Goal: Task Accomplishment & Management: Use online tool/utility

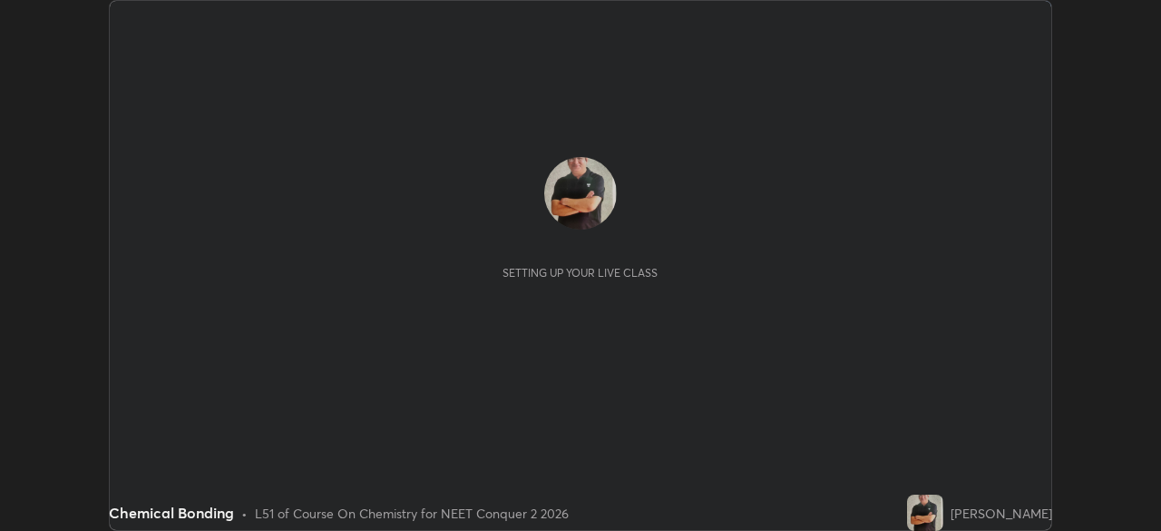
scroll to position [531, 1160]
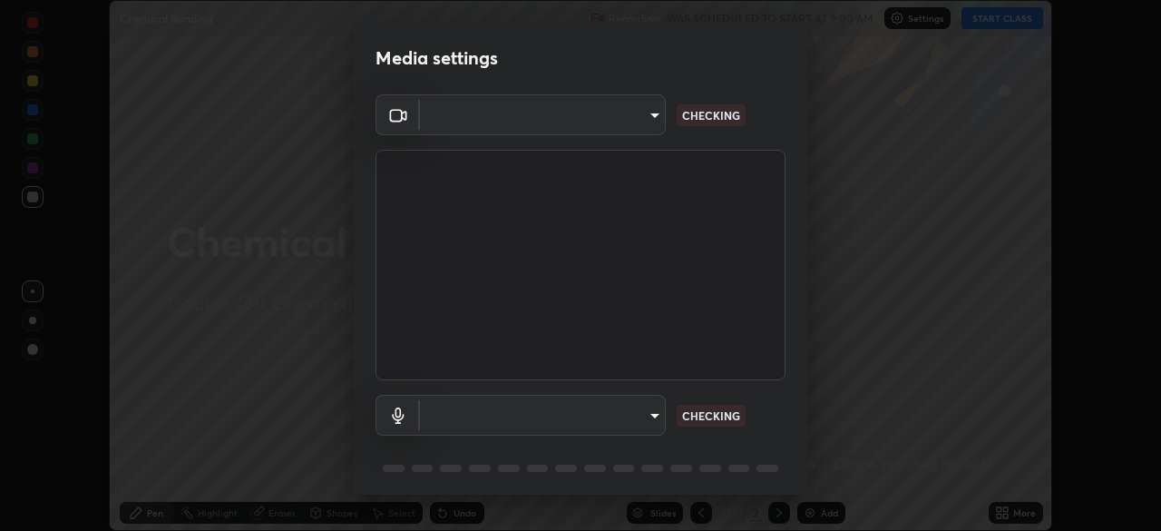
type input "718deecf834a2402e9859888758a2701a1d92989cf10273566d2a6ce3300f65d"
click at [624, 412] on body "Erase all Chemical Bonding Recording WAS SCHEDULED TO START AT 9:00 AM Settings…" at bounding box center [580, 265] width 1161 height 531
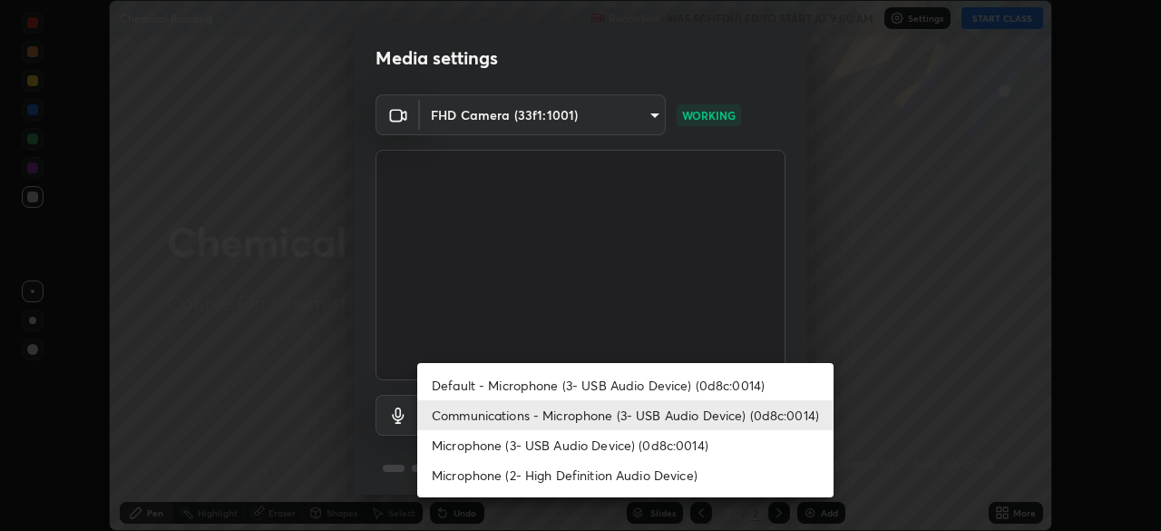
click at [587, 477] on li "Microphone (2- High Definition Audio Device)" at bounding box center [625, 475] width 416 height 30
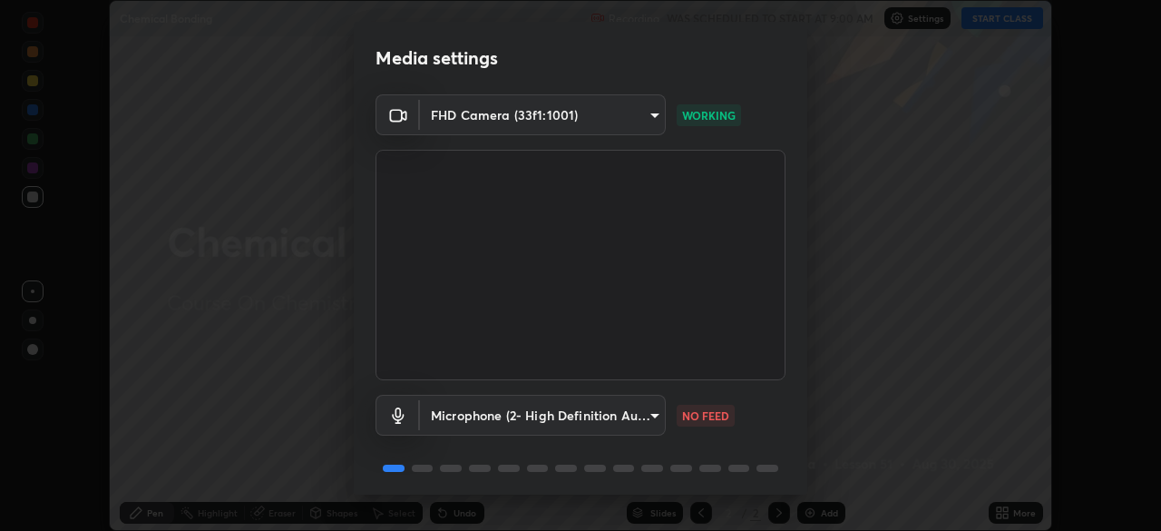
click at [585, 415] on body "Erase all Chemical Bonding Recording WAS SCHEDULED TO START AT 9:00 AM Settings…" at bounding box center [580, 265] width 1161 height 531
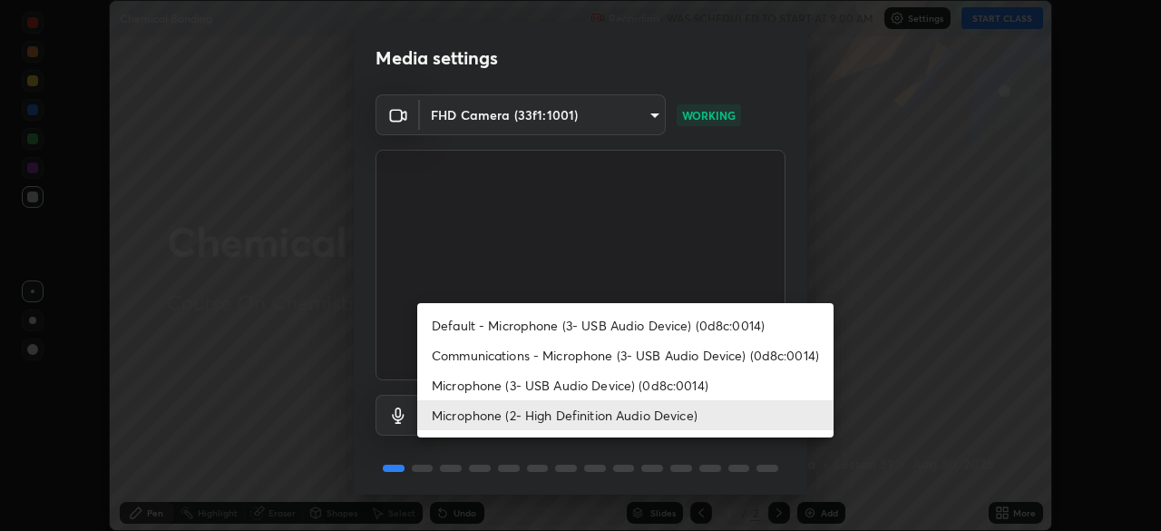
click at [573, 386] on li "Microphone (3- USB Audio Device) (0d8c:0014)" at bounding box center [625, 385] width 416 height 30
type input "a75359b4f40e144b74a4853d299cb10942348b3e6b3f88c79c501693e4cedbc6"
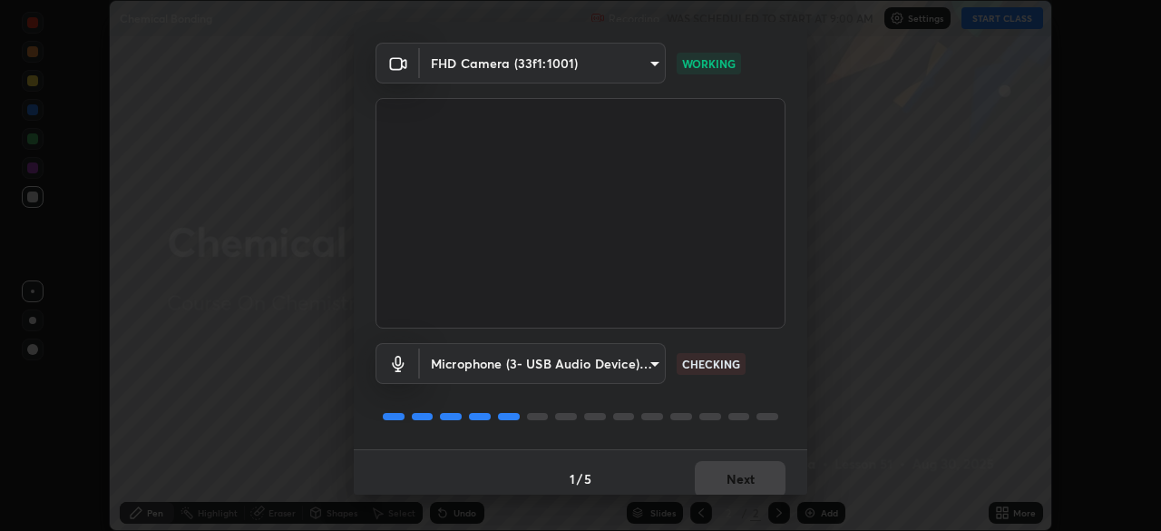
scroll to position [63, 0]
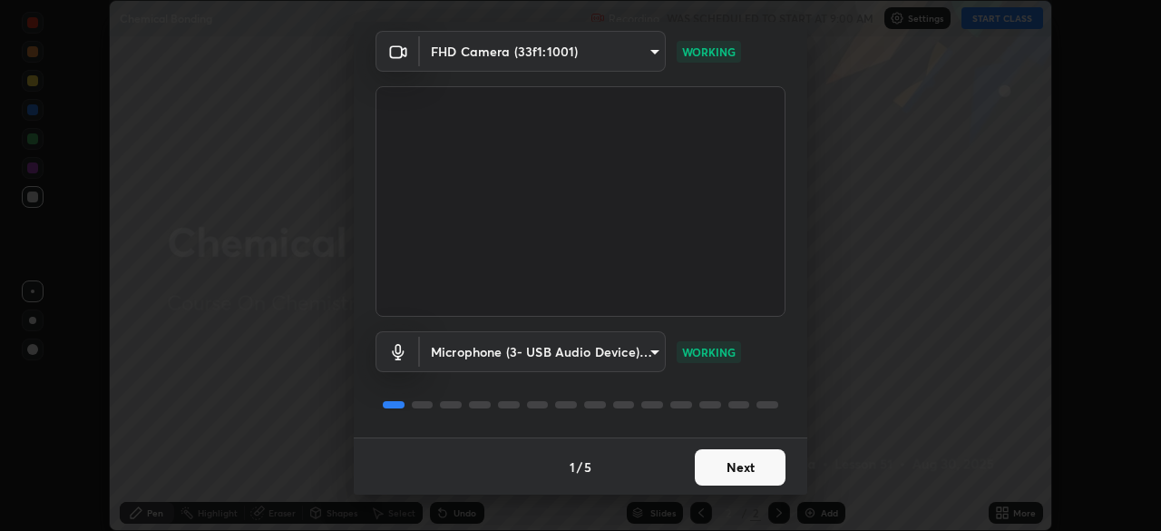
click at [735, 471] on button "Next" at bounding box center [740, 467] width 91 height 36
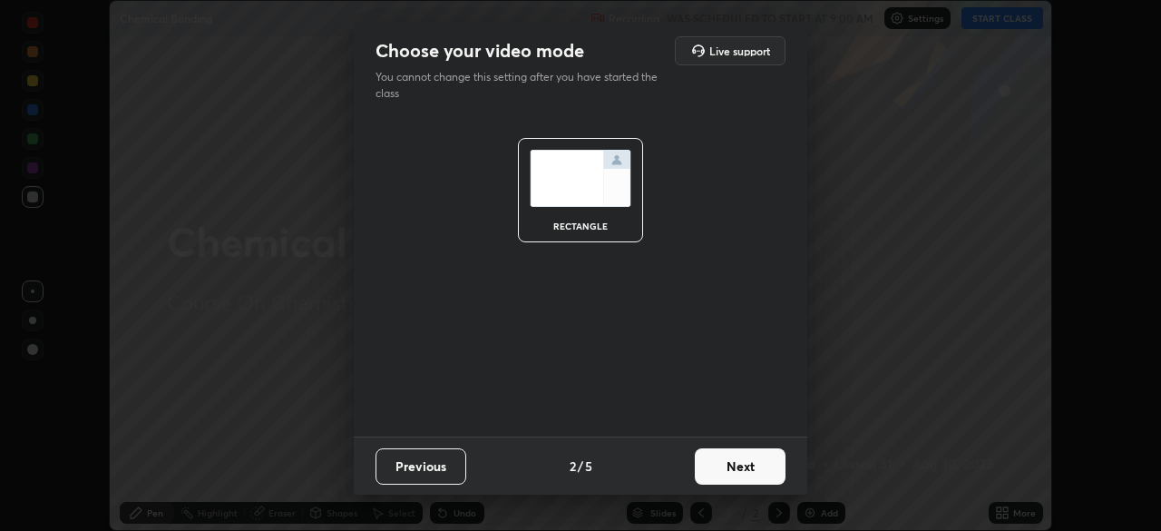
scroll to position [0, 0]
click at [746, 468] on button "Next" at bounding box center [740, 466] width 91 height 36
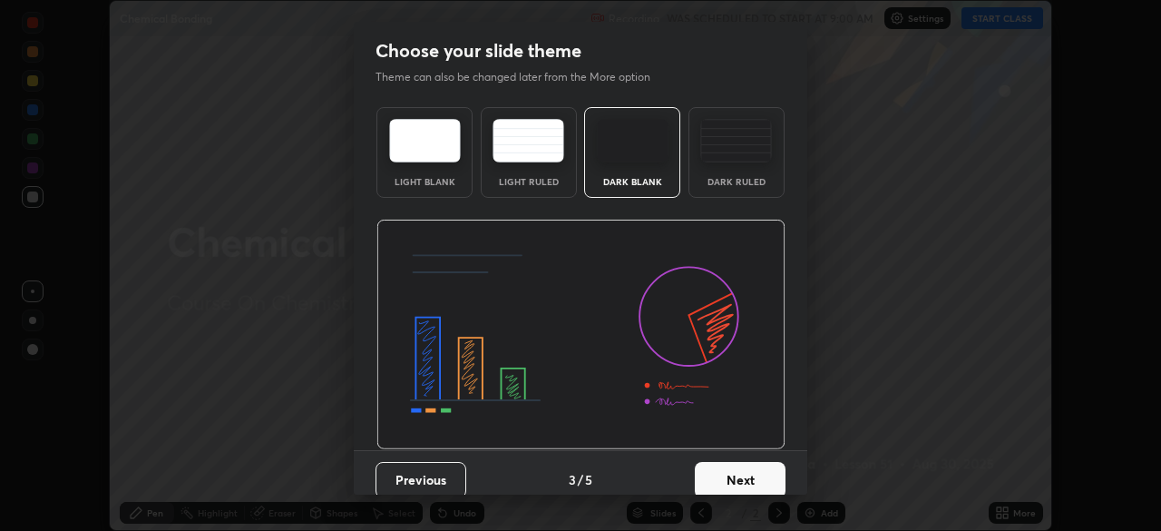
click at [755, 477] on button "Next" at bounding box center [740, 480] width 91 height 36
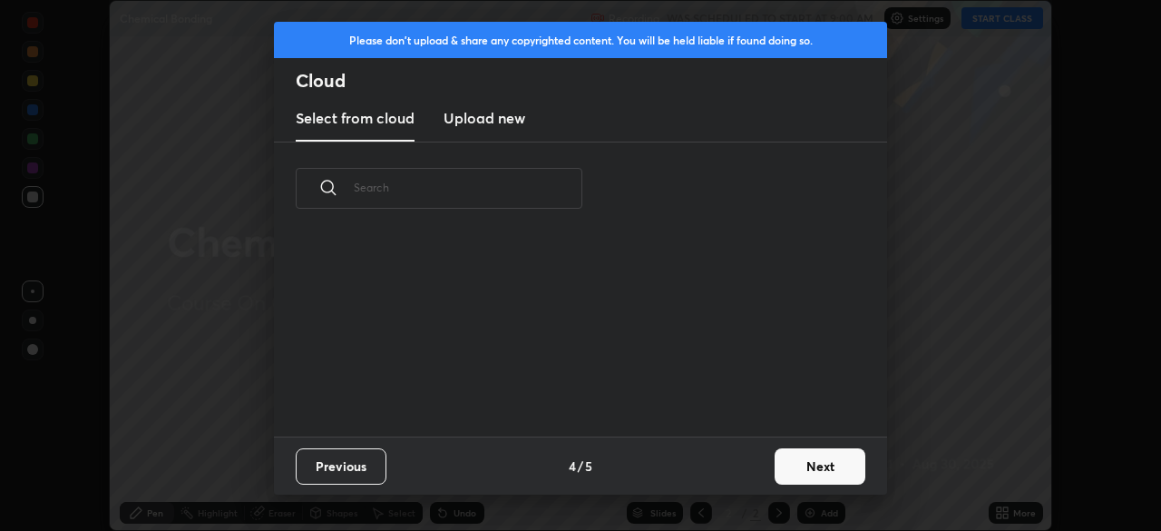
click at [807, 469] on button "Next" at bounding box center [820, 466] width 91 height 36
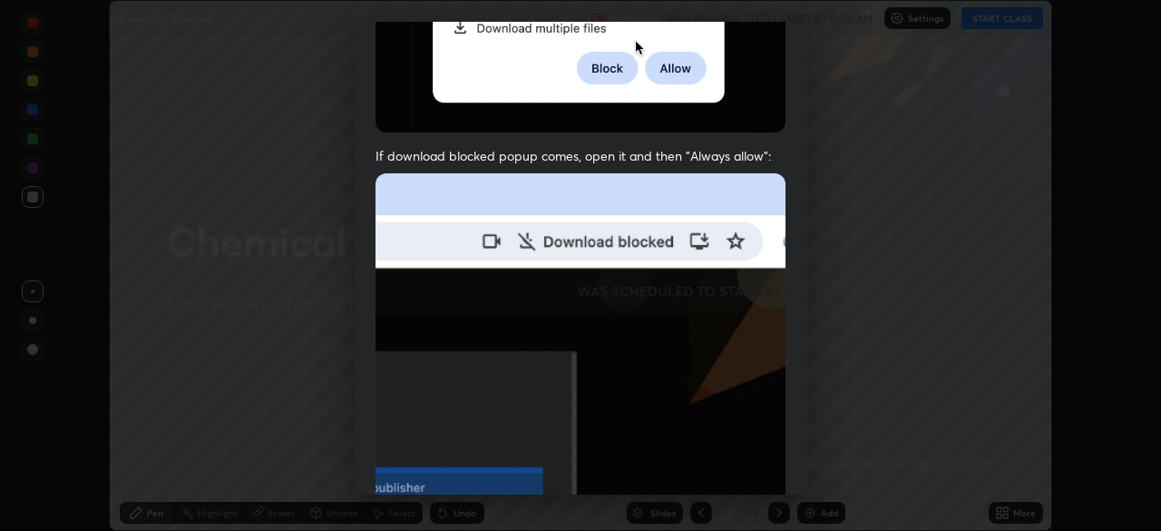
click at [596, 349] on img at bounding box center [581, 371] width 410 height 396
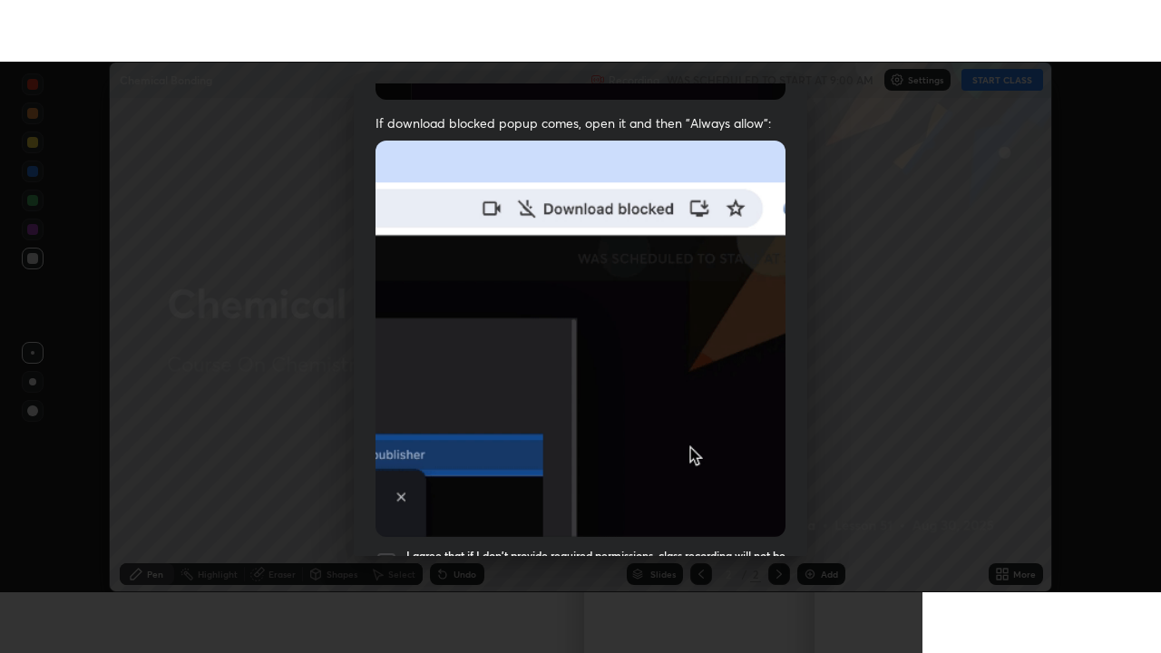
scroll to position [434, 0]
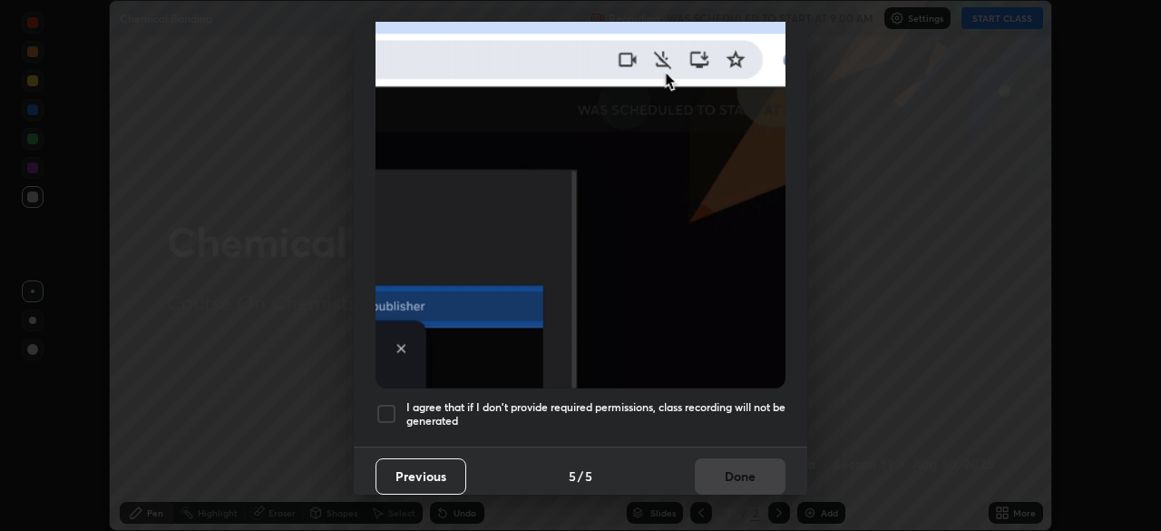
click at [387, 404] on div at bounding box center [387, 414] width 22 height 22
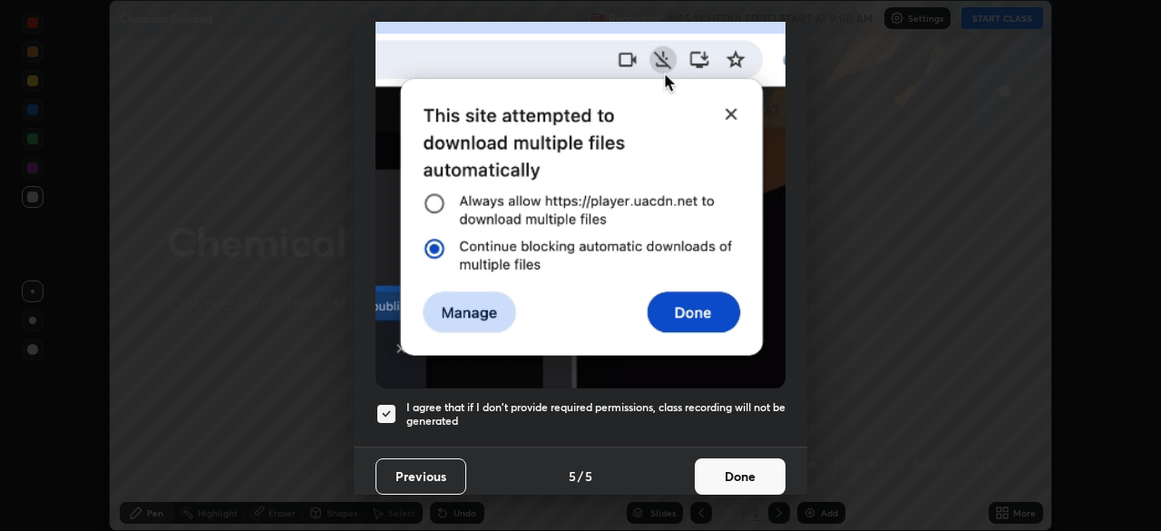
click at [747, 465] on button "Done" at bounding box center [740, 476] width 91 height 36
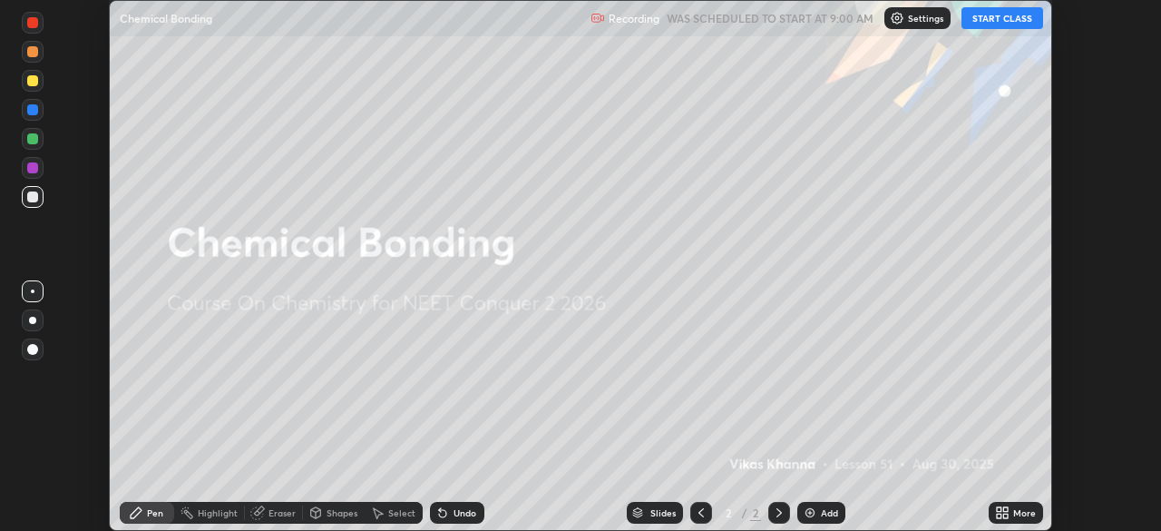
click at [996, 22] on button "START CLASS" at bounding box center [1003, 18] width 82 height 22
click at [1014, 511] on div "More" at bounding box center [1024, 512] width 23 height 9
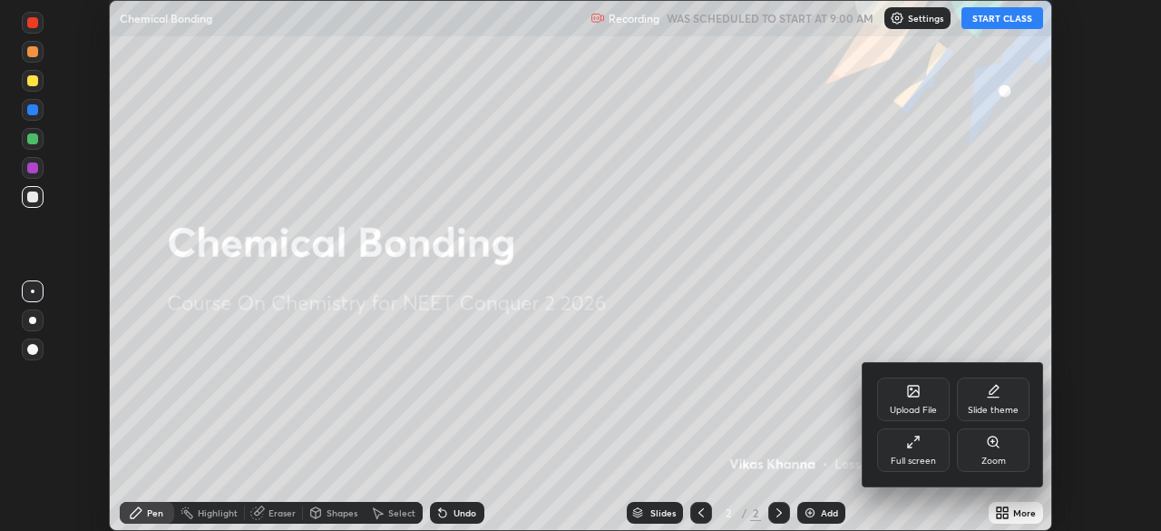
click at [919, 456] on div "Full screen" at bounding box center [913, 460] width 45 height 9
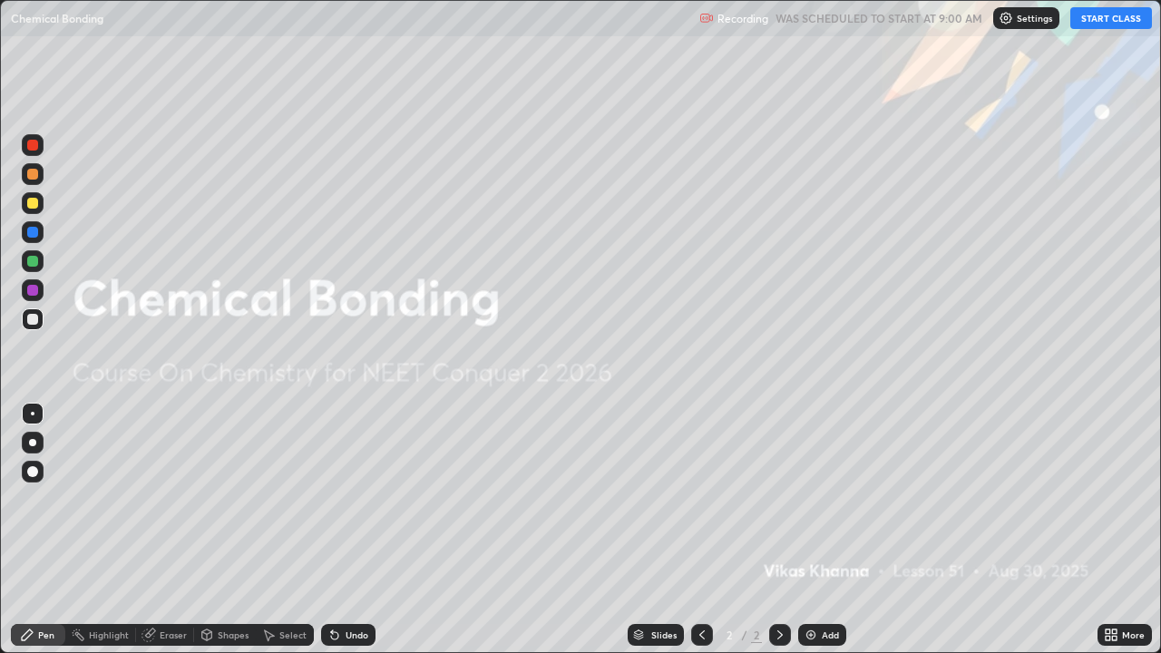
scroll to position [653, 1161]
click at [822, 530] on div "Add" at bounding box center [830, 634] width 17 height 9
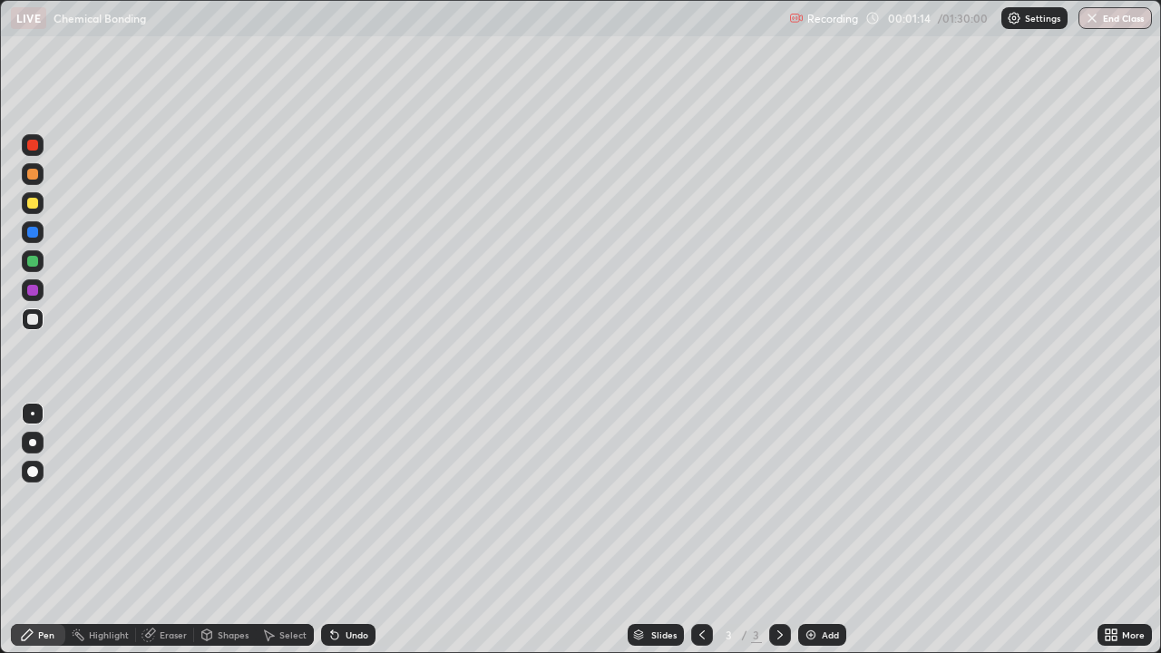
click at [231, 530] on div "Shapes" at bounding box center [233, 634] width 31 height 9
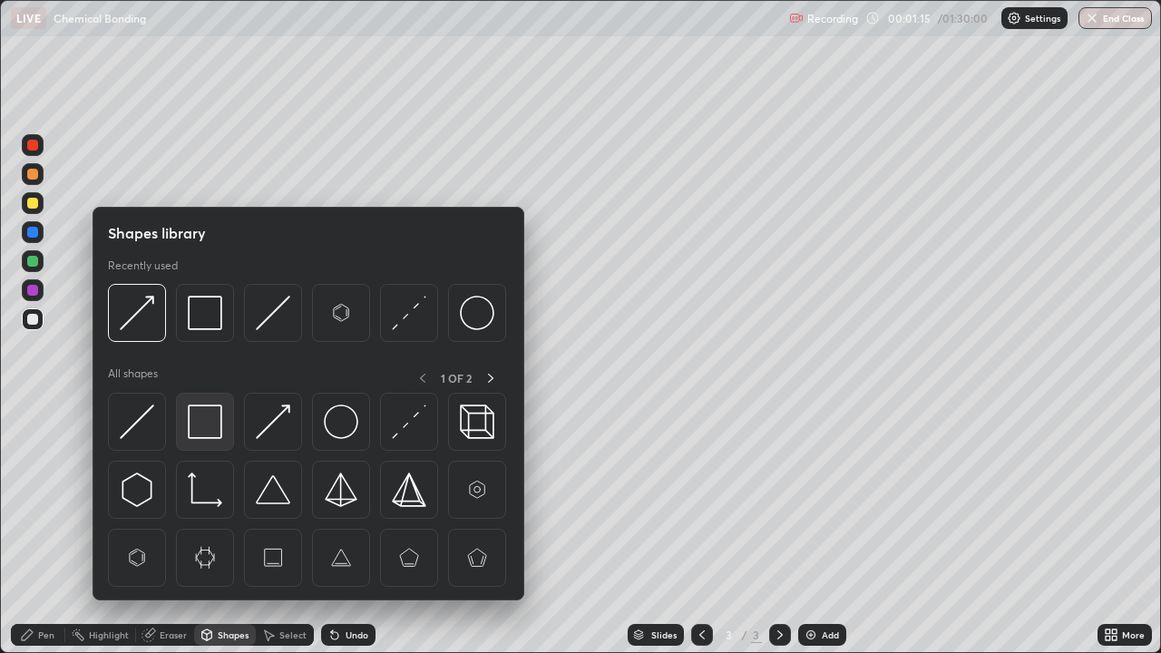
click at [210, 417] on img at bounding box center [205, 422] width 34 height 34
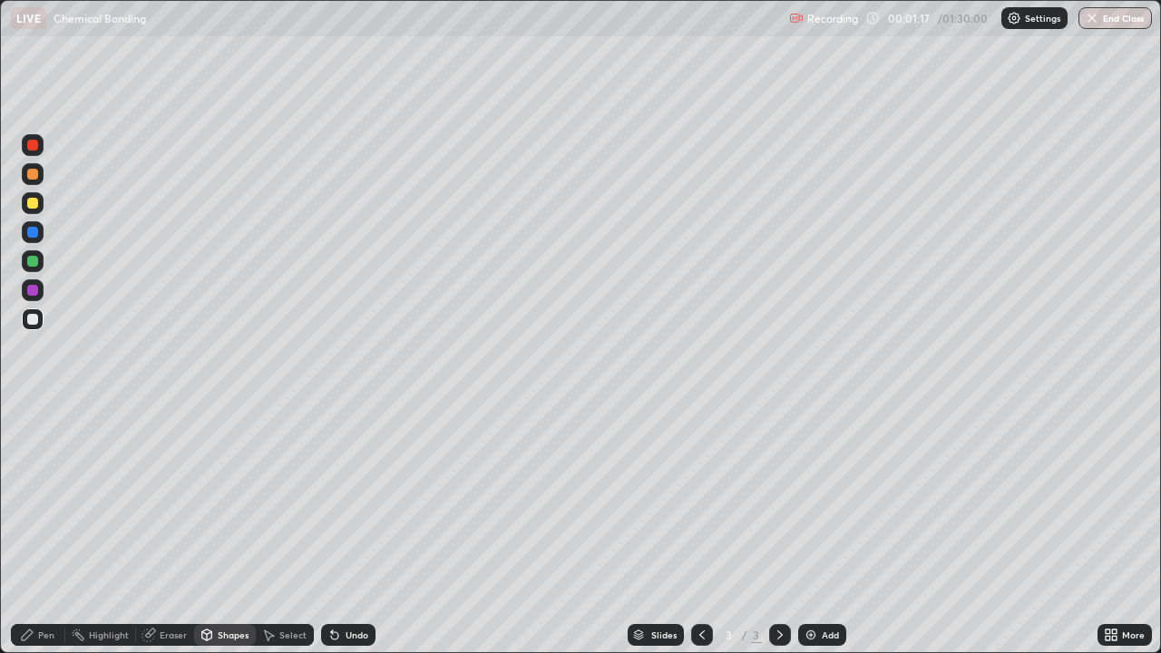
click at [36, 530] on div "Pen" at bounding box center [38, 635] width 54 height 22
click at [34, 206] on div at bounding box center [32, 203] width 11 height 11
click at [824, 530] on div "Add" at bounding box center [830, 634] width 17 height 9
click at [46, 530] on div "Pen" at bounding box center [46, 634] width 16 height 9
click at [34, 472] on div at bounding box center [32, 471] width 11 height 11
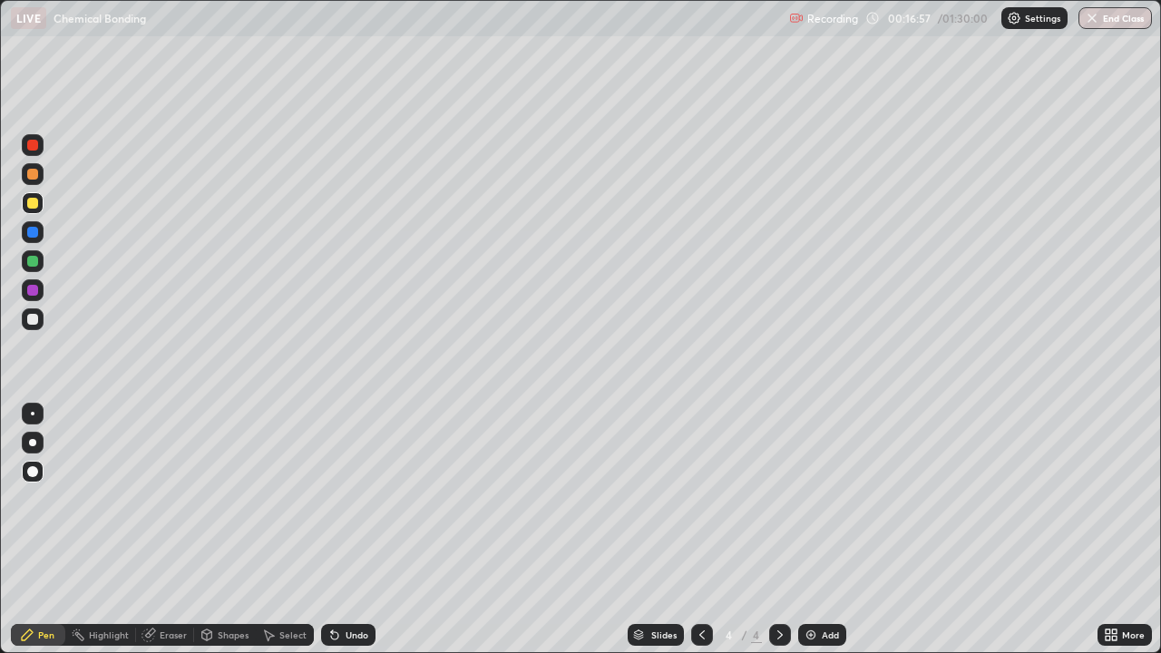
click at [27, 200] on div at bounding box center [32, 203] width 11 height 11
click at [226, 530] on div "Shapes" at bounding box center [233, 634] width 31 height 9
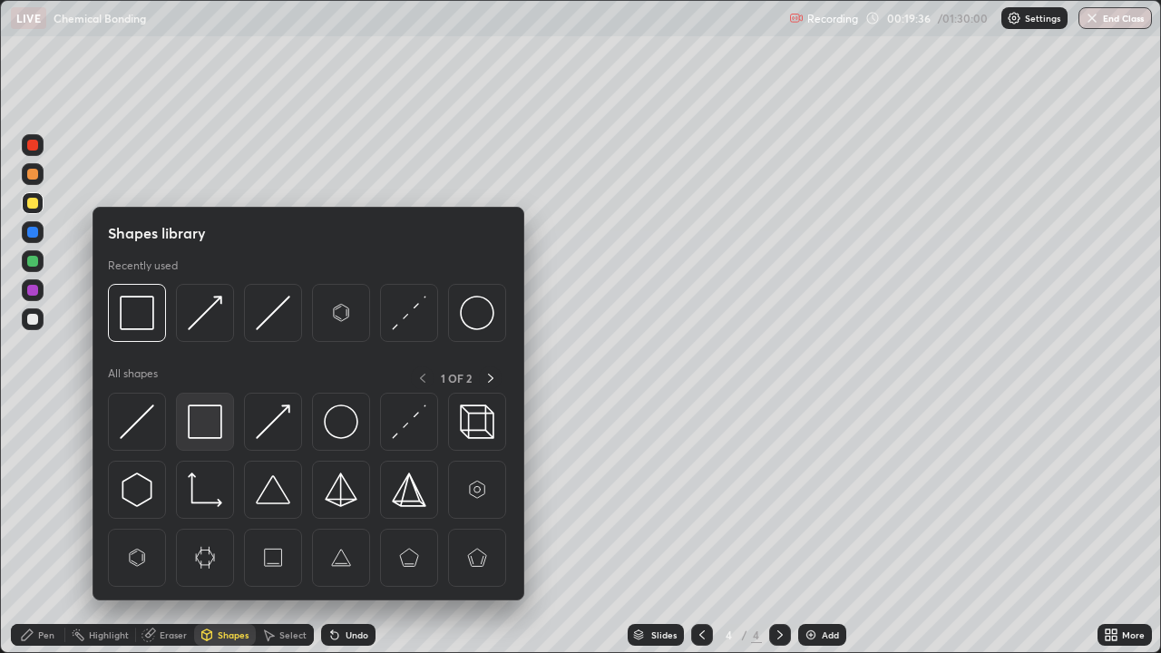
click at [203, 428] on img at bounding box center [205, 422] width 34 height 34
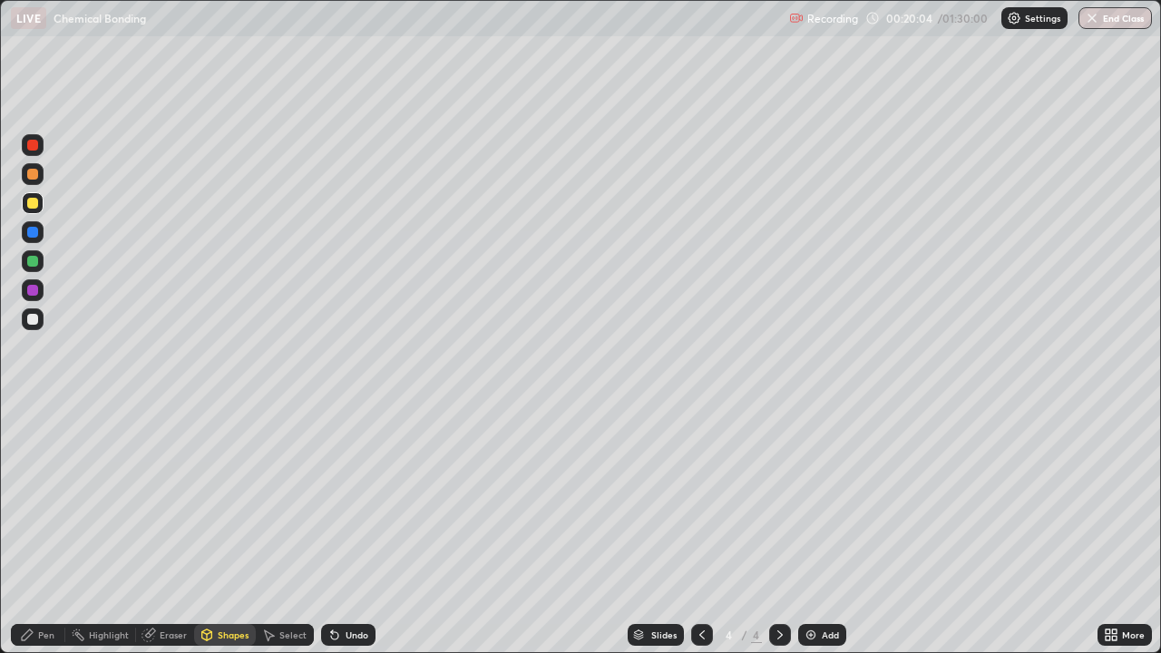
click at [355, 530] on div "Undo" at bounding box center [357, 634] width 23 height 9
click at [47, 530] on div "Pen" at bounding box center [46, 634] width 16 height 9
click at [226, 530] on div "Shapes" at bounding box center [233, 634] width 31 height 9
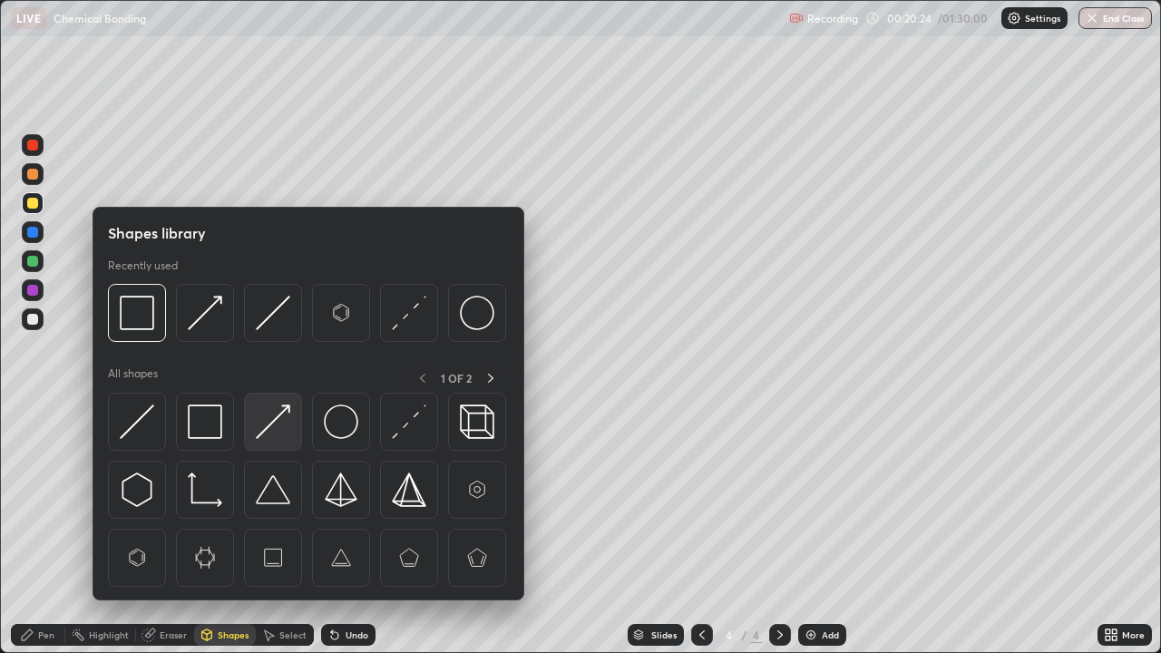
click at [277, 424] on img at bounding box center [273, 422] width 34 height 34
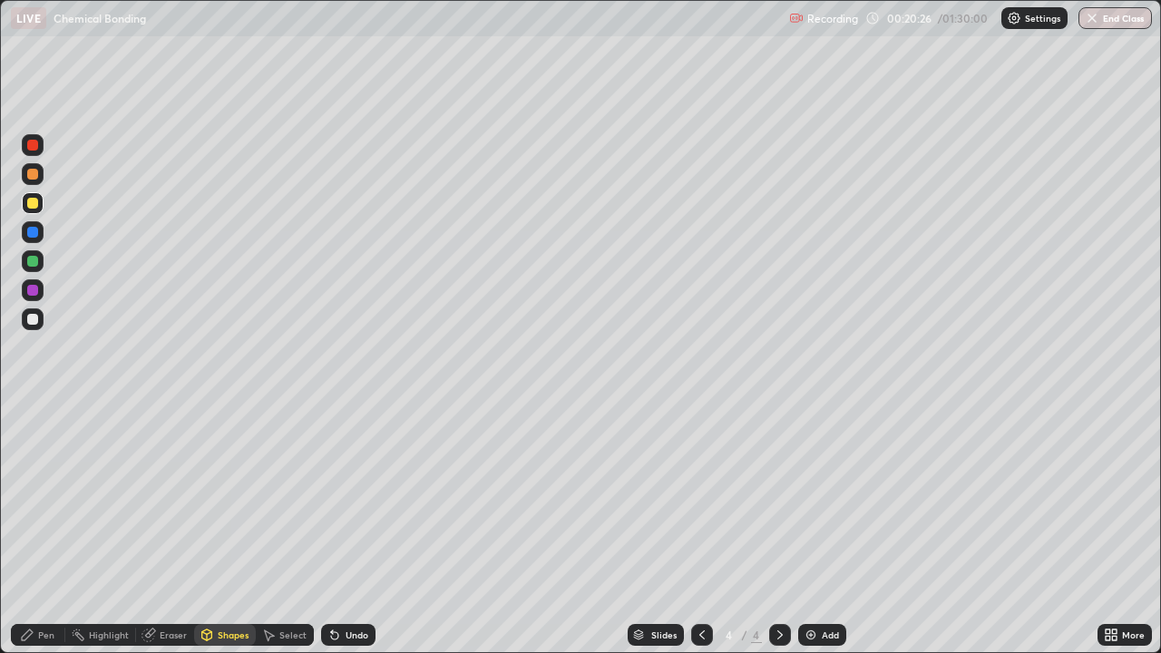
click at [47, 530] on div "Pen" at bounding box center [46, 634] width 16 height 9
click at [818, 530] on div "Add" at bounding box center [822, 635] width 48 height 22
click at [223, 530] on div "Shapes" at bounding box center [233, 634] width 31 height 9
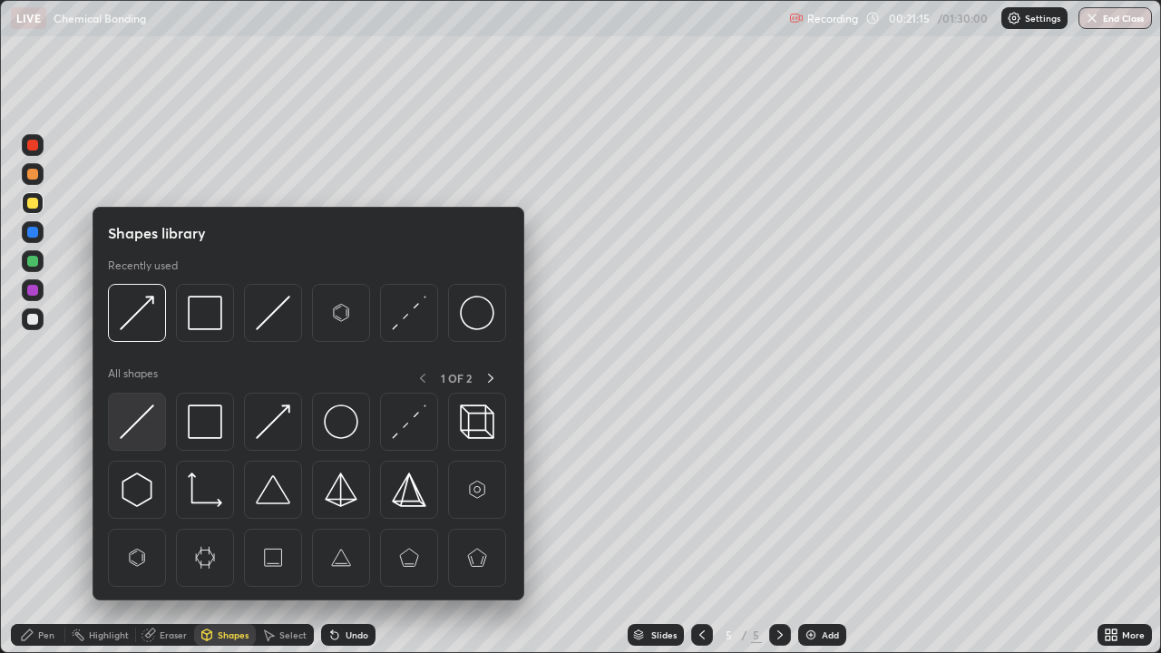
click at [147, 419] on img at bounding box center [137, 422] width 34 height 34
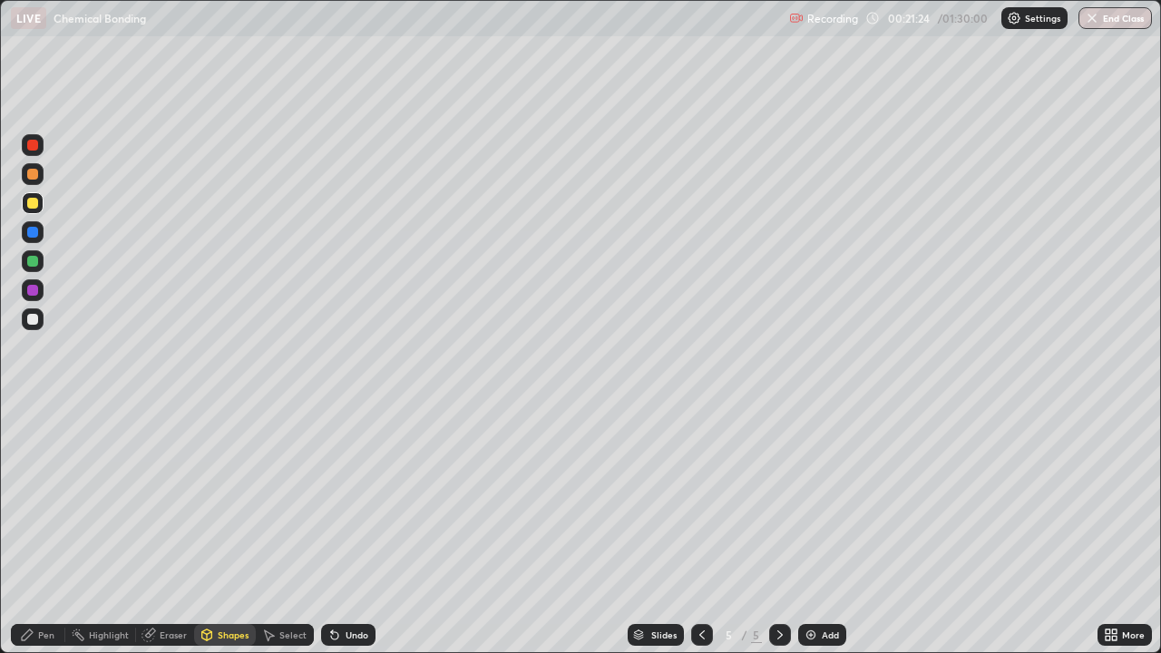
click at [38, 530] on div "Pen" at bounding box center [38, 635] width 54 height 22
click at [33, 319] on div at bounding box center [32, 319] width 11 height 11
click at [36, 202] on div at bounding box center [32, 203] width 11 height 11
click at [341, 530] on div "Undo" at bounding box center [348, 635] width 54 height 22
click at [352, 530] on div "Undo" at bounding box center [357, 634] width 23 height 9
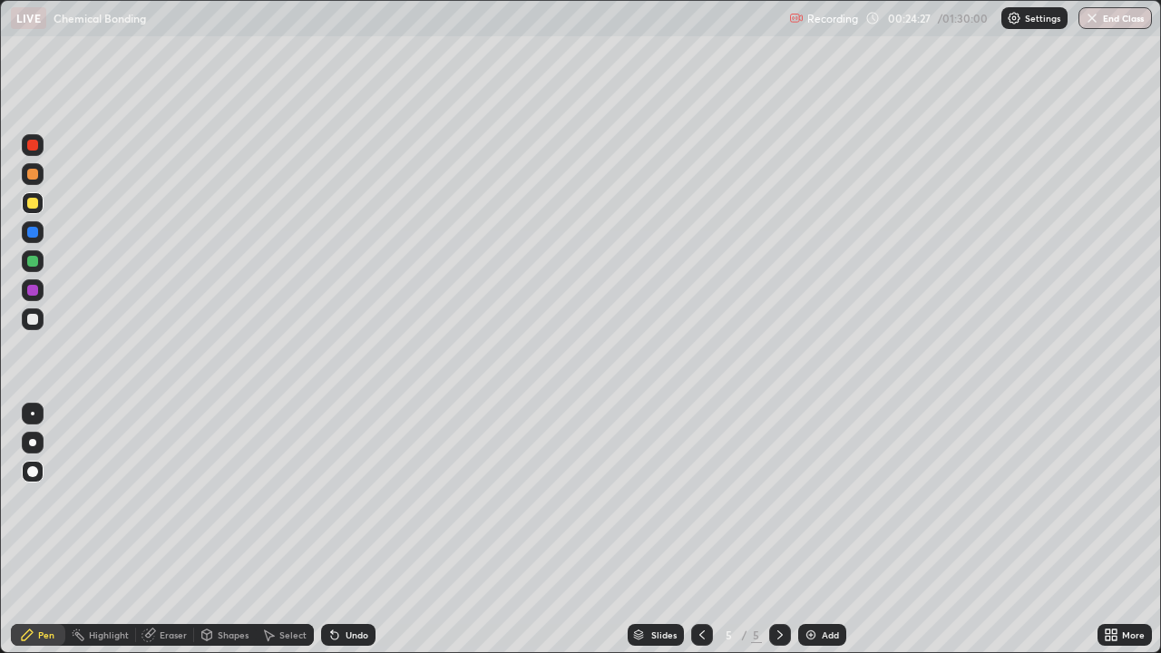
click at [818, 530] on div "Add" at bounding box center [822, 635] width 48 height 22
click at [36, 259] on div at bounding box center [32, 261] width 11 height 11
click at [34, 290] on div at bounding box center [32, 290] width 11 height 11
click at [33, 261] on div at bounding box center [32, 261] width 11 height 11
click at [220, 530] on div "Shapes" at bounding box center [233, 634] width 31 height 9
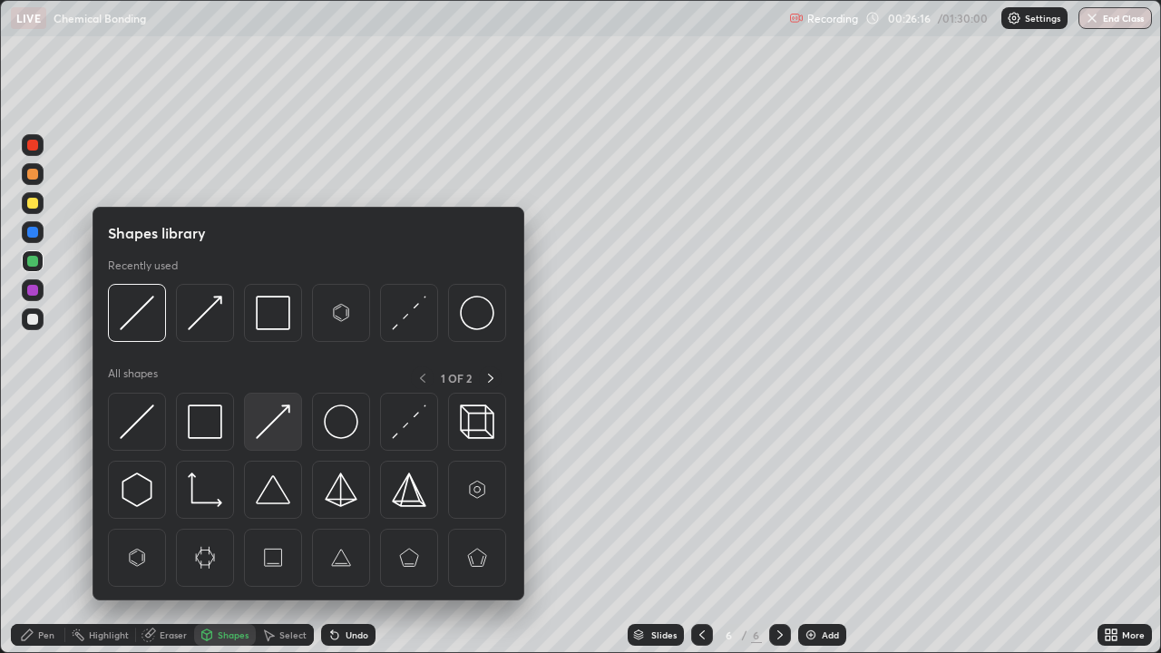
click at [281, 427] on img at bounding box center [273, 422] width 34 height 34
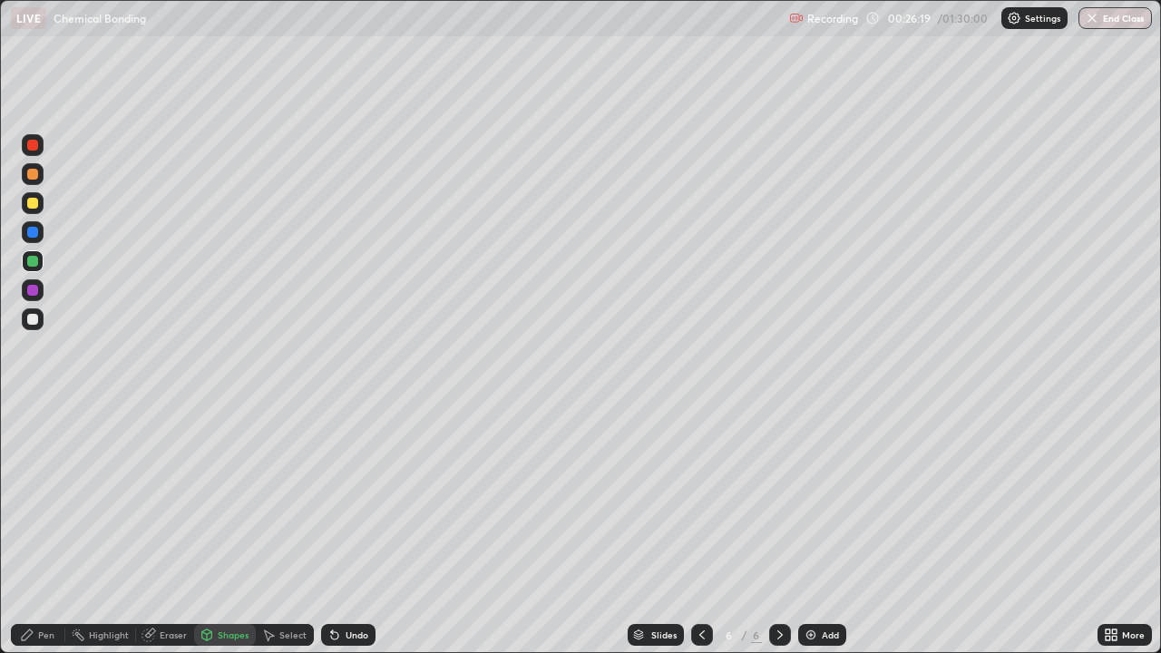
click at [33, 530] on icon at bounding box center [27, 635] width 15 height 15
click at [236, 530] on div "Shapes" at bounding box center [233, 634] width 31 height 9
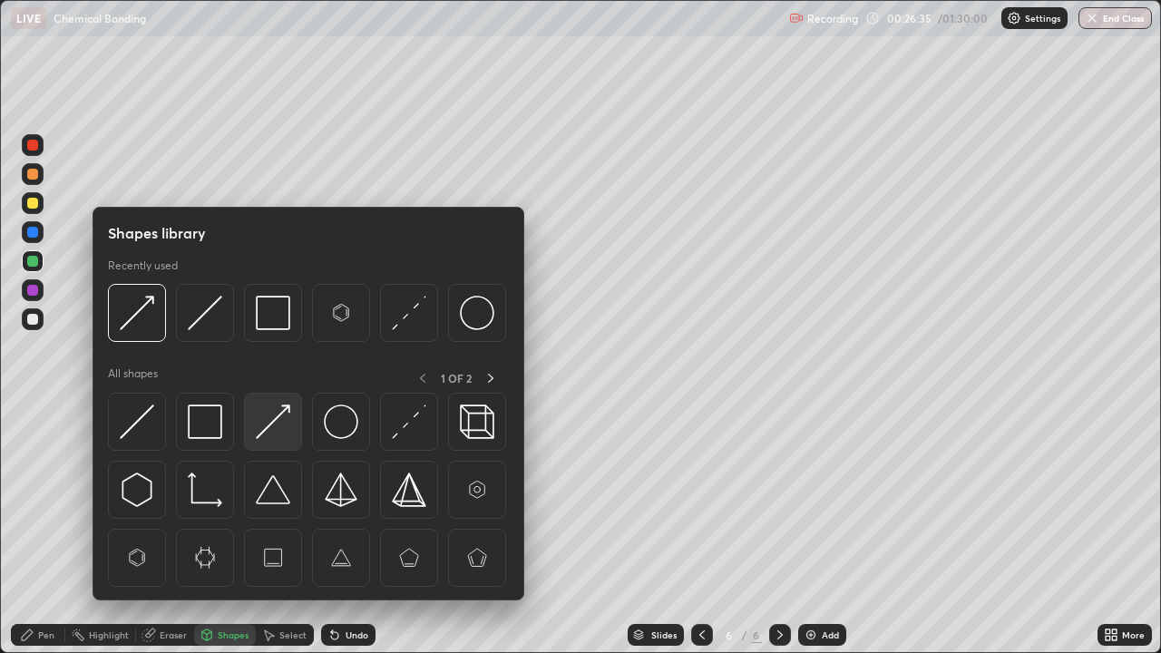
click at [270, 429] on img at bounding box center [273, 422] width 34 height 34
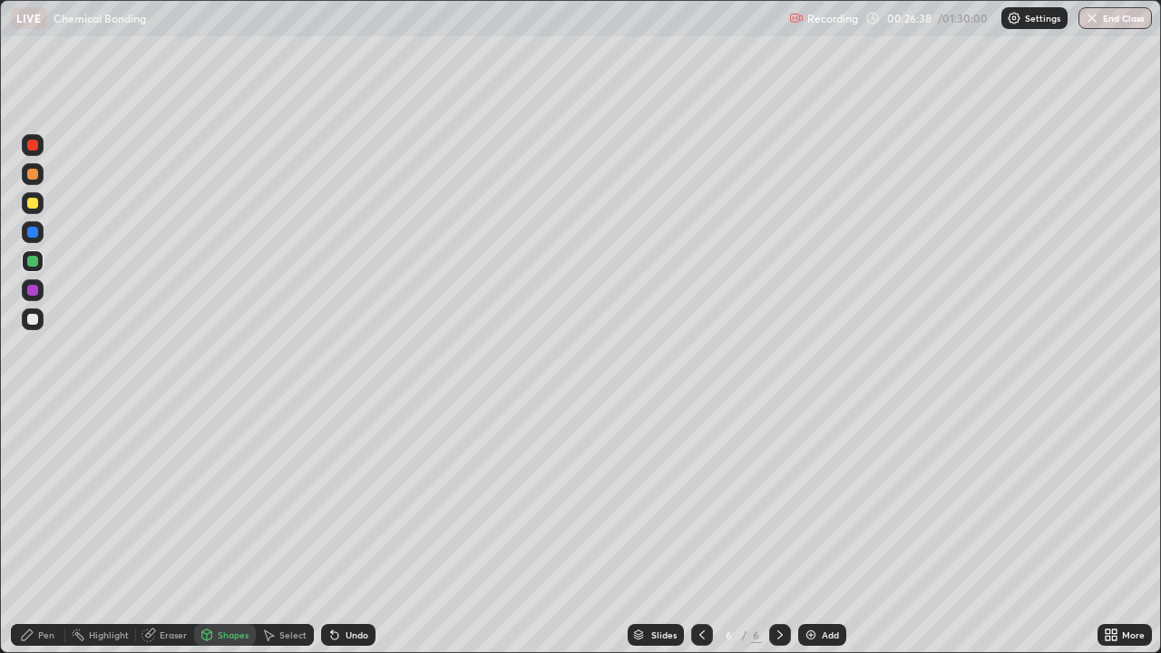
click at [44, 530] on div "Pen" at bounding box center [46, 634] width 16 height 9
click at [225, 530] on div "Shapes" at bounding box center [233, 634] width 31 height 9
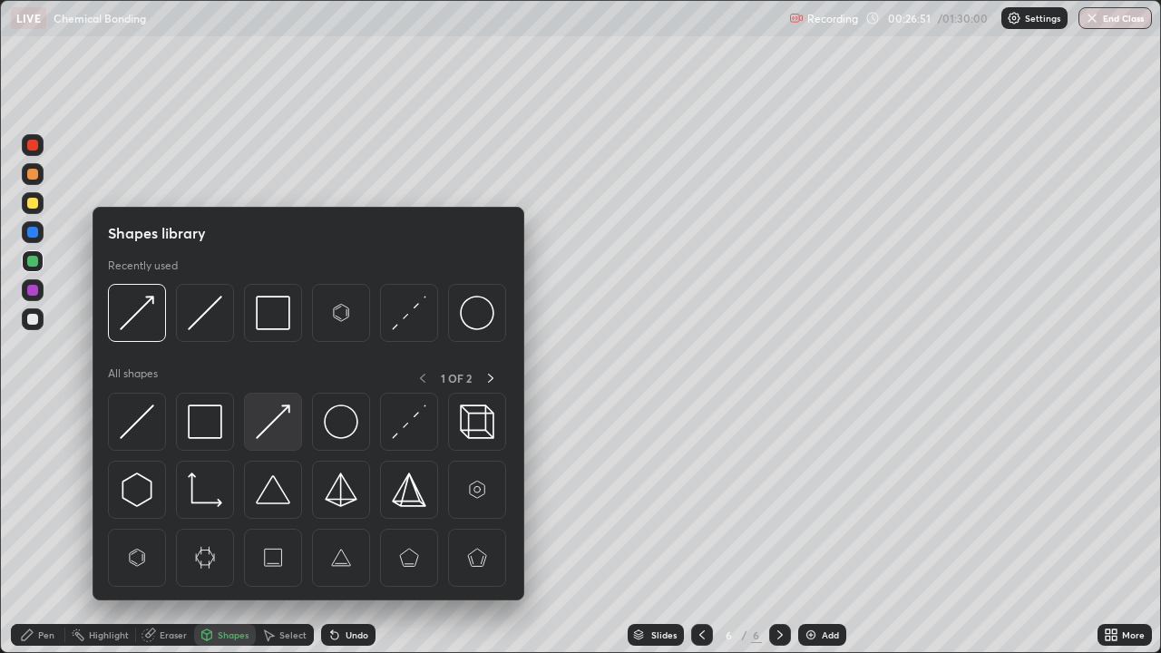
click at [278, 423] on img at bounding box center [273, 422] width 34 height 34
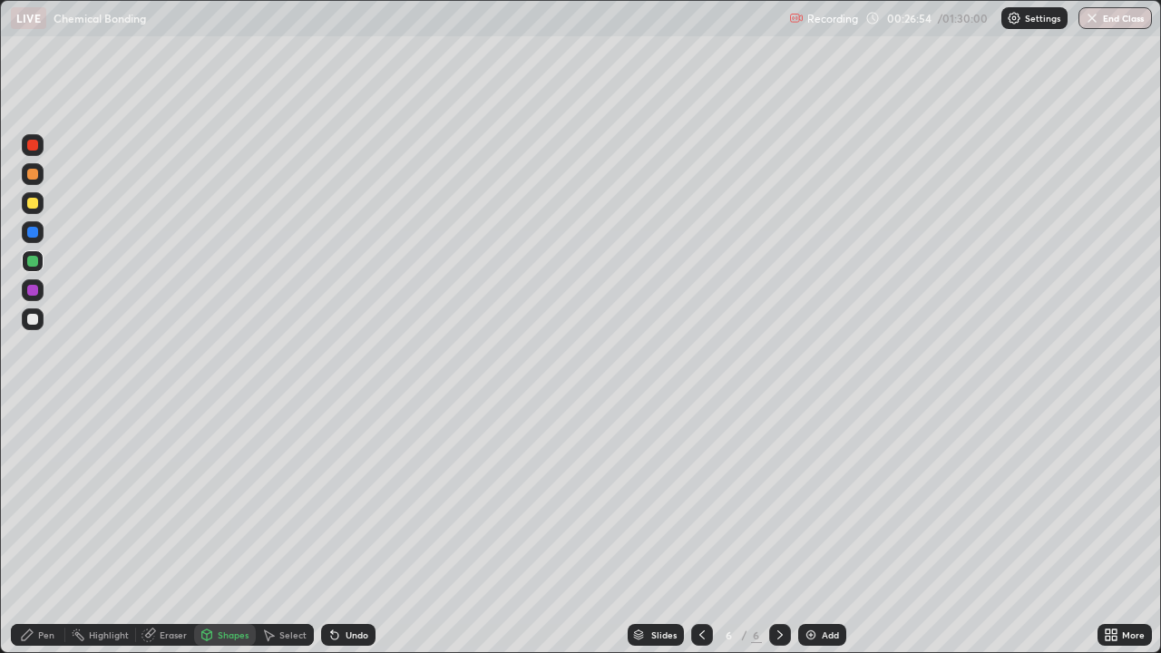
click at [29, 530] on icon at bounding box center [27, 635] width 11 height 11
click at [700, 530] on icon at bounding box center [702, 635] width 15 height 15
click at [29, 293] on div at bounding box center [32, 290] width 11 height 11
click at [775, 530] on icon at bounding box center [780, 635] width 15 height 15
click at [813, 530] on img at bounding box center [811, 635] width 15 height 15
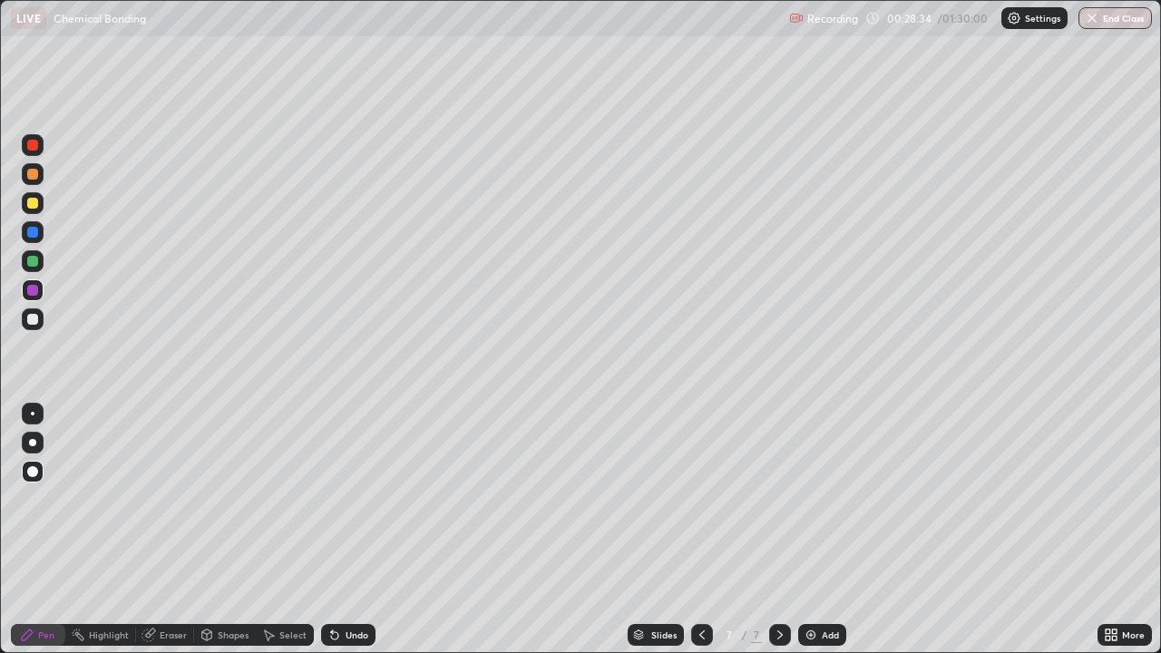
click at [36, 259] on div at bounding box center [32, 261] width 11 height 11
click at [227, 530] on div "Shapes" at bounding box center [233, 634] width 31 height 9
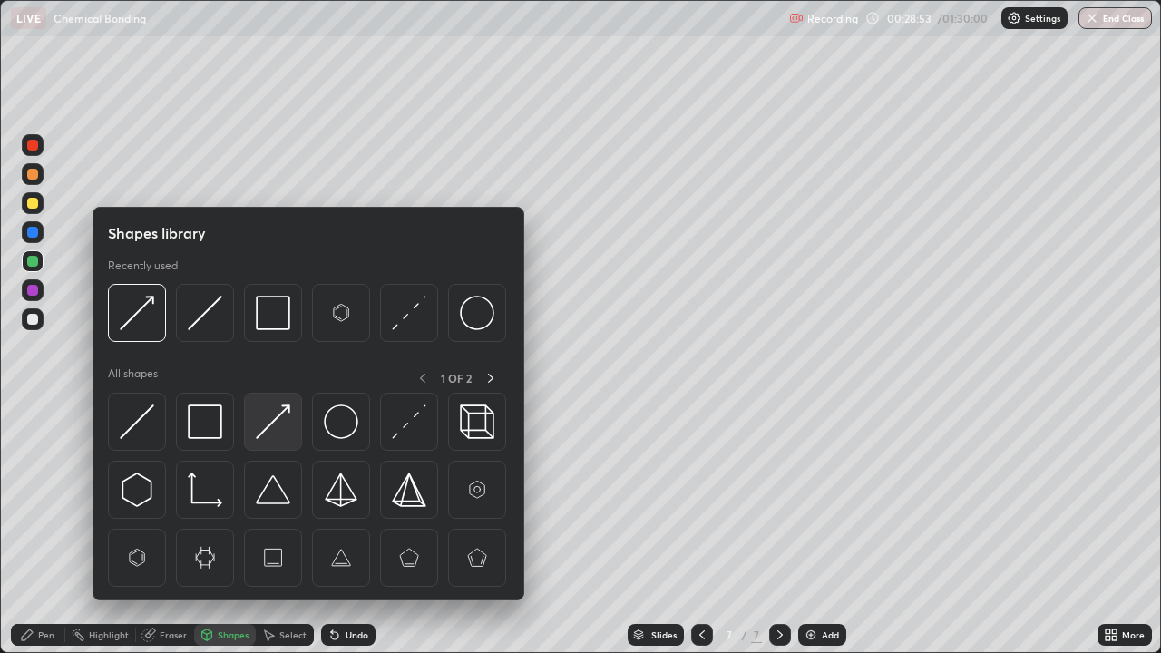
click at [269, 426] on img at bounding box center [273, 422] width 34 height 34
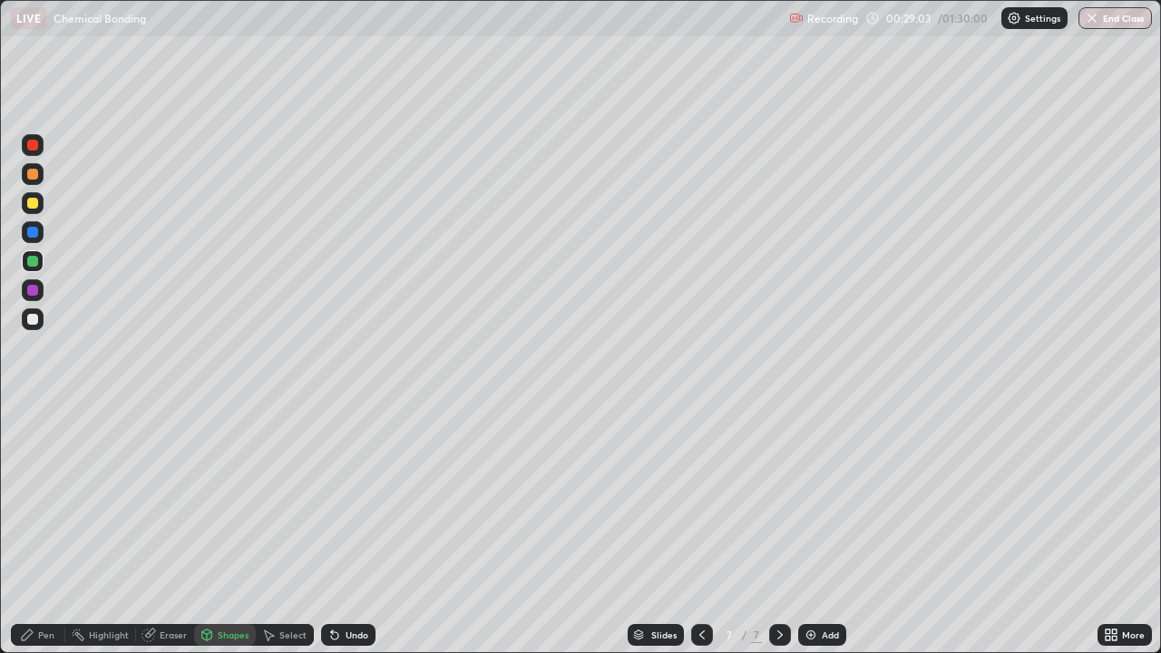
click at [38, 530] on div "Pen" at bounding box center [46, 634] width 16 height 9
click at [233, 530] on div "Shapes" at bounding box center [233, 634] width 31 height 9
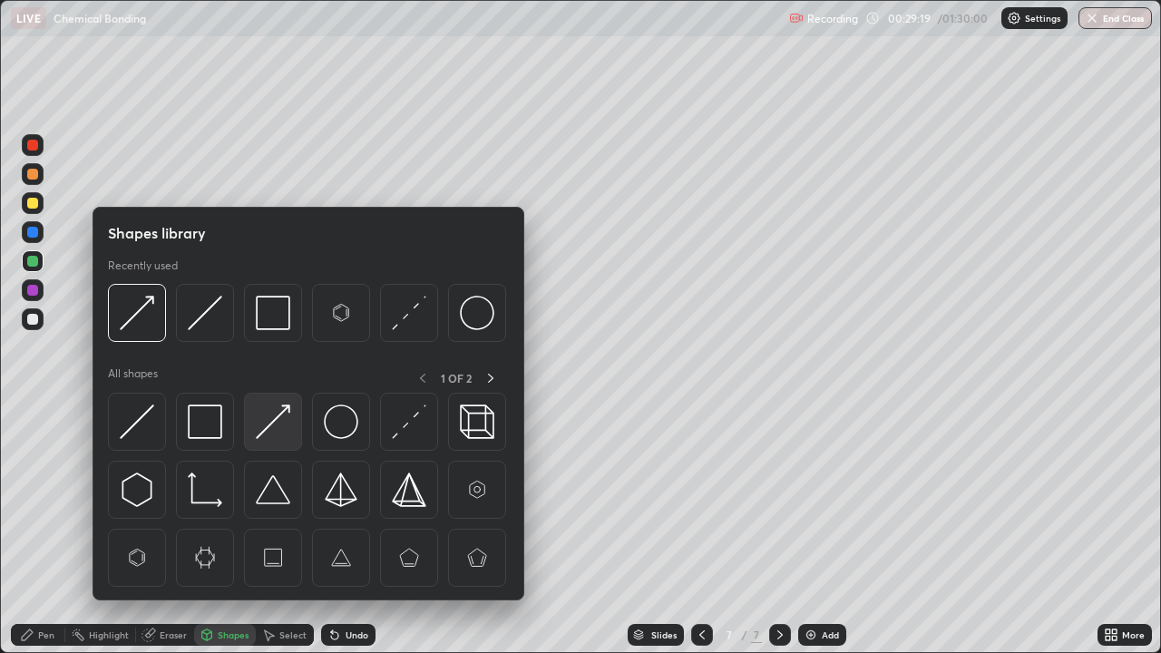
click at [270, 428] on img at bounding box center [273, 422] width 34 height 34
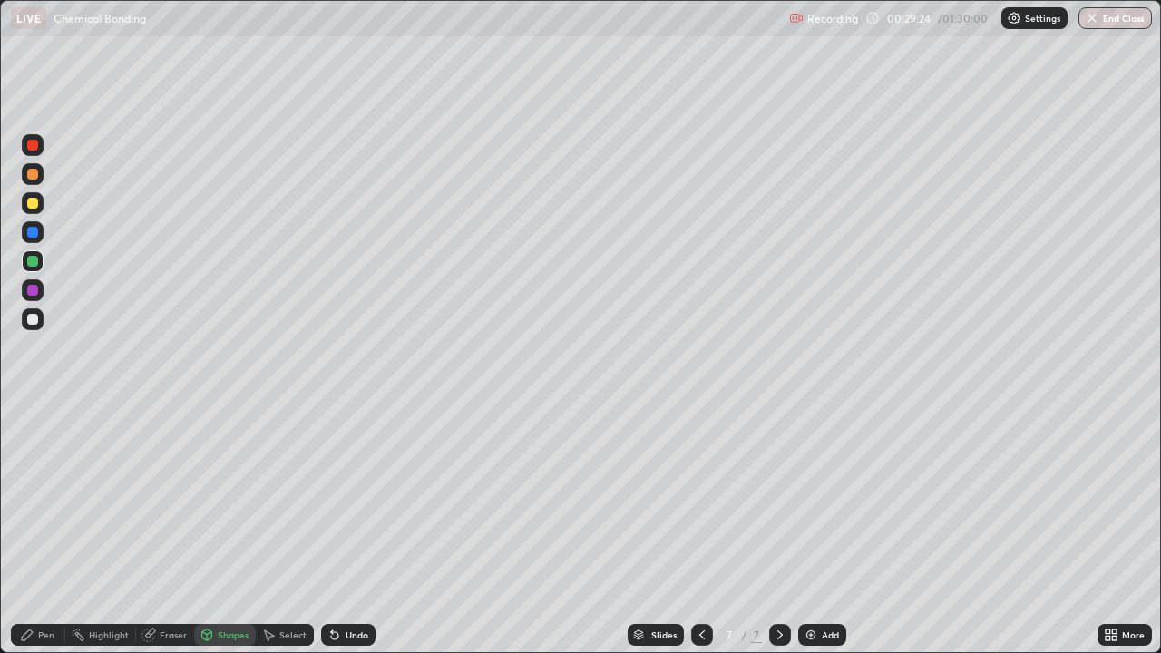
click at [230, 530] on div "Shapes" at bounding box center [233, 634] width 31 height 9
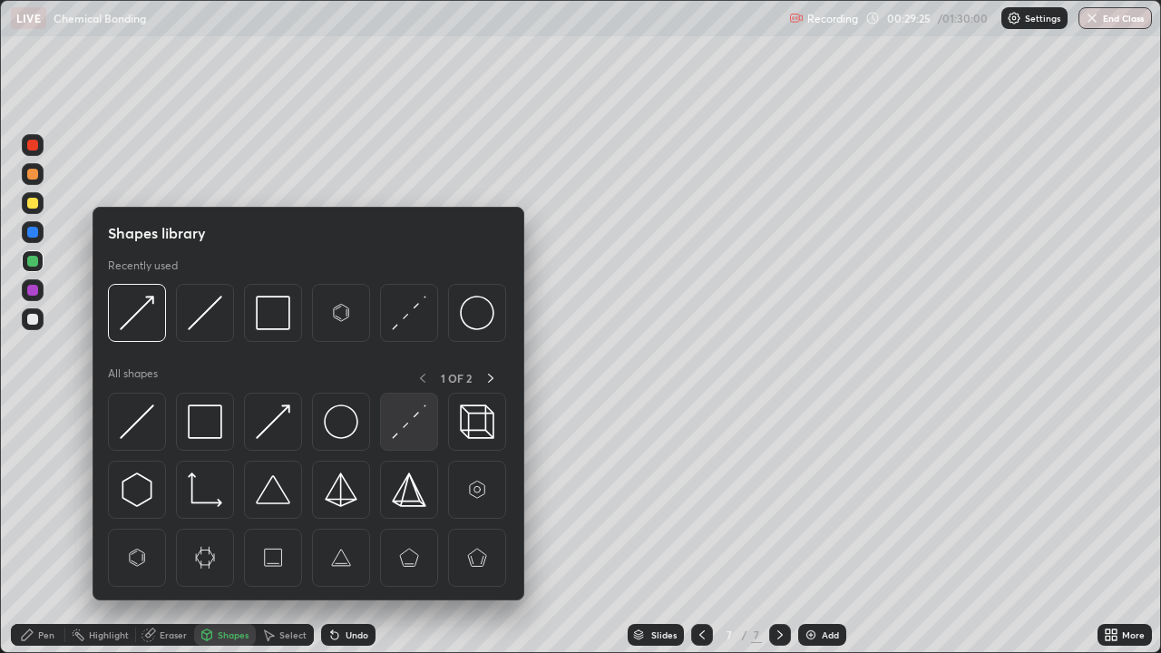
click at [407, 427] on img at bounding box center [409, 422] width 34 height 34
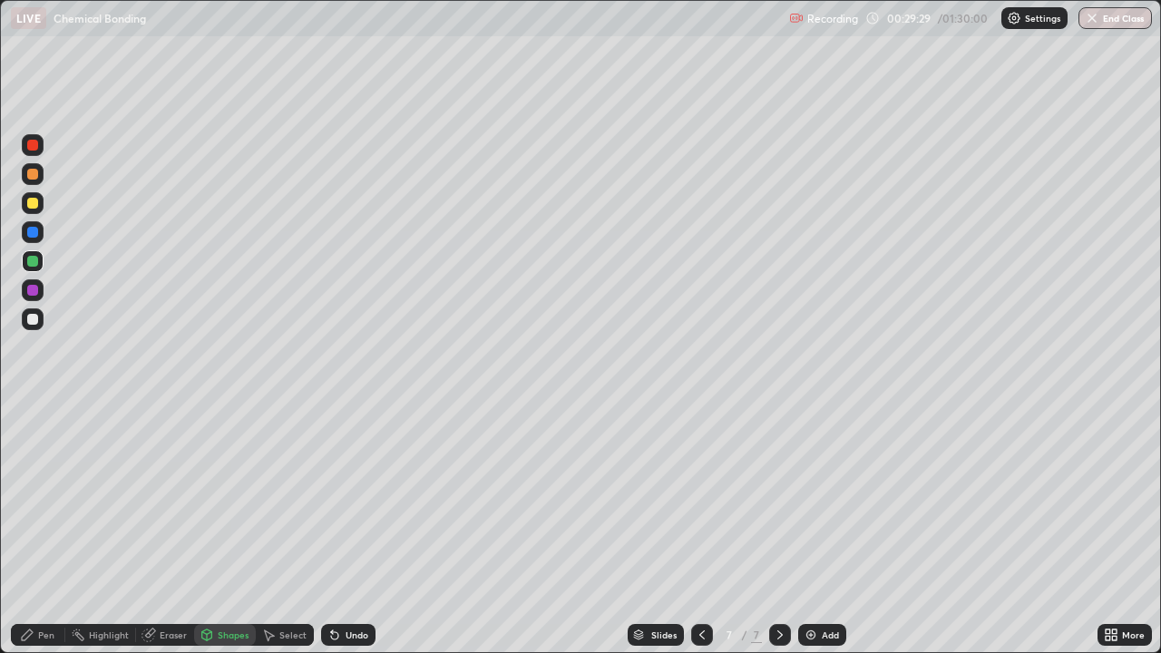
click at [60, 530] on div "Pen" at bounding box center [38, 635] width 54 height 22
click at [238, 530] on div "Shapes" at bounding box center [233, 634] width 31 height 9
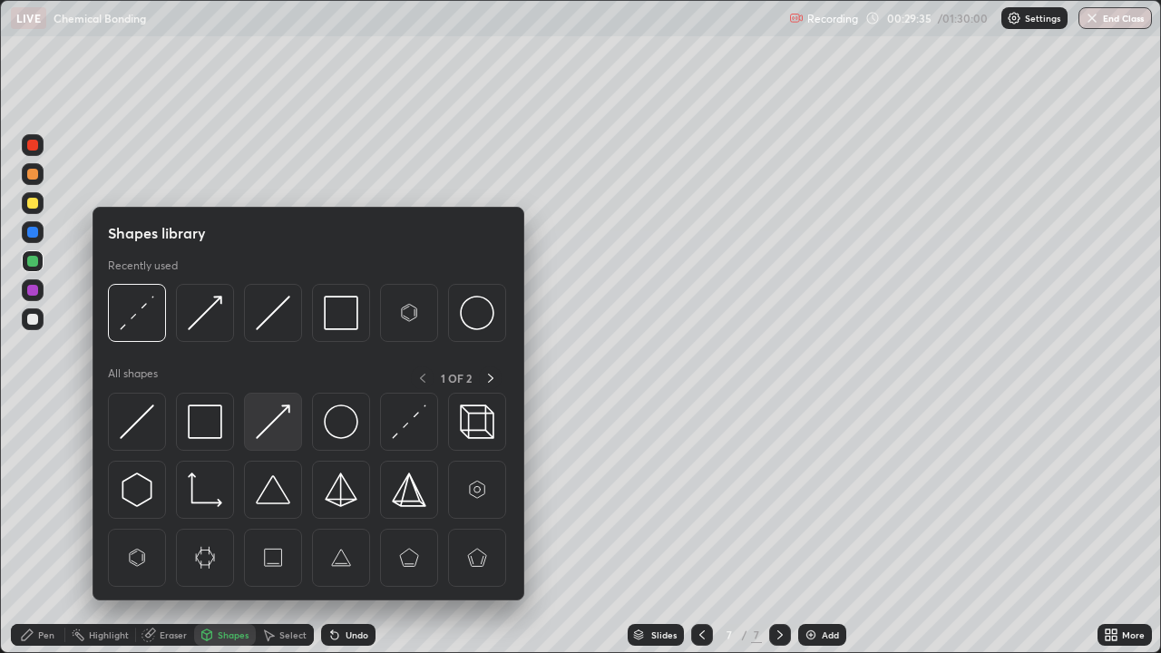
click at [288, 423] on img at bounding box center [273, 422] width 34 height 34
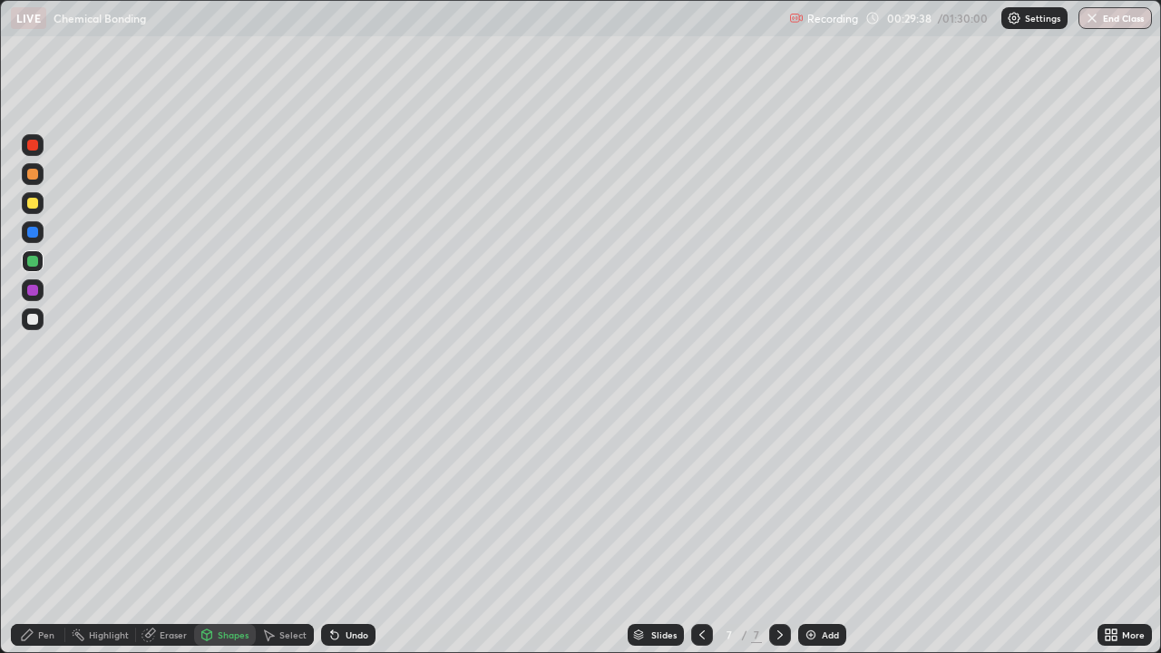
click at [30, 530] on icon at bounding box center [27, 635] width 11 height 11
click at [700, 530] on icon at bounding box center [702, 635] width 15 height 15
click at [777, 530] on icon at bounding box center [780, 635] width 15 height 15
click at [826, 530] on div "Add" at bounding box center [830, 634] width 17 height 9
click at [171, 530] on div "Eraser" at bounding box center [173, 634] width 27 height 9
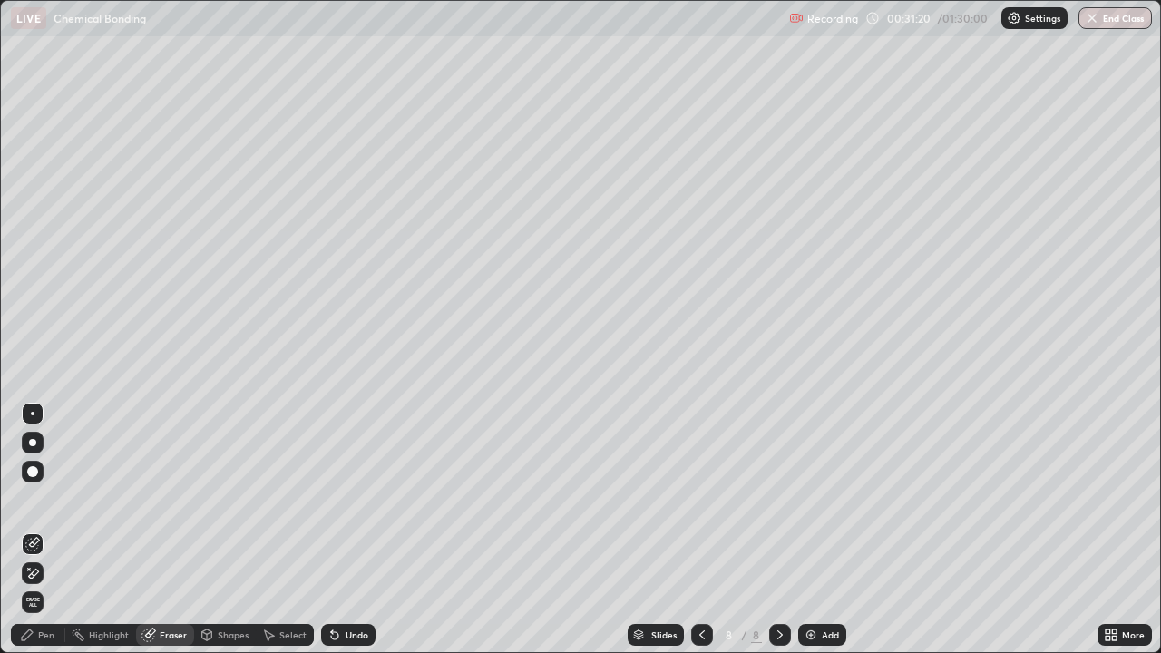
click at [34, 530] on icon at bounding box center [27, 635] width 15 height 15
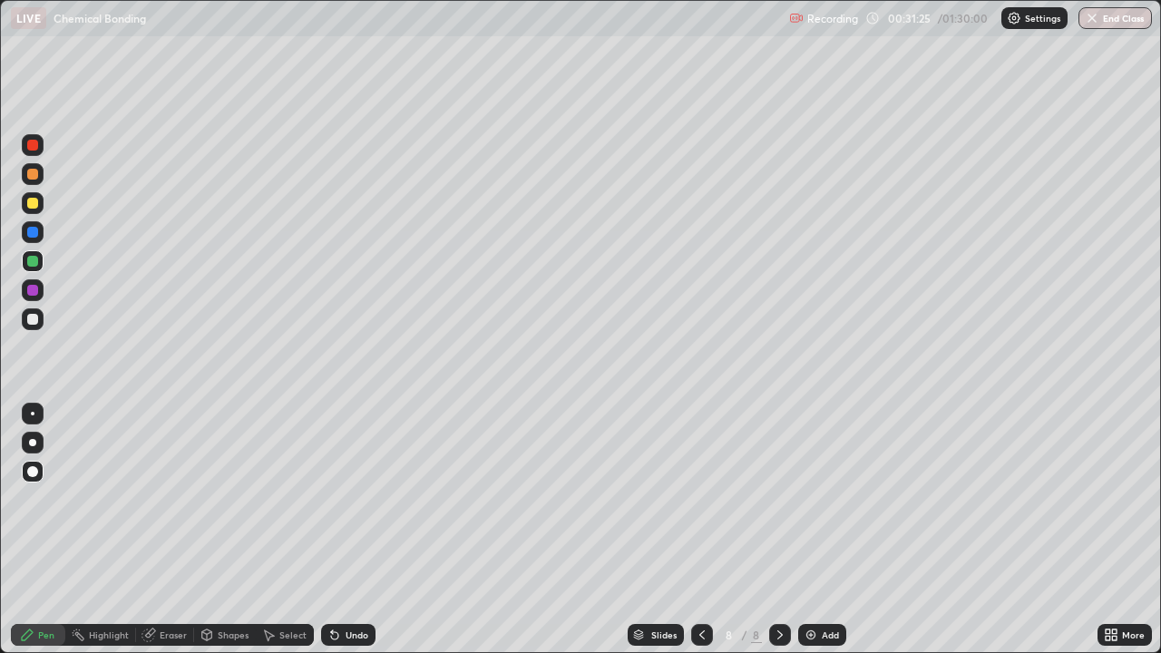
click at [163, 530] on div "Eraser" at bounding box center [173, 634] width 27 height 9
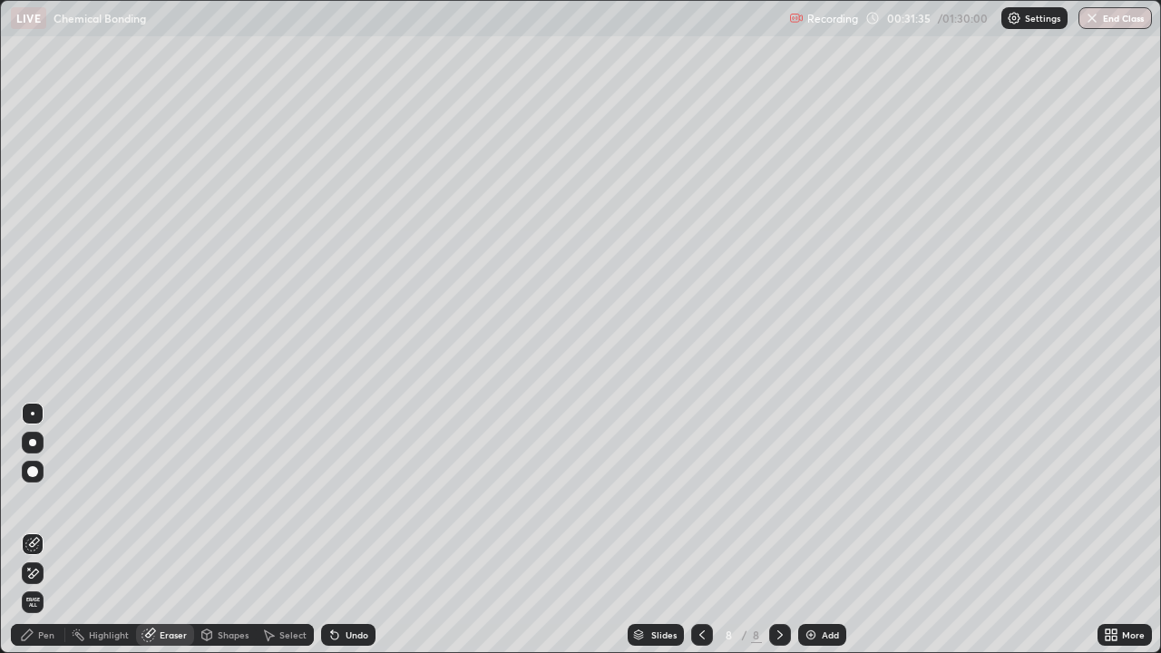
click at [40, 530] on div "Pen" at bounding box center [46, 634] width 16 height 9
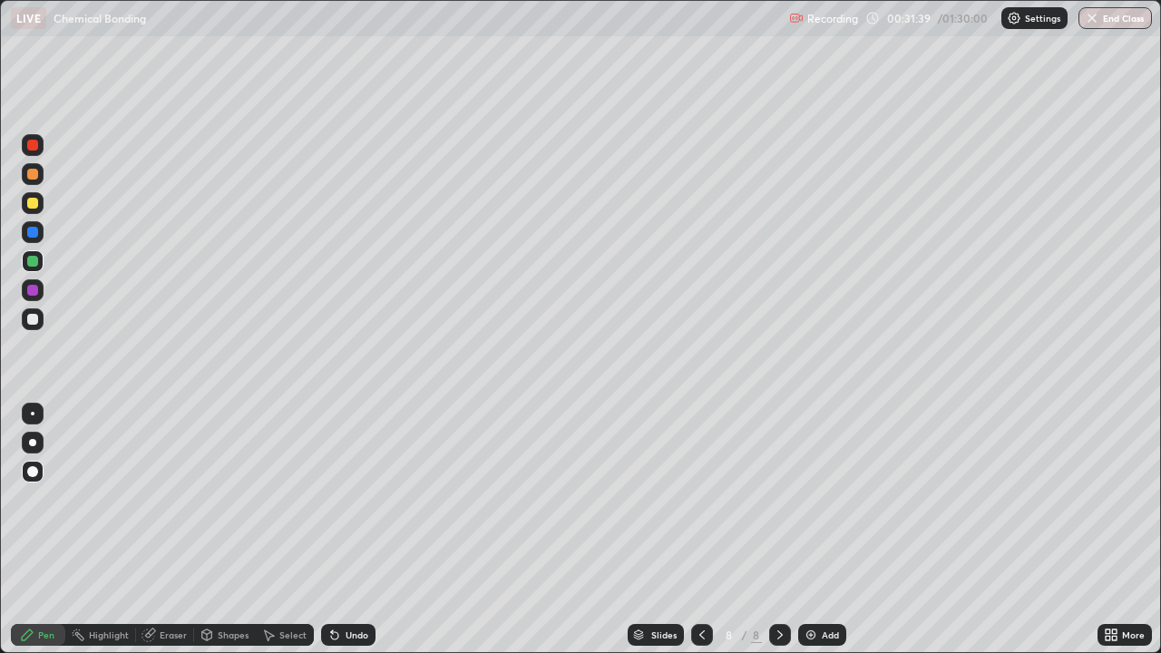
click at [171, 530] on div "Eraser" at bounding box center [173, 634] width 27 height 9
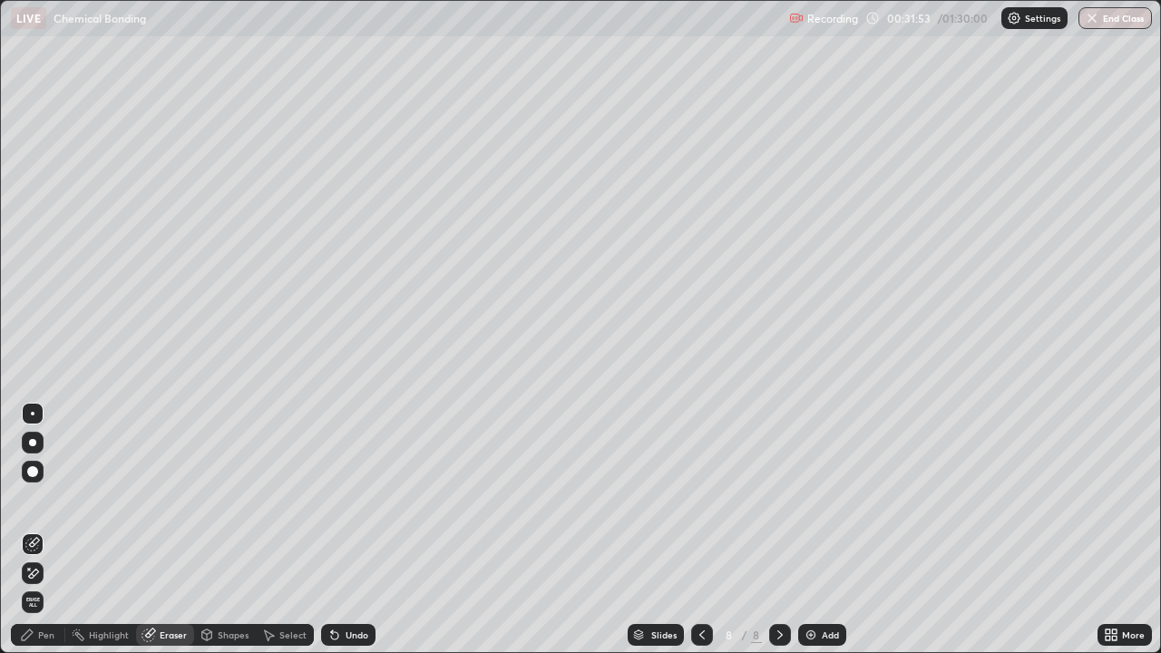
click at [54, 530] on div "Pen" at bounding box center [38, 635] width 54 height 22
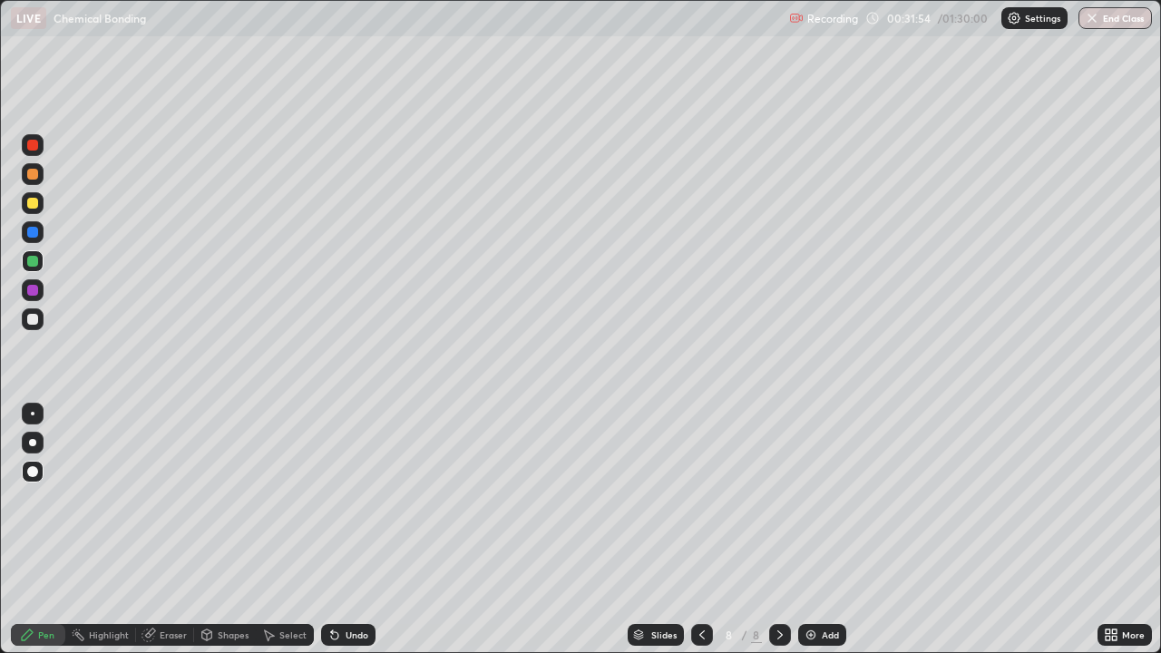
click at [33, 204] on div at bounding box center [32, 203] width 11 height 11
click at [353, 530] on div "Undo" at bounding box center [357, 634] width 23 height 9
click at [34, 316] on div at bounding box center [32, 319] width 11 height 11
click at [354, 530] on div "Undo" at bounding box center [357, 634] width 23 height 9
click at [223, 530] on div "Shapes" at bounding box center [233, 634] width 31 height 9
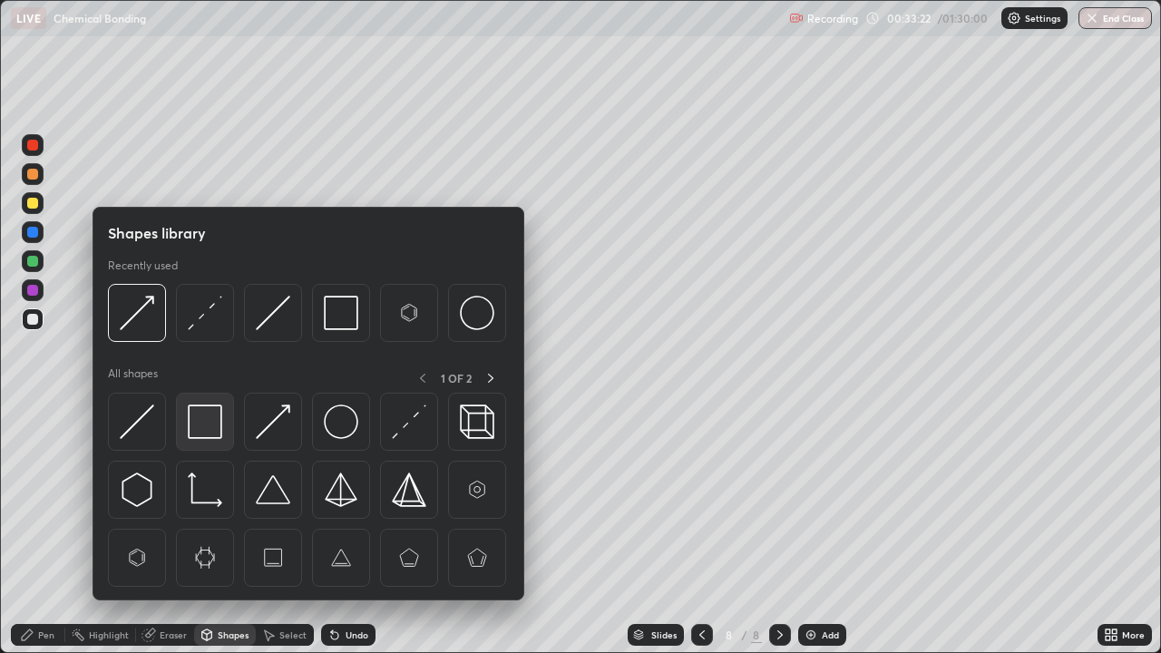
click at [203, 424] on img at bounding box center [205, 422] width 34 height 34
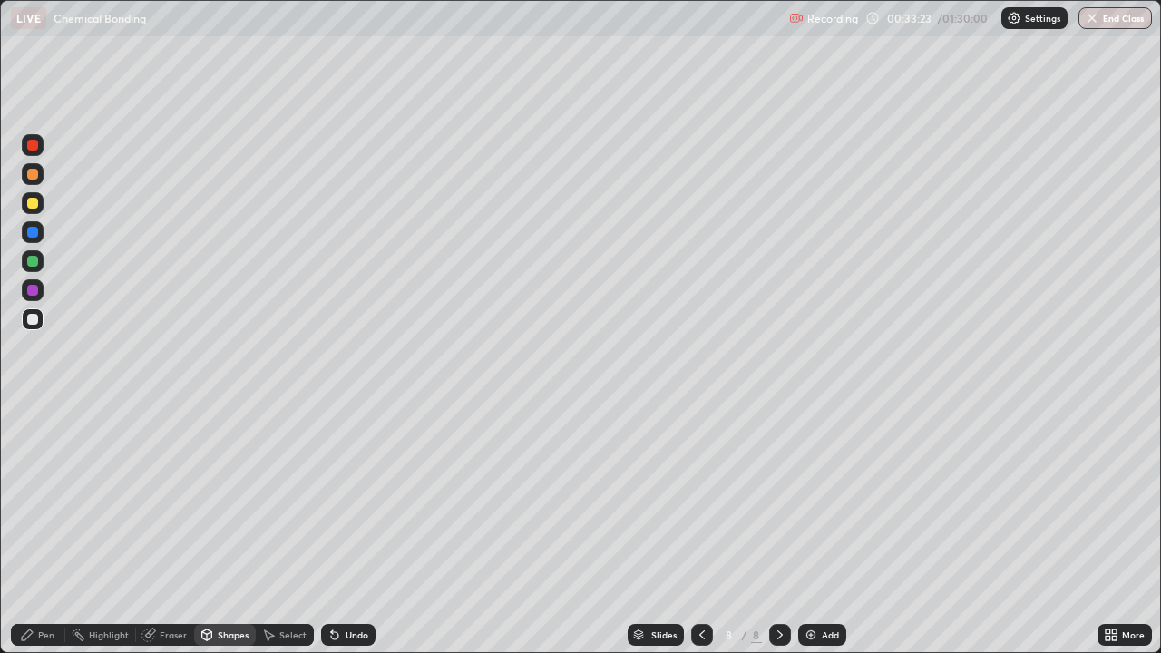
click at [34, 293] on div at bounding box center [32, 290] width 11 height 11
click at [40, 530] on div "Pen" at bounding box center [46, 634] width 16 height 9
click at [168, 530] on div "Eraser" at bounding box center [173, 634] width 27 height 9
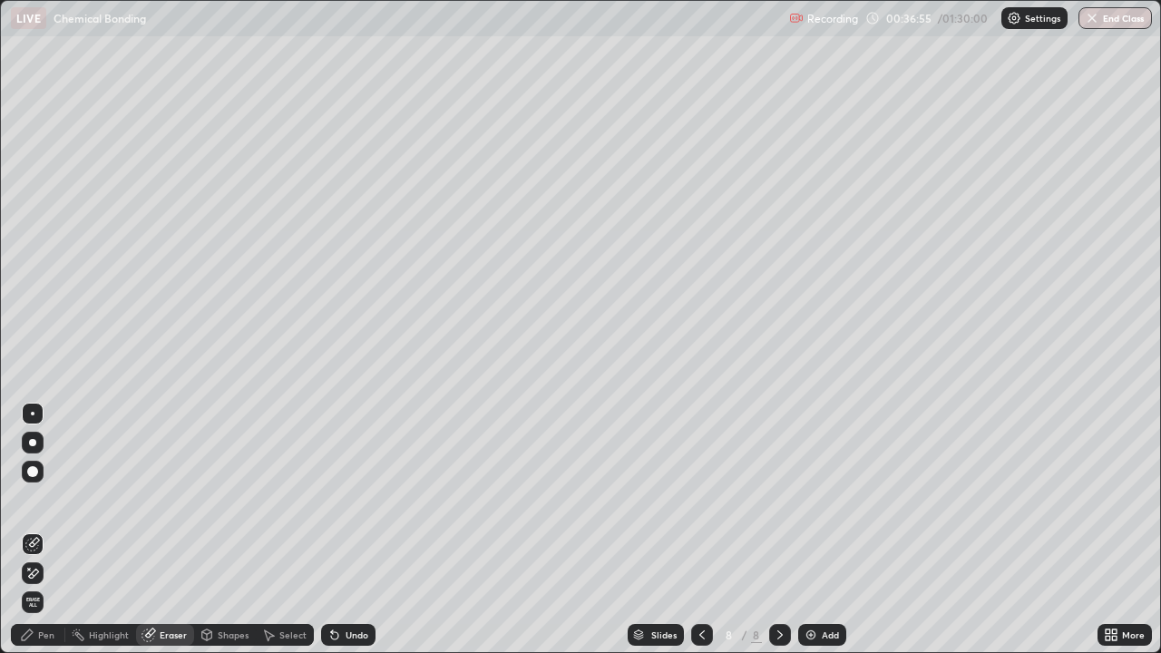
click at [40, 530] on div "Pen" at bounding box center [46, 634] width 16 height 9
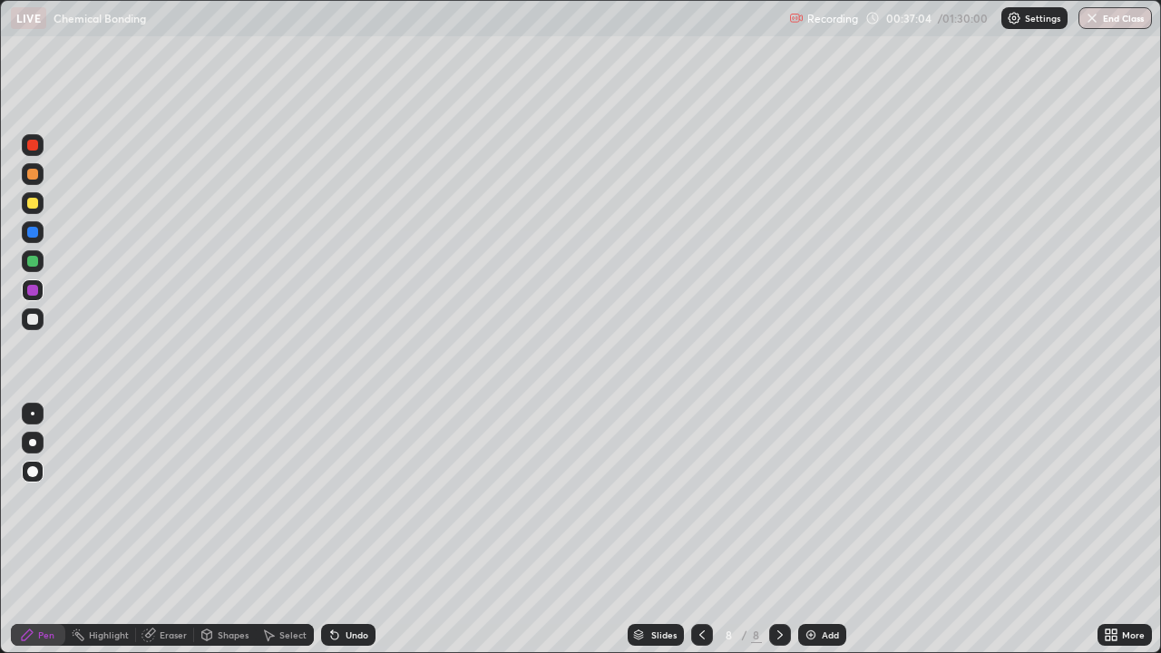
click at [334, 530] on div "Undo" at bounding box center [348, 635] width 54 height 22
click at [335, 530] on div "Undo" at bounding box center [348, 635] width 54 height 22
click at [349, 530] on div "Undo" at bounding box center [357, 634] width 23 height 9
click at [337, 530] on div "Undo" at bounding box center [348, 635] width 54 height 22
click at [346, 530] on div "Undo" at bounding box center [357, 634] width 23 height 9
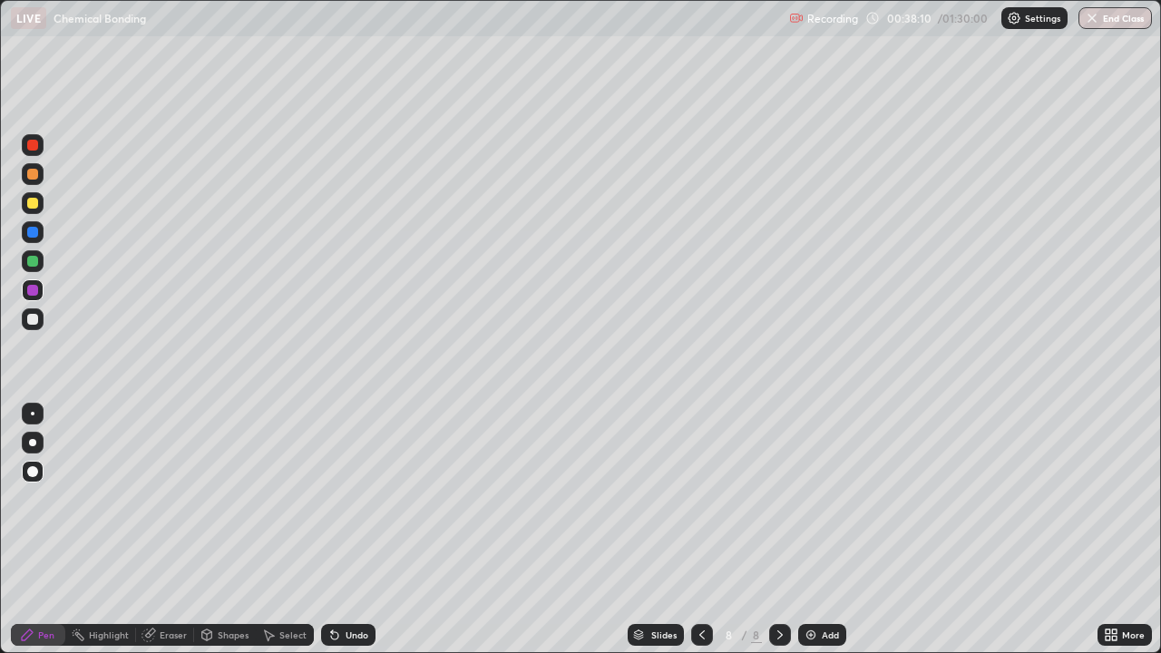
click at [176, 530] on div "Eraser" at bounding box center [173, 634] width 27 height 9
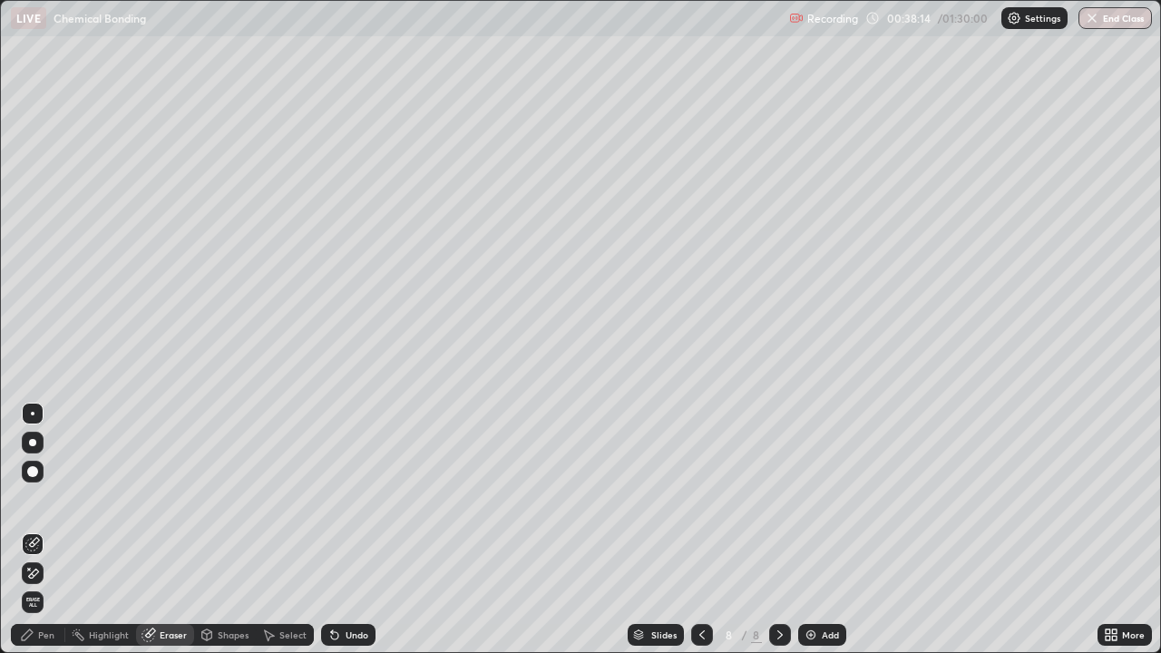
click at [33, 530] on icon at bounding box center [27, 635] width 15 height 15
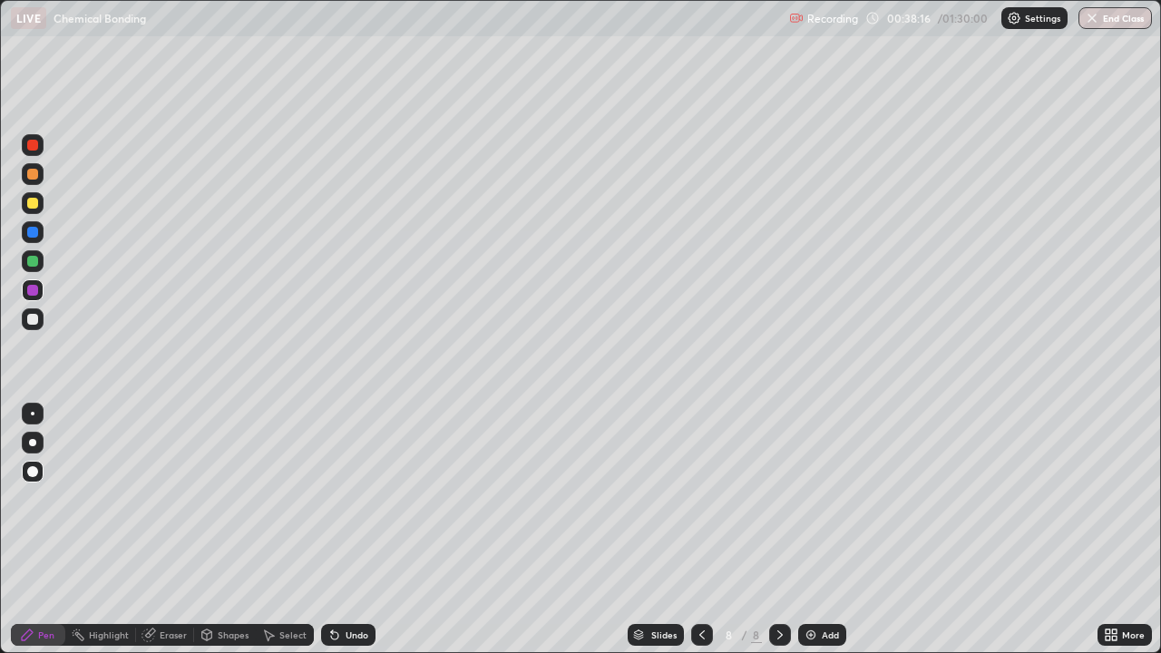
click at [347, 530] on div "Undo" at bounding box center [357, 634] width 23 height 9
click at [31, 203] on div at bounding box center [32, 203] width 11 height 11
click at [171, 530] on div "Eraser" at bounding box center [173, 634] width 27 height 9
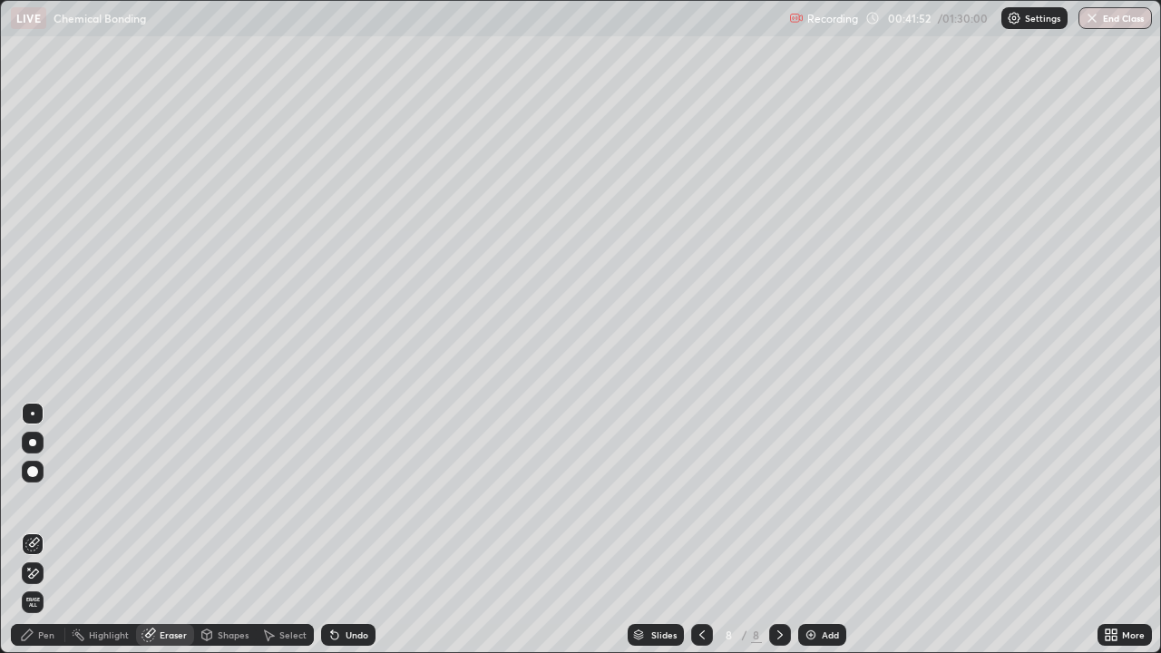
click at [35, 530] on div "Pen" at bounding box center [38, 635] width 54 height 22
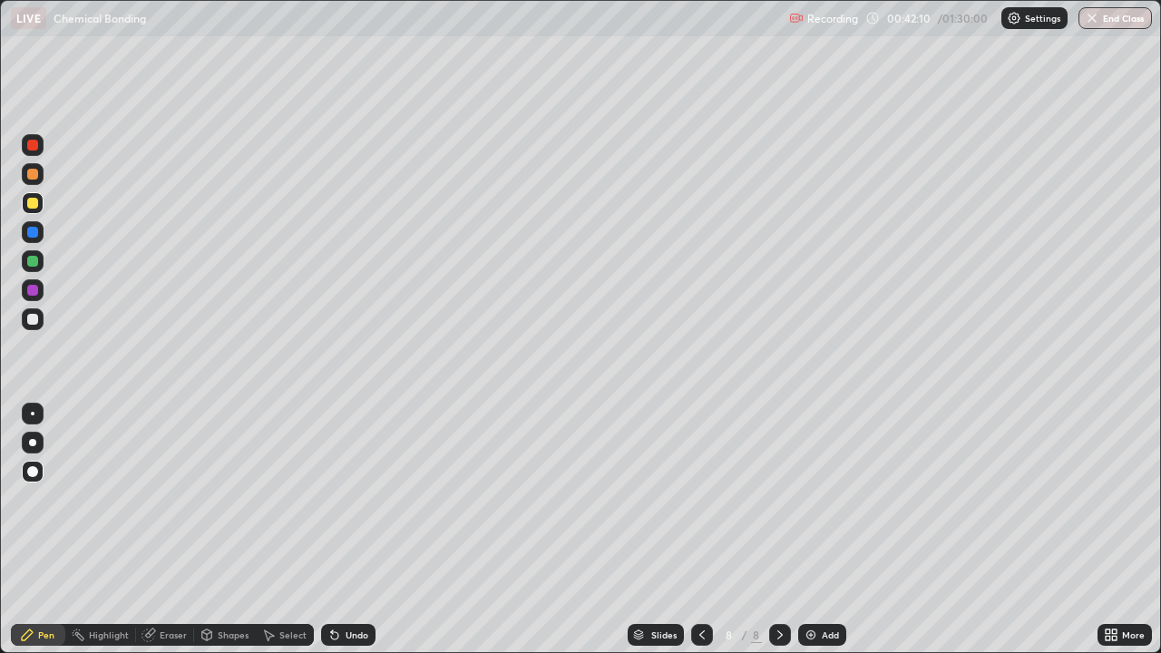
click at [822, 530] on div "Add" at bounding box center [830, 634] width 17 height 9
click at [225, 530] on div "Shapes" at bounding box center [233, 634] width 31 height 9
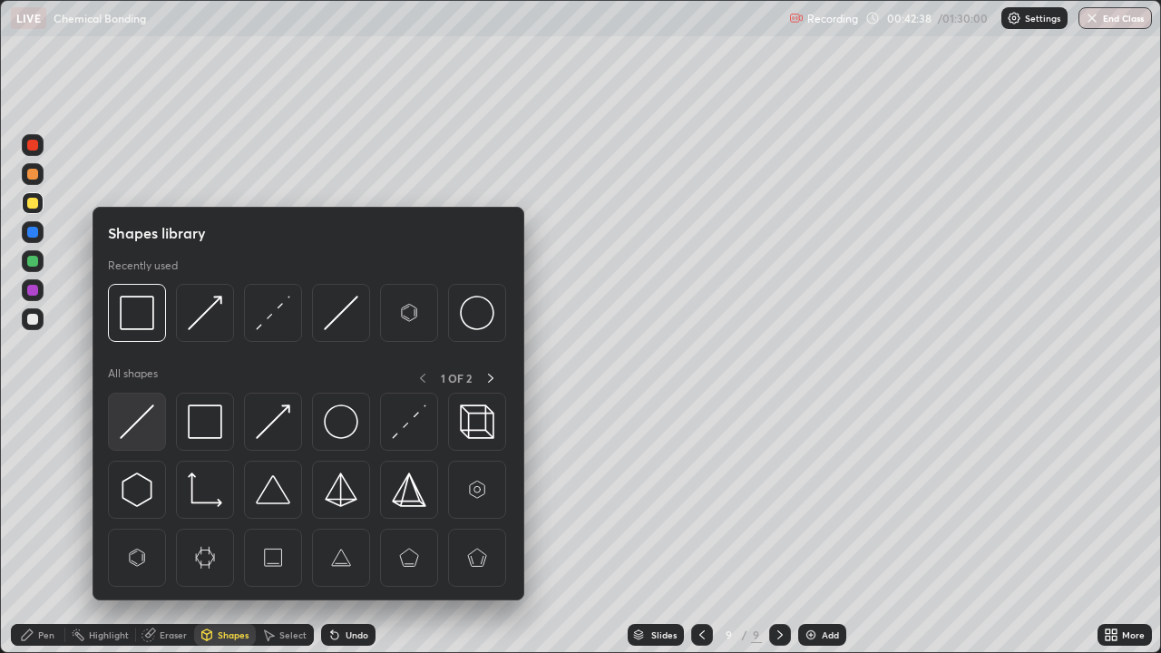
click at [140, 428] on img at bounding box center [137, 422] width 34 height 34
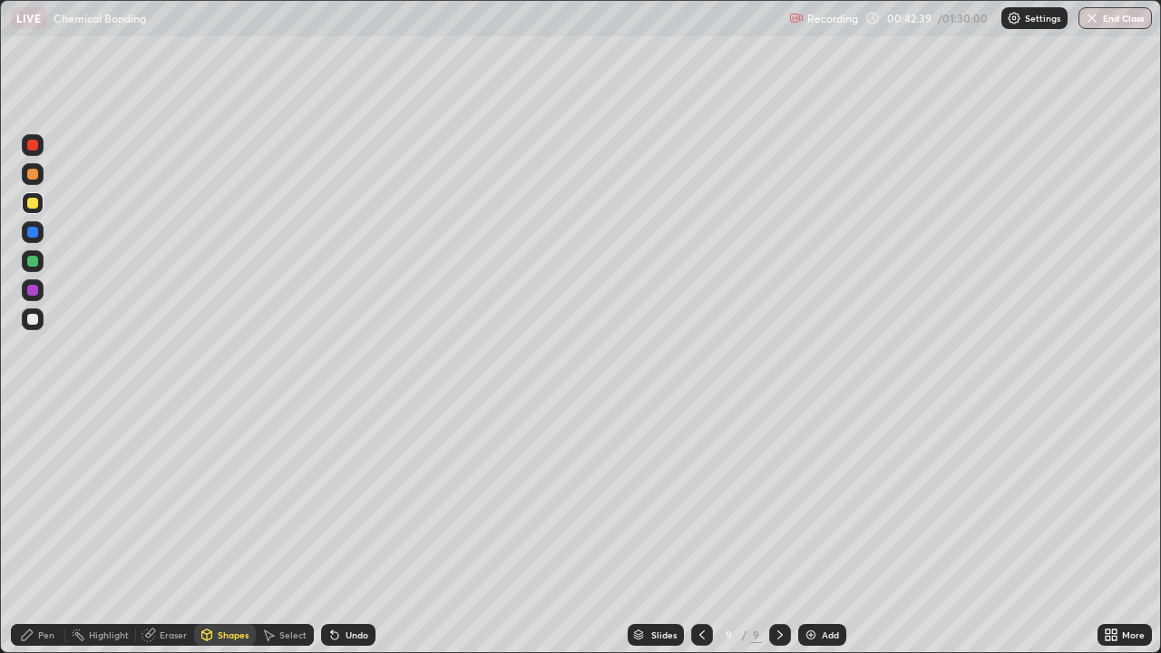
click at [33, 320] on div at bounding box center [32, 319] width 11 height 11
click at [37, 530] on div "Pen" at bounding box center [38, 635] width 54 height 22
click at [350, 530] on div "Undo" at bounding box center [357, 634] width 23 height 9
click at [354, 530] on div "Undo" at bounding box center [357, 634] width 23 height 9
click at [34, 288] on div at bounding box center [32, 290] width 11 height 11
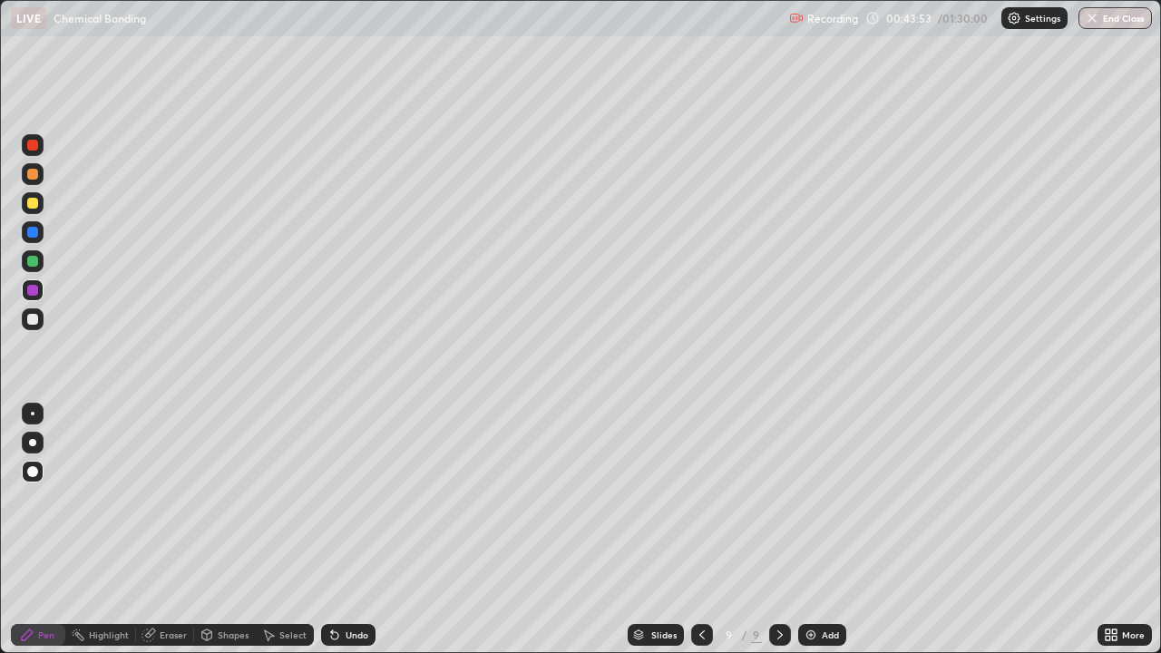
click at [818, 530] on div "Add" at bounding box center [822, 635] width 48 height 22
click at [227, 530] on div "Shapes" at bounding box center [233, 634] width 31 height 9
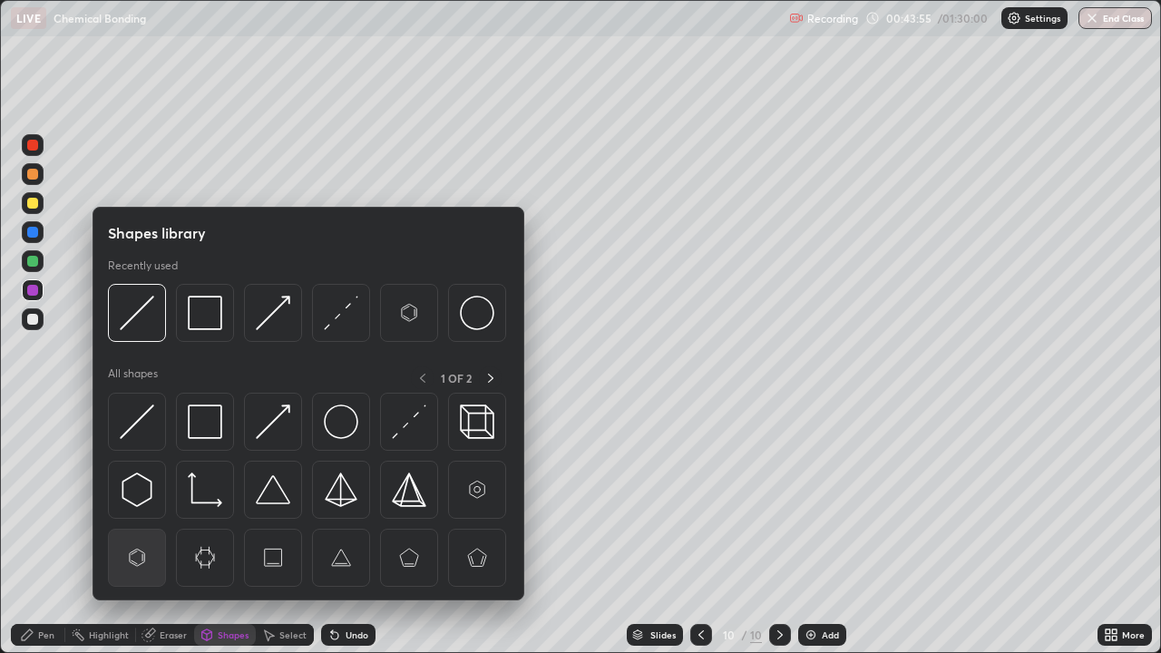
click at [138, 530] on img at bounding box center [137, 558] width 34 height 34
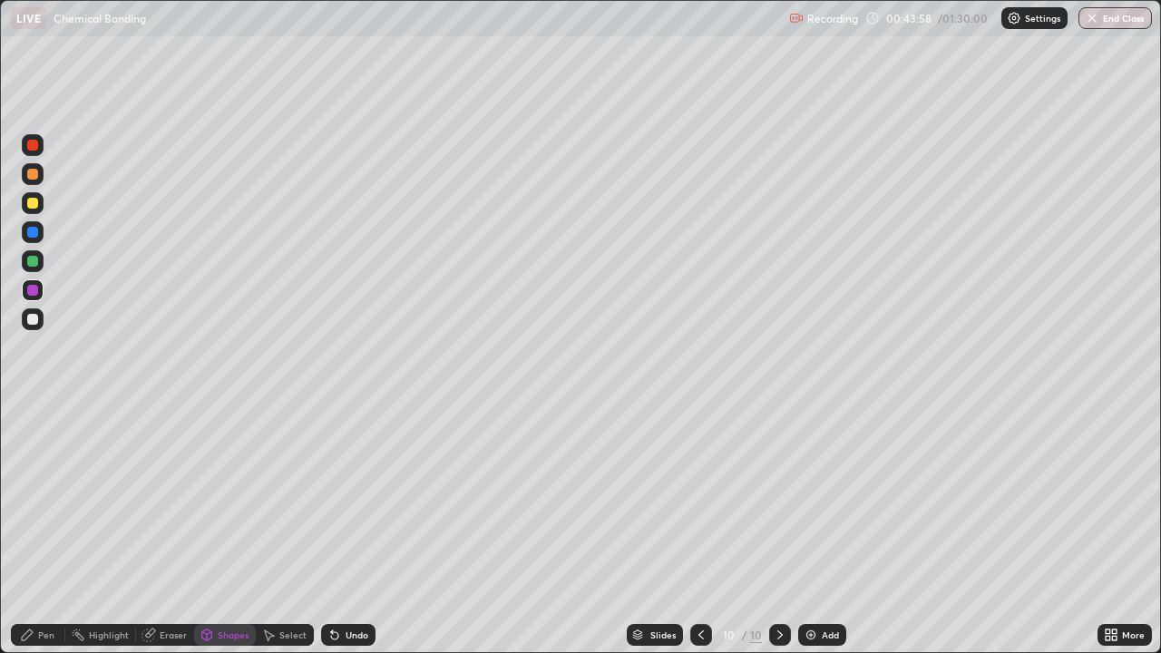
click at [44, 530] on div "Pen" at bounding box center [46, 634] width 16 height 9
click at [33, 265] on div at bounding box center [32, 261] width 11 height 11
click at [340, 530] on div "Undo" at bounding box center [348, 635] width 54 height 22
click at [350, 530] on div "Undo" at bounding box center [357, 634] width 23 height 9
click at [697, 530] on icon at bounding box center [701, 635] width 15 height 15
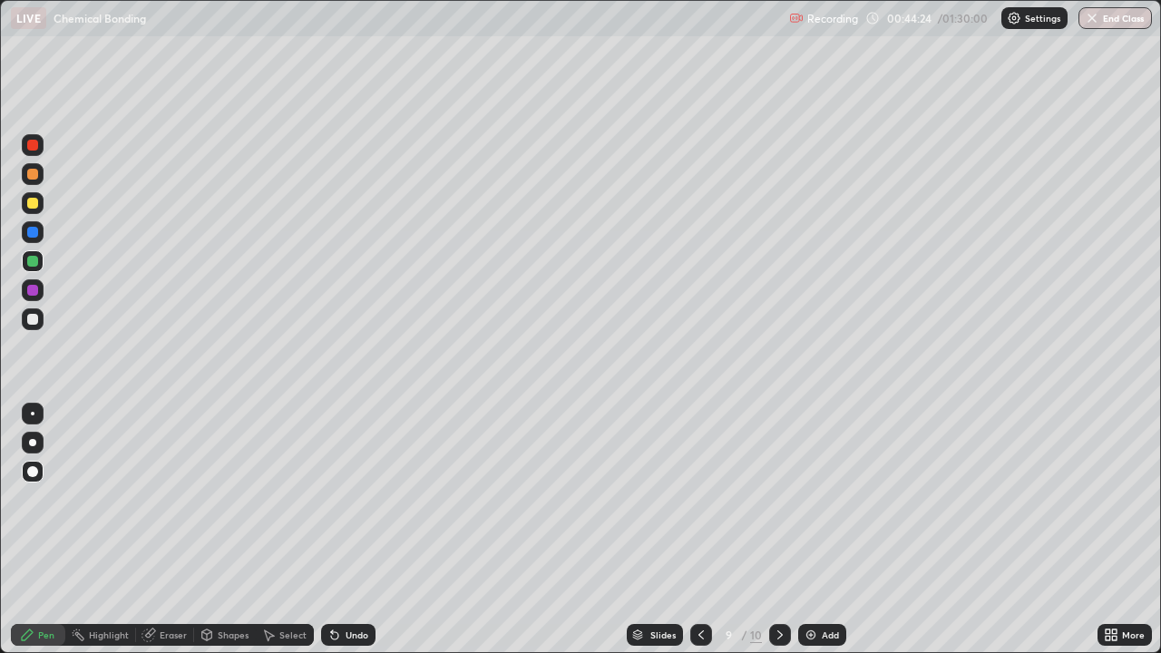
click at [223, 530] on div "Shapes" at bounding box center [233, 634] width 31 height 9
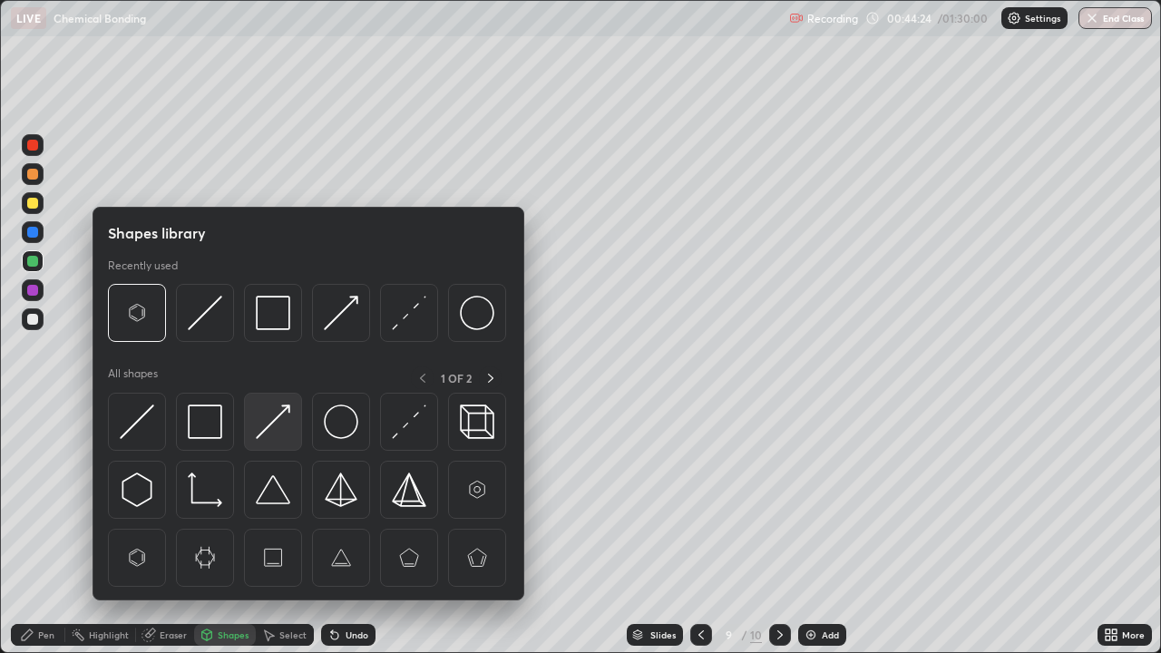
click at [271, 425] on img at bounding box center [273, 422] width 34 height 34
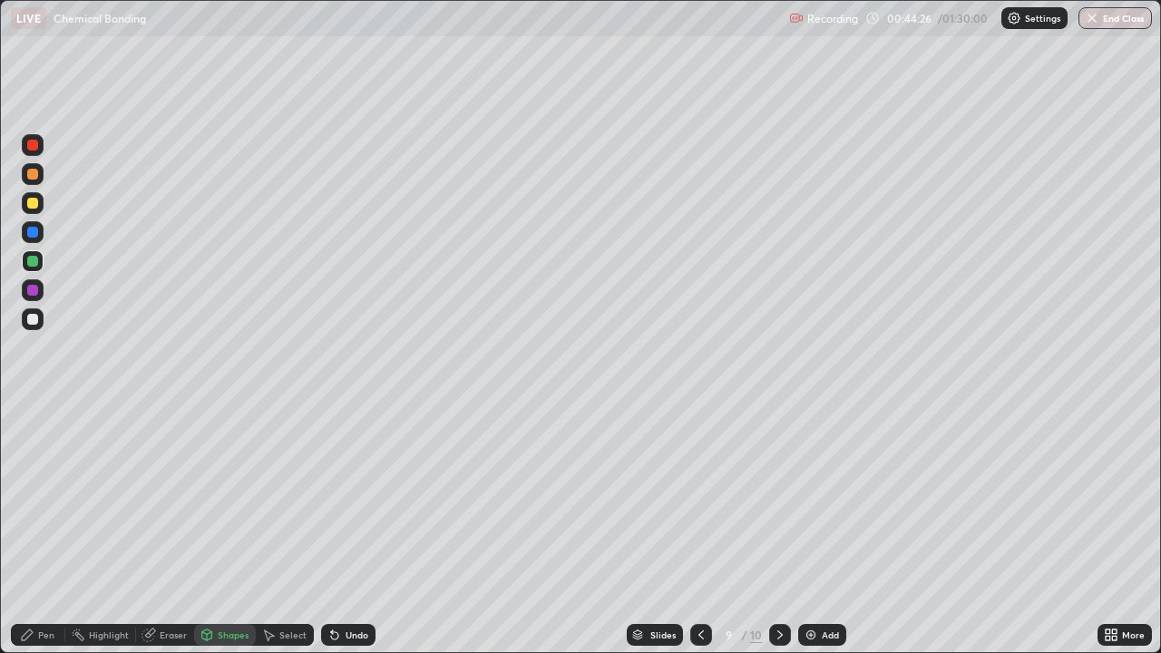
click at [30, 530] on icon at bounding box center [27, 635] width 15 height 15
click at [778, 530] on icon at bounding box center [780, 635] width 15 height 15
click at [350, 530] on div "Undo" at bounding box center [357, 634] width 23 height 9
click at [346, 530] on div "Undo" at bounding box center [357, 634] width 23 height 9
click at [34, 292] on div at bounding box center [32, 290] width 11 height 11
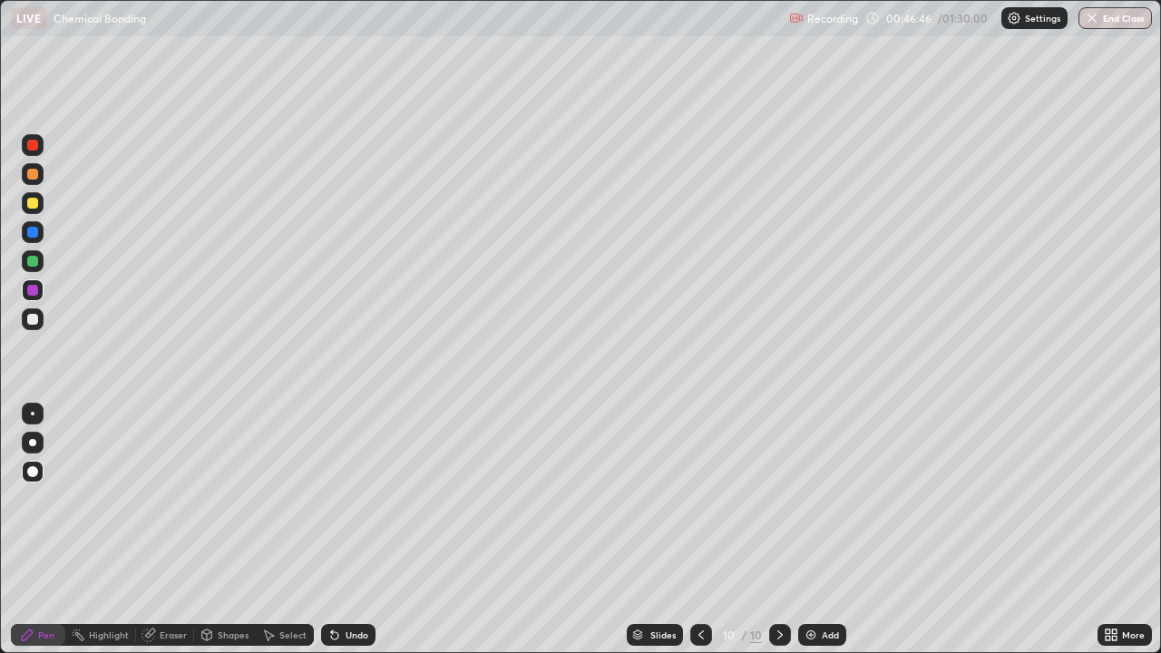
click at [230, 530] on div "Shapes" at bounding box center [233, 634] width 31 height 9
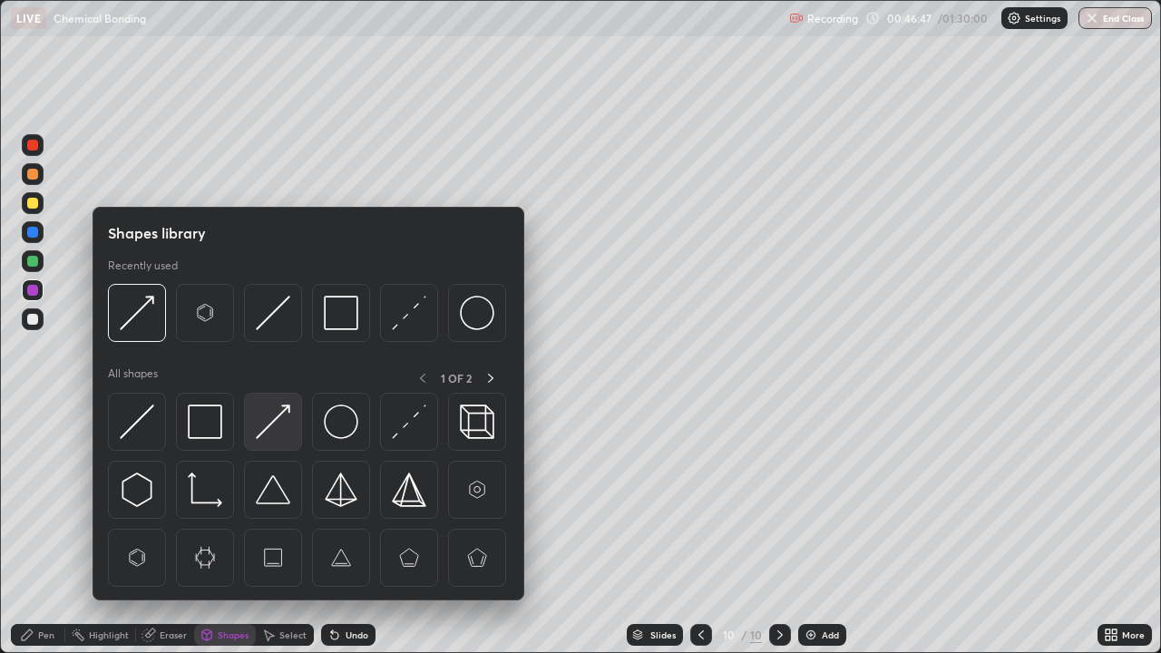
click at [274, 430] on img at bounding box center [273, 422] width 34 height 34
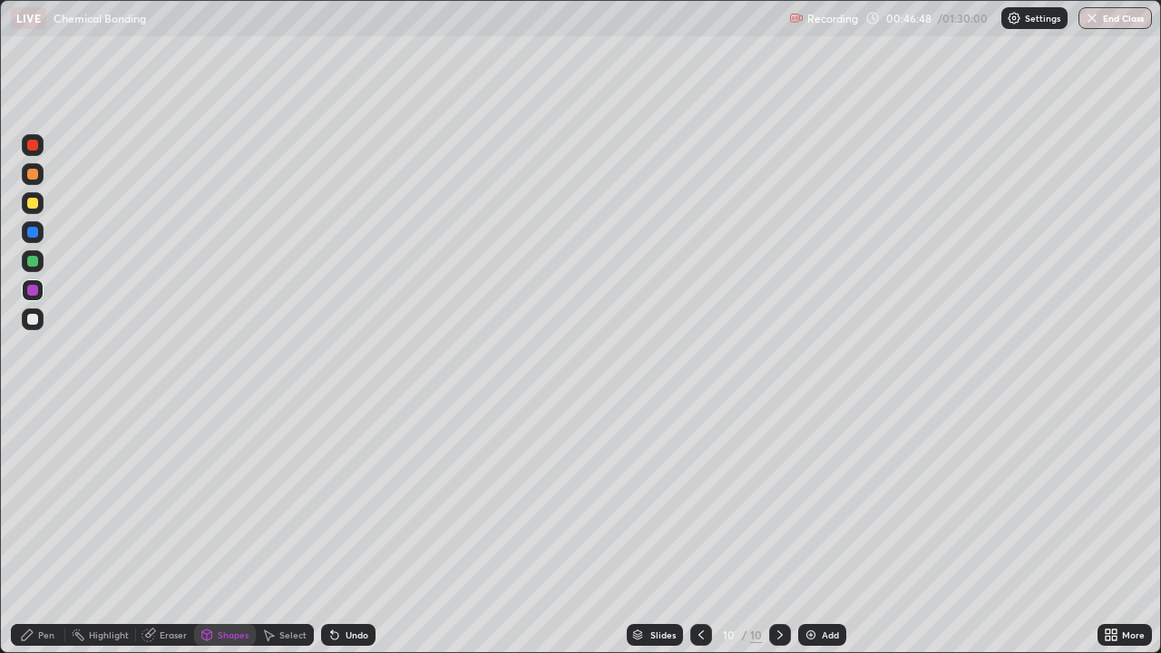
click at [33, 203] on div at bounding box center [32, 203] width 11 height 11
click at [38, 530] on div "Pen" at bounding box center [46, 634] width 16 height 9
click at [352, 530] on div "Undo" at bounding box center [357, 634] width 23 height 9
click at [355, 530] on div "Undo" at bounding box center [357, 634] width 23 height 9
click at [354, 530] on div "Undo" at bounding box center [357, 634] width 23 height 9
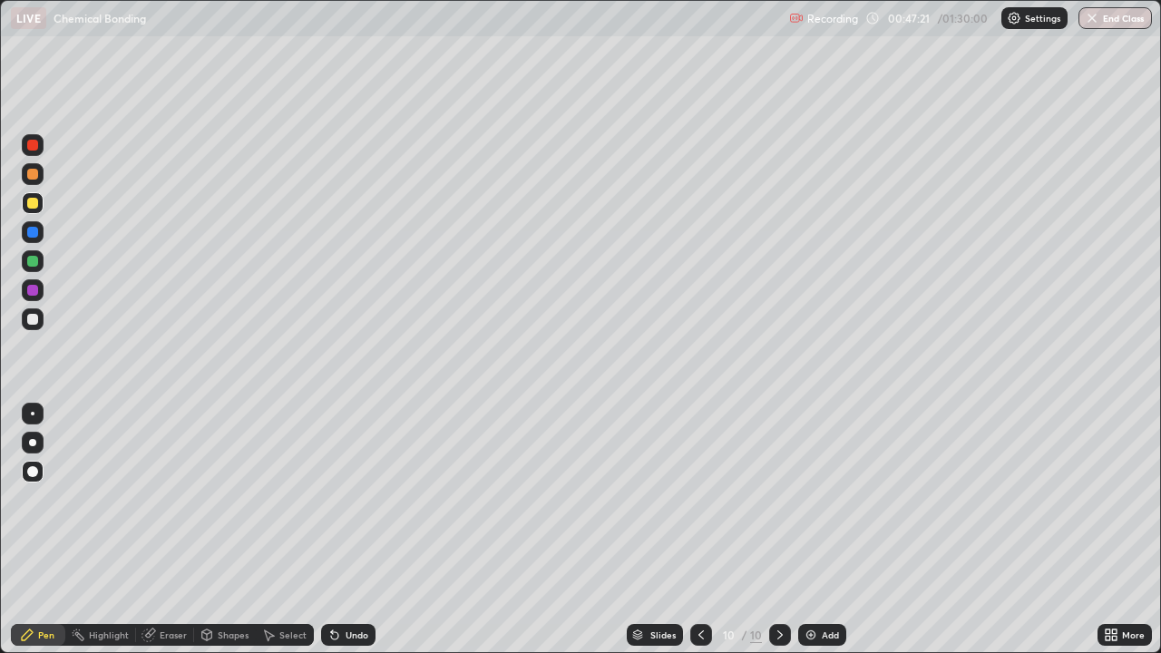
click at [227, 530] on div "Shapes" at bounding box center [233, 634] width 31 height 9
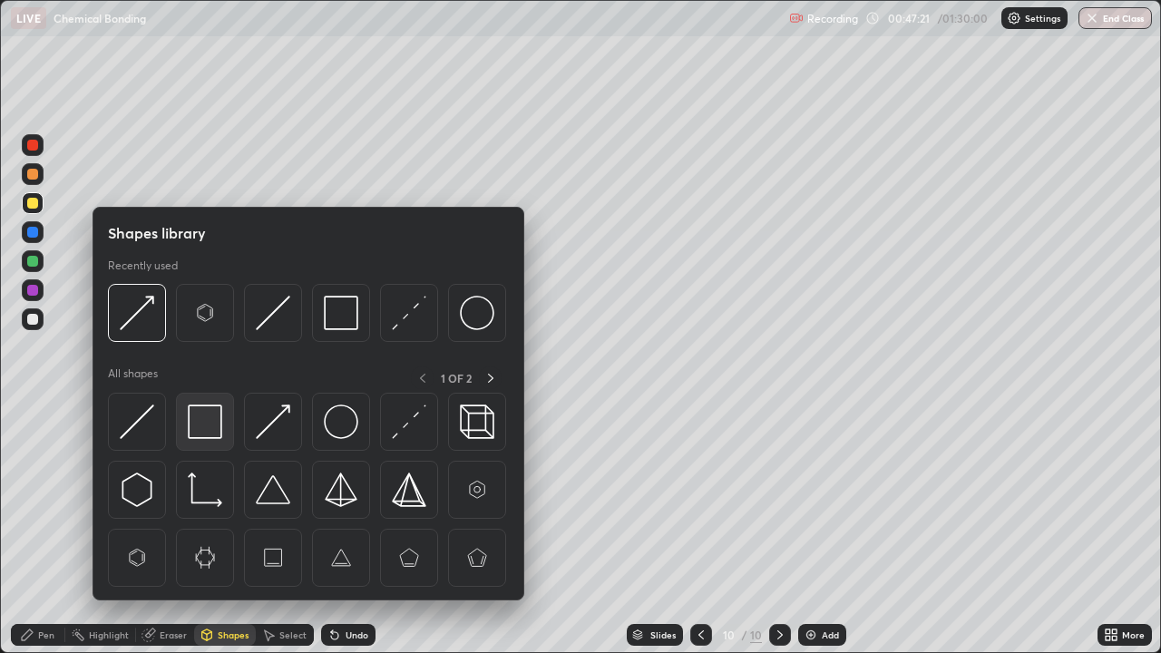
click at [212, 425] on img at bounding box center [205, 422] width 34 height 34
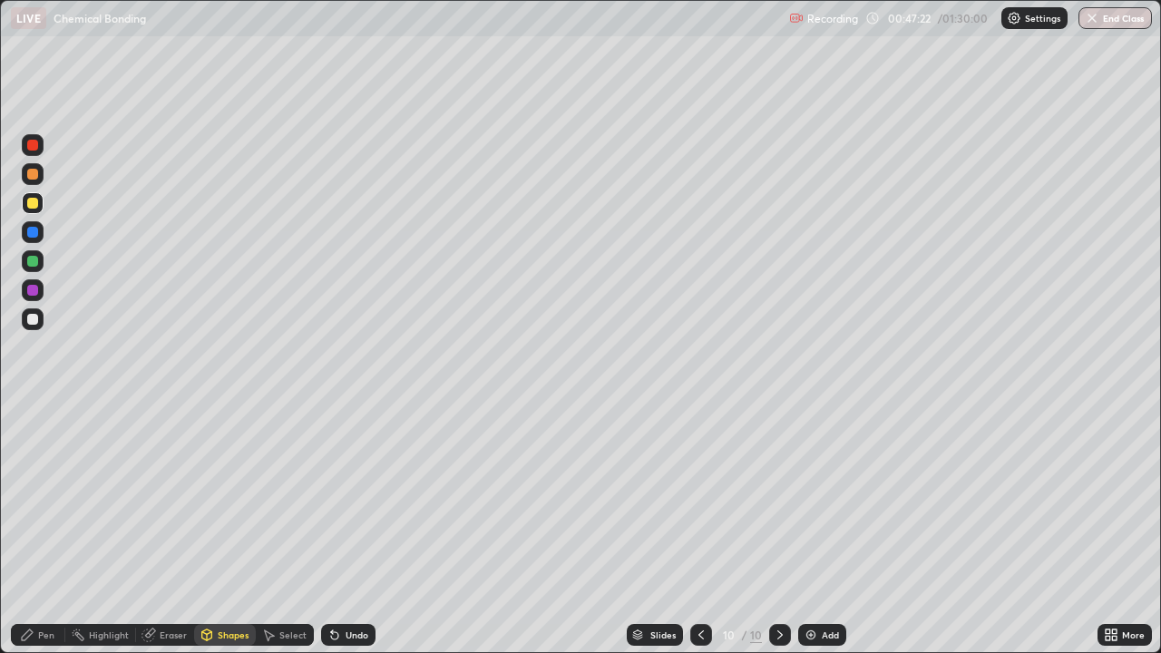
click at [32, 317] on div at bounding box center [32, 319] width 11 height 11
click at [41, 204] on div at bounding box center [33, 203] width 22 height 22
click at [347, 530] on div "Undo" at bounding box center [357, 634] width 23 height 9
click at [33, 317] on div at bounding box center [32, 319] width 11 height 11
click at [352, 530] on div "Undo" at bounding box center [348, 635] width 54 height 22
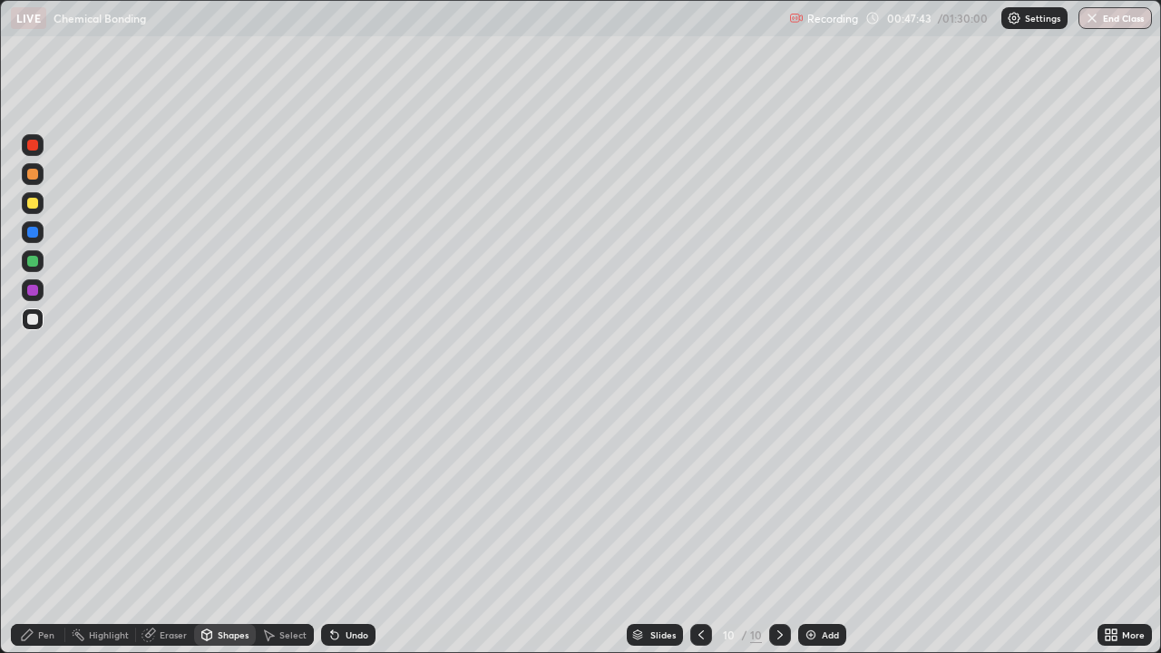
click at [42, 530] on div "Pen" at bounding box center [38, 635] width 54 height 22
click at [822, 530] on div "Add" at bounding box center [830, 634] width 17 height 9
click at [230, 530] on div "Shapes" at bounding box center [233, 634] width 31 height 9
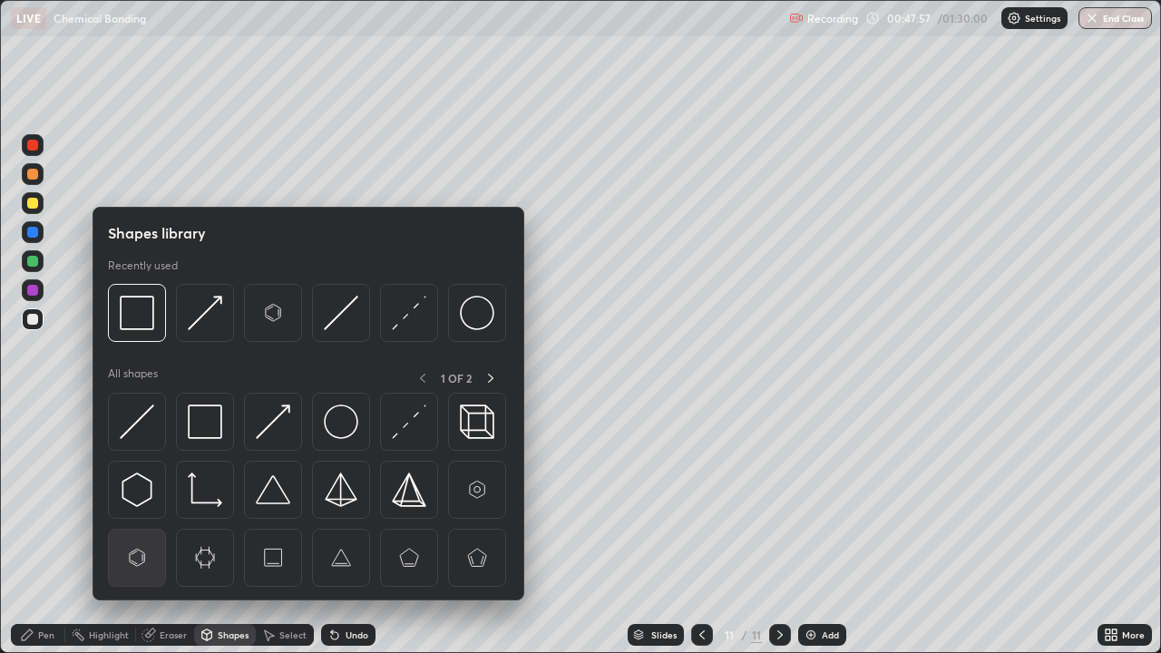
click at [136, 530] on img at bounding box center [137, 558] width 34 height 34
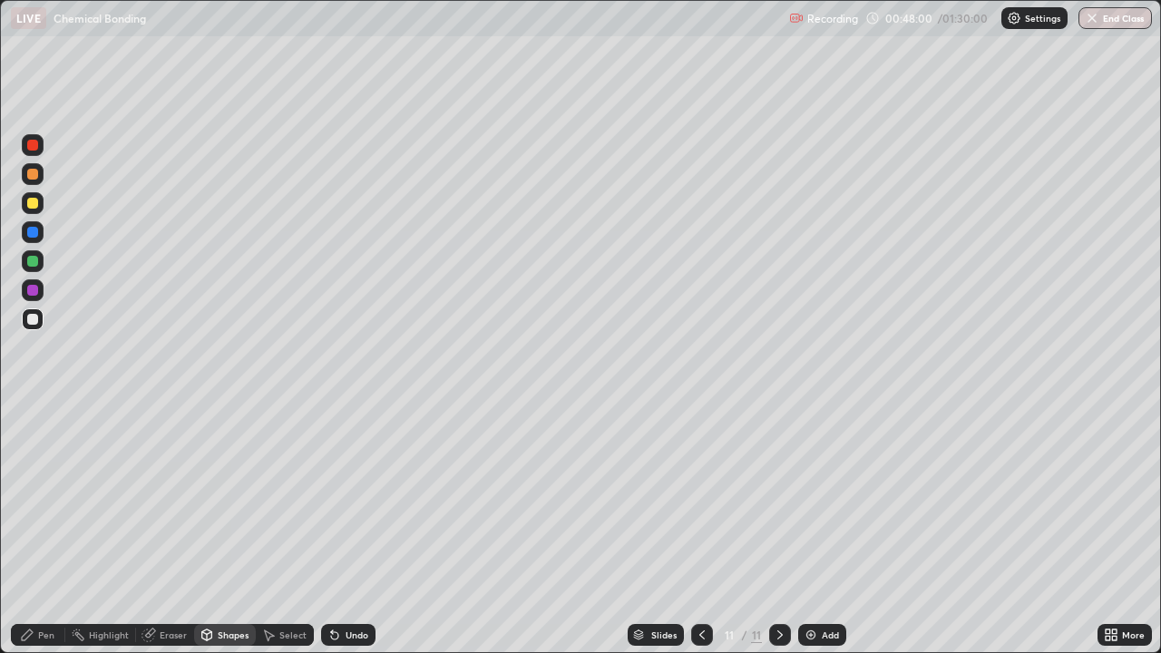
click at [42, 530] on div "Pen" at bounding box center [38, 635] width 54 height 22
click at [38, 297] on div at bounding box center [33, 290] width 22 height 22
click at [347, 530] on div "Undo" at bounding box center [357, 634] width 23 height 9
click at [230, 530] on div "Shapes" at bounding box center [233, 634] width 31 height 9
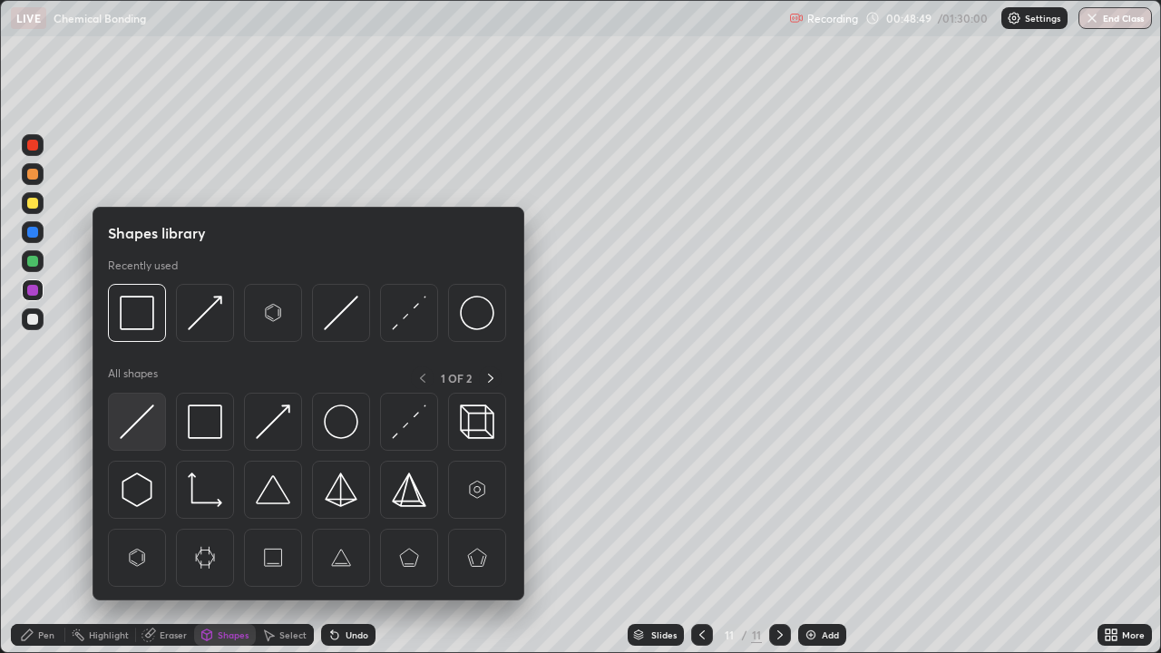
click at [142, 425] on img at bounding box center [137, 422] width 34 height 34
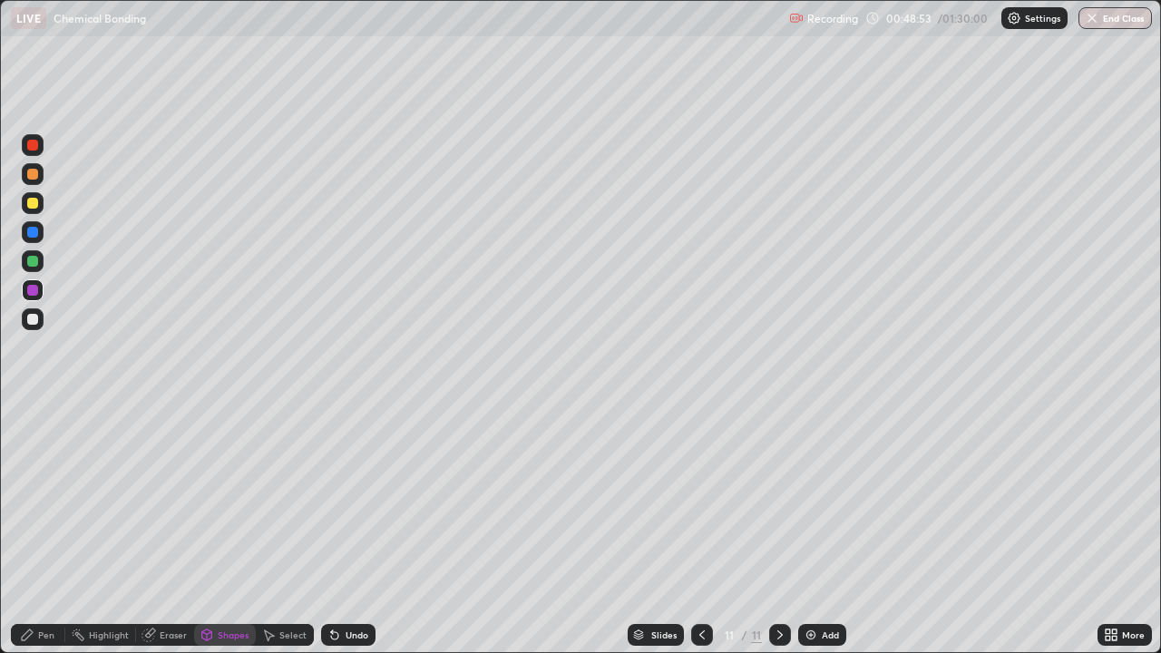
click at [222, 530] on div "Shapes" at bounding box center [233, 634] width 31 height 9
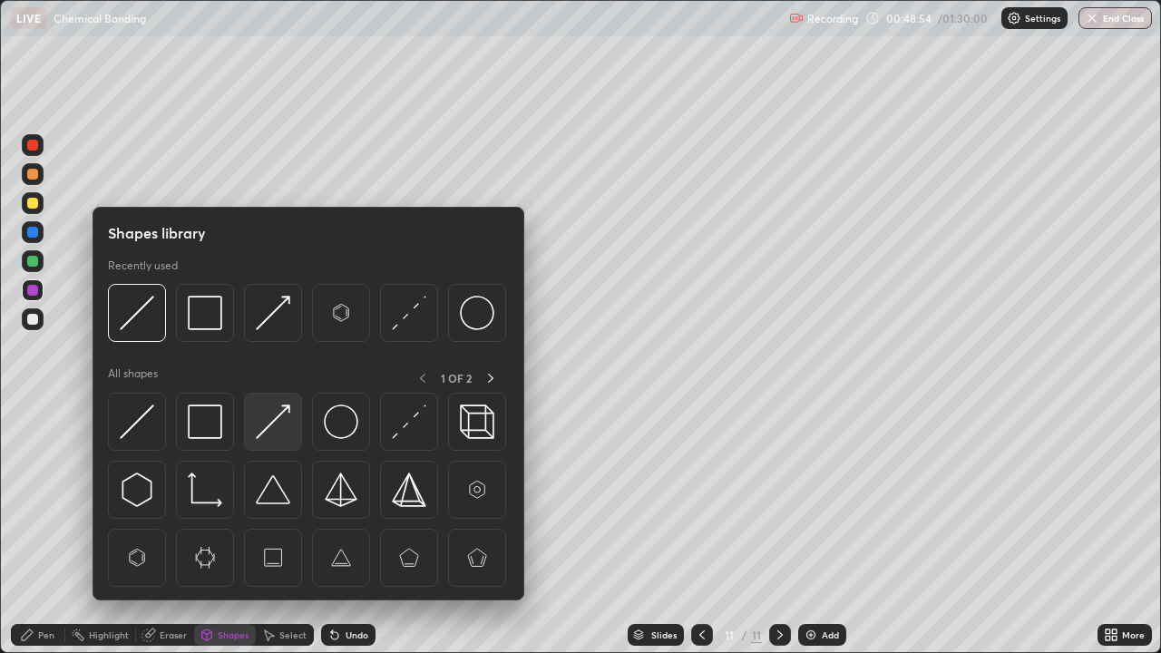
click at [273, 428] on img at bounding box center [273, 422] width 34 height 34
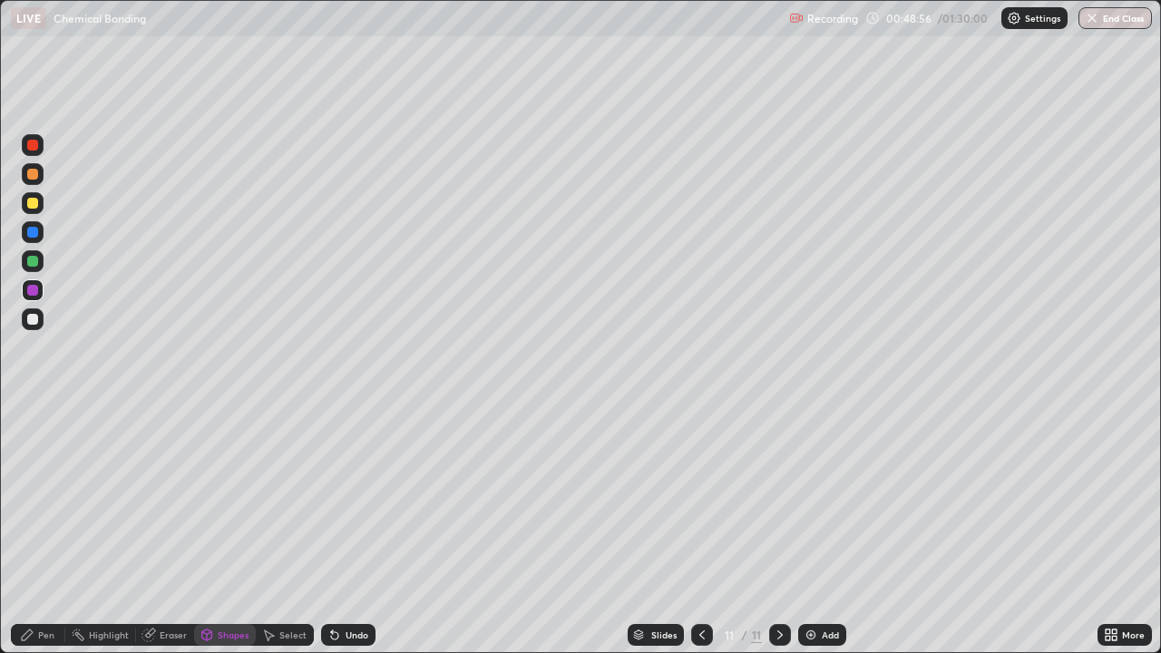
click at [34, 530] on div "Pen" at bounding box center [38, 635] width 54 height 22
click at [332, 530] on icon at bounding box center [334, 635] width 7 height 7
click at [342, 530] on div "Undo" at bounding box center [348, 635] width 54 height 22
click at [339, 530] on div "Undo" at bounding box center [348, 635] width 54 height 22
click at [822, 530] on div "Add" at bounding box center [830, 634] width 17 height 9
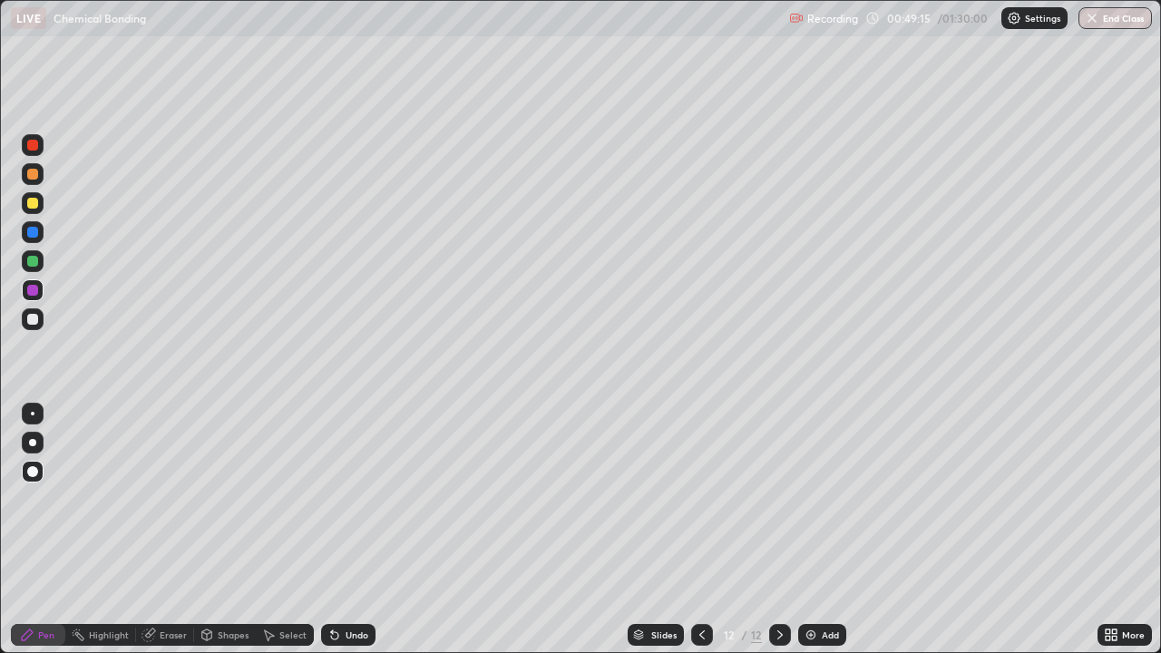
click at [34, 205] on div at bounding box center [32, 203] width 11 height 11
click at [234, 530] on div "Shapes" at bounding box center [233, 634] width 31 height 9
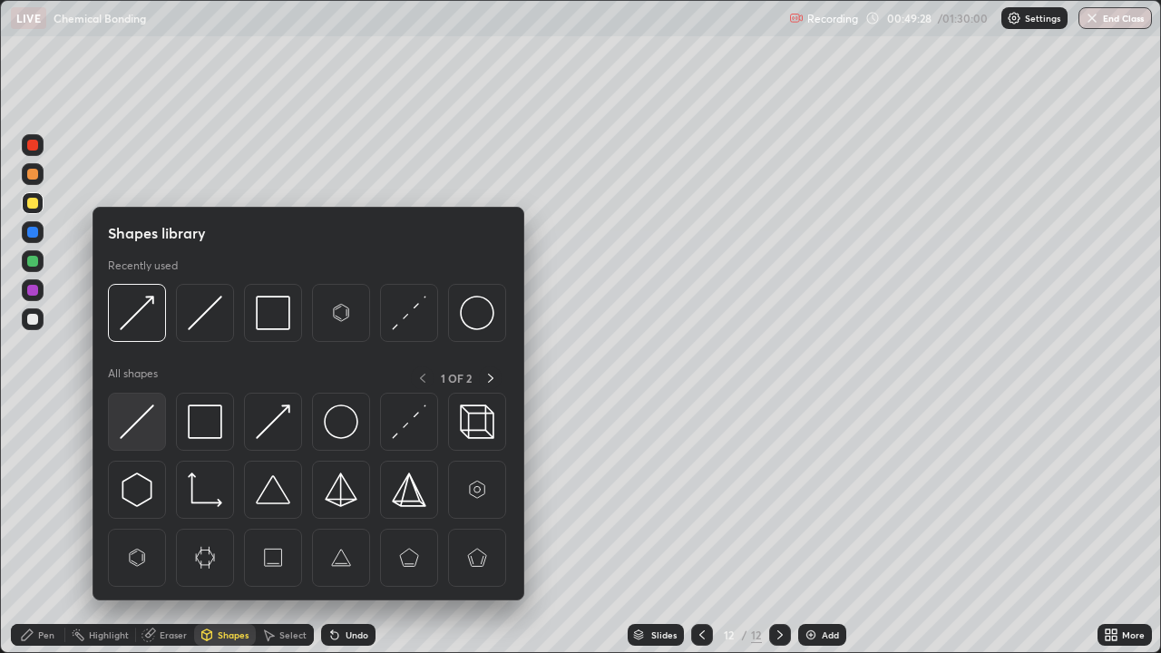
click at [138, 430] on img at bounding box center [137, 422] width 34 height 34
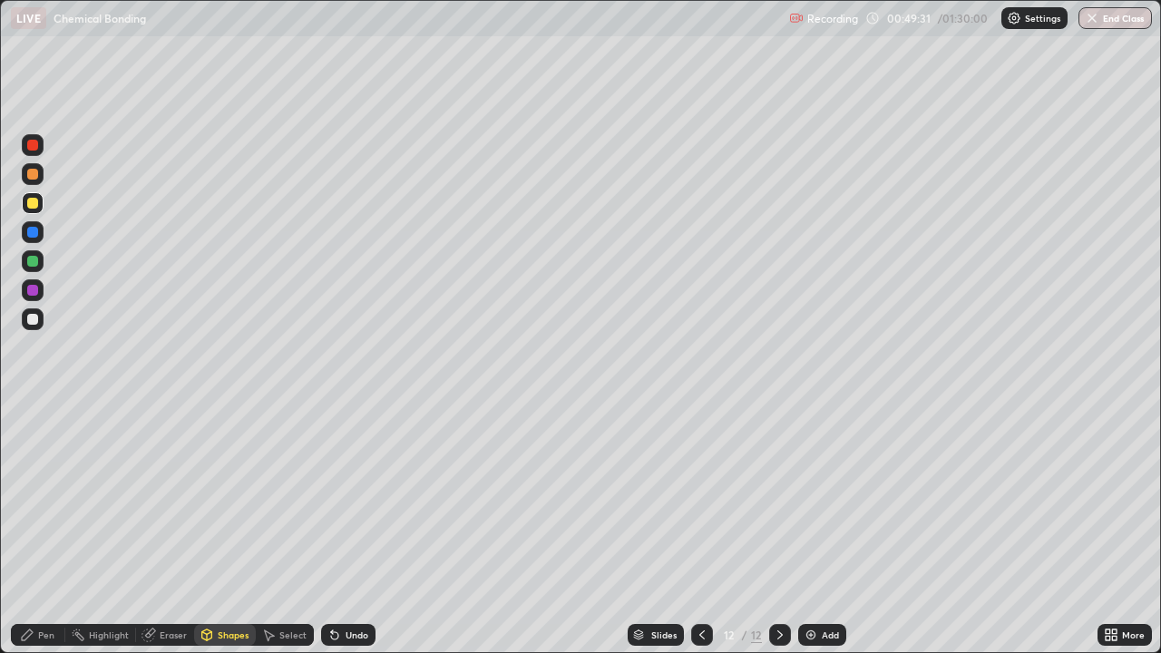
click at [32, 530] on icon at bounding box center [27, 635] width 15 height 15
click at [227, 530] on div "Shapes" at bounding box center [233, 634] width 31 height 9
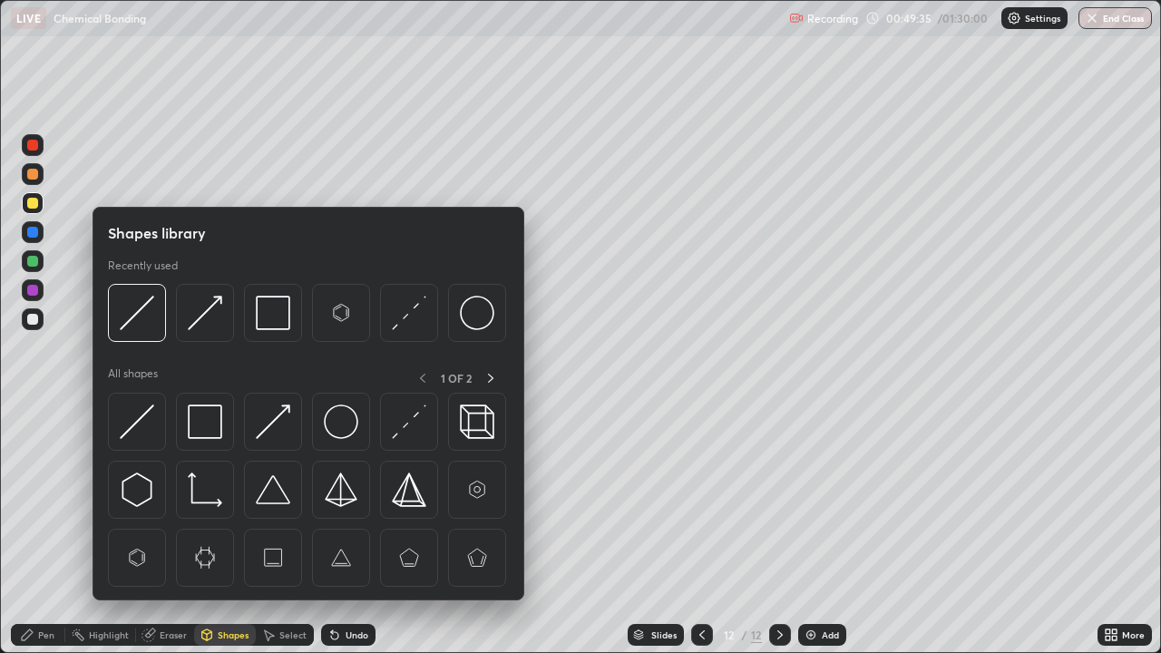
click at [137, 530] on img at bounding box center [137, 558] width 34 height 34
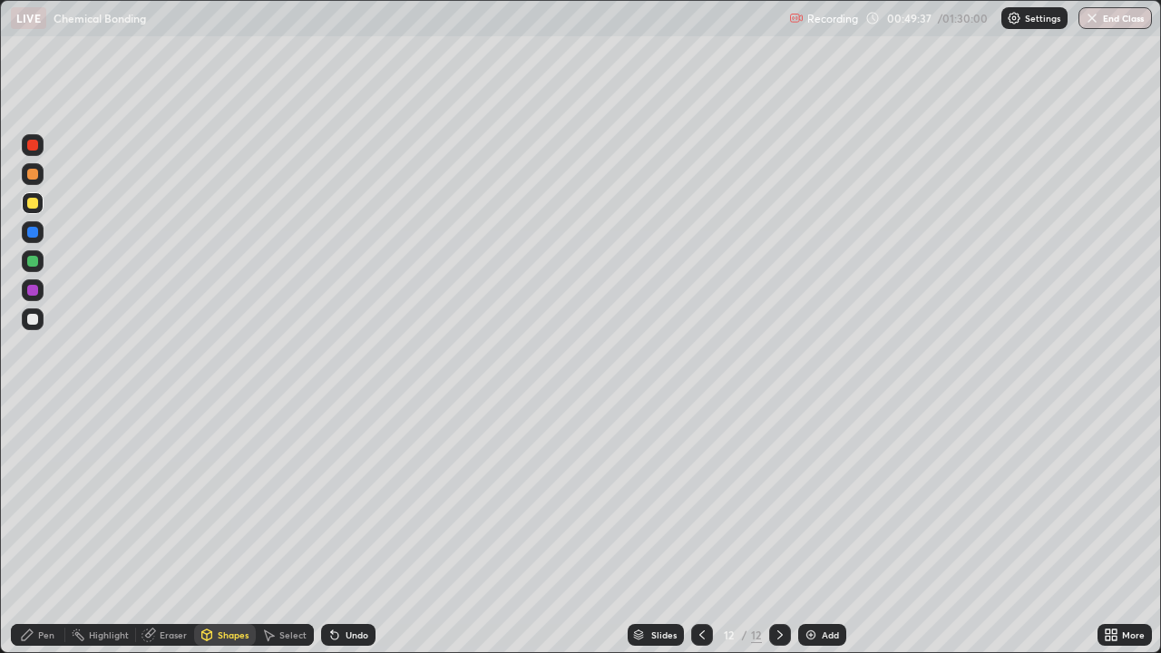
click at [54, 530] on div "Pen" at bounding box center [46, 634] width 16 height 9
click at [829, 530] on div "Add" at bounding box center [830, 634] width 17 height 9
click at [348, 530] on div "Undo" at bounding box center [357, 634] width 23 height 9
click at [351, 530] on div "Undo" at bounding box center [357, 634] width 23 height 9
click at [361, 530] on div "Undo" at bounding box center [357, 634] width 23 height 9
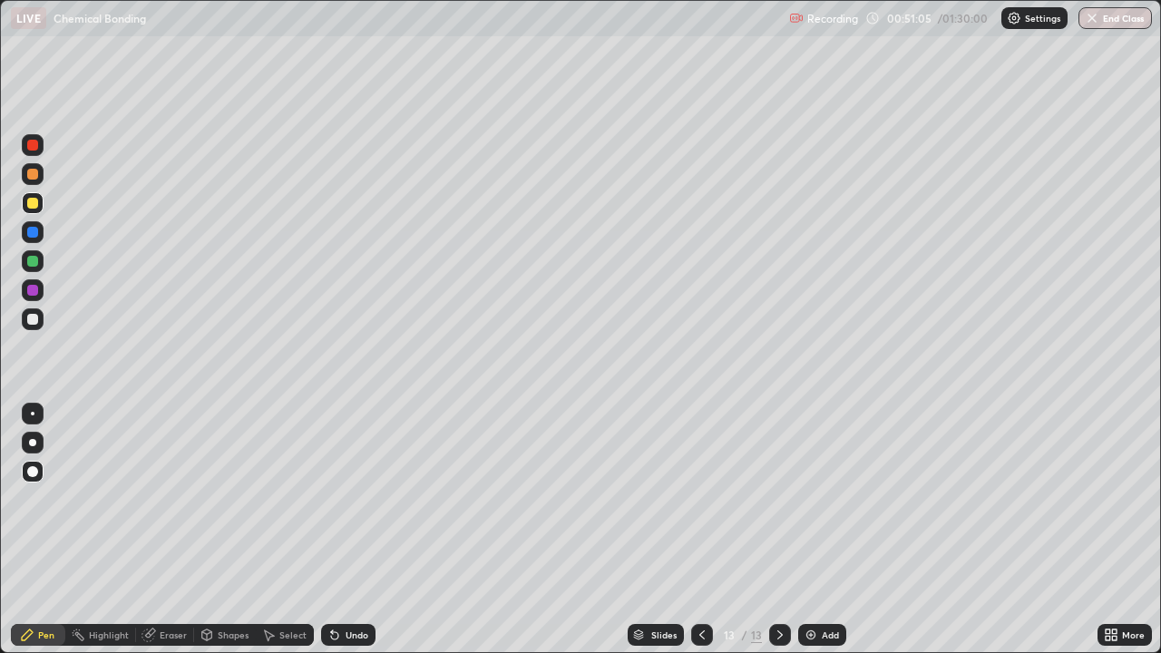
click at [361, 530] on div "Undo" at bounding box center [357, 634] width 23 height 9
click at [700, 530] on icon at bounding box center [702, 635] width 15 height 15
click at [699, 530] on icon at bounding box center [702, 635] width 15 height 15
click at [777, 530] on icon at bounding box center [780, 635] width 15 height 15
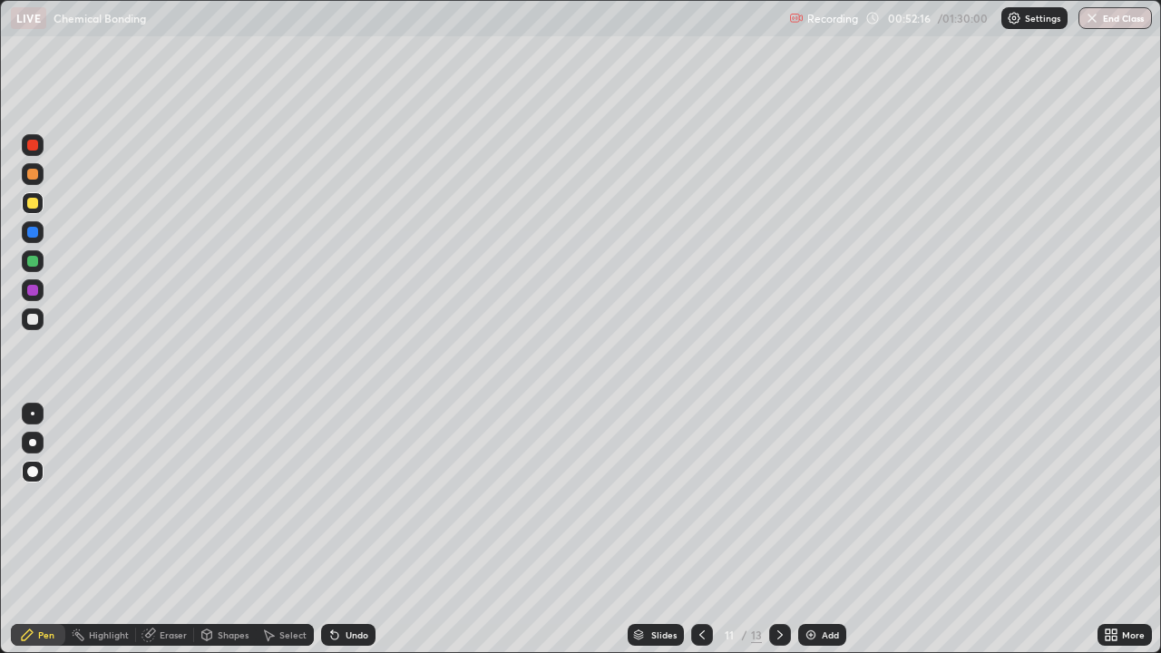
click at [777, 530] on icon at bounding box center [780, 635] width 15 height 15
click at [778, 530] on icon at bounding box center [780, 635] width 15 height 15
click at [221, 530] on div "Shapes" at bounding box center [233, 634] width 31 height 9
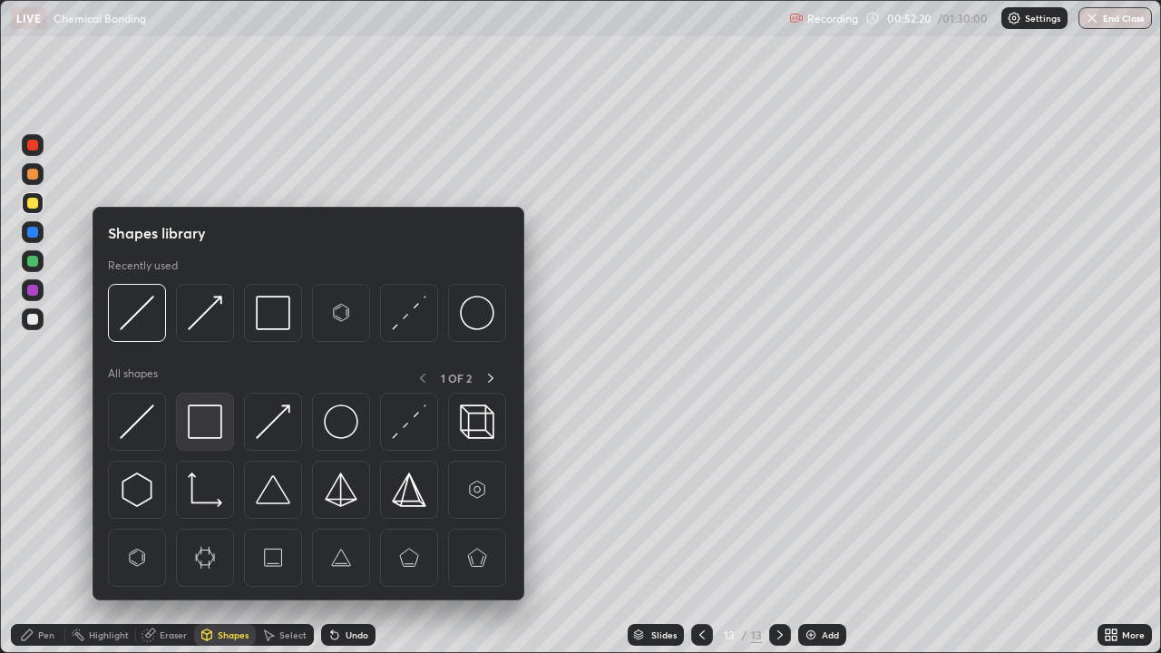
click at [202, 419] on img at bounding box center [205, 422] width 34 height 34
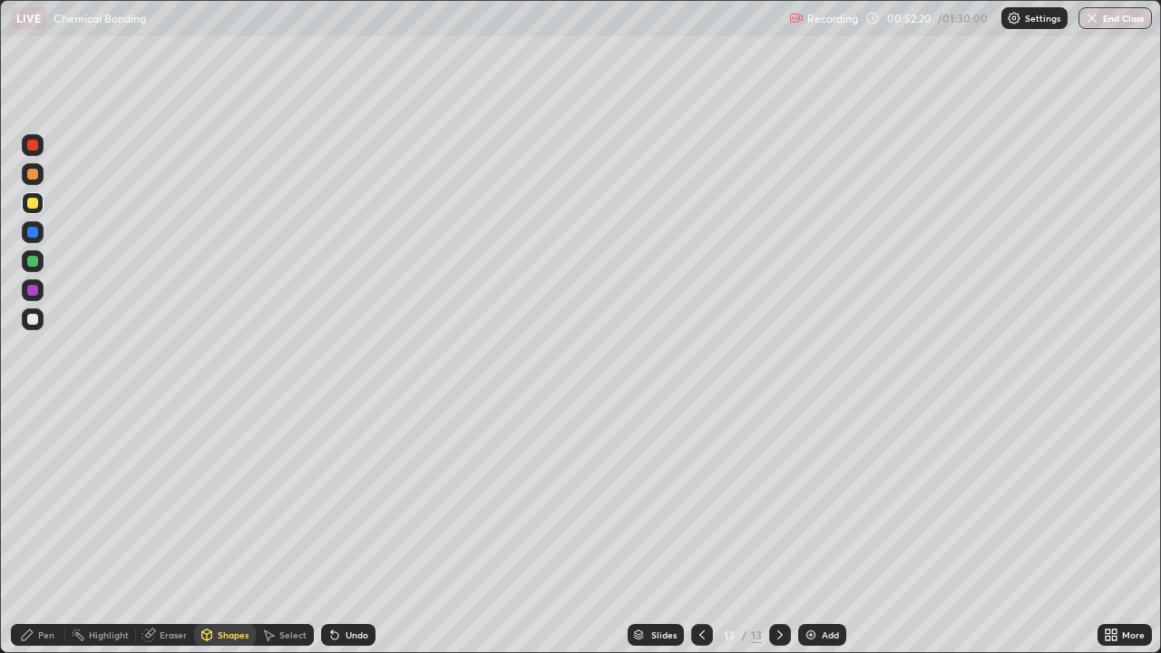
click at [42, 317] on div at bounding box center [33, 319] width 22 height 22
click at [39, 530] on div "Pen" at bounding box center [38, 635] width 54 height 22
click at [213, 530] on div "Shapes" at bounding box center [225, 635] width 62 height 22
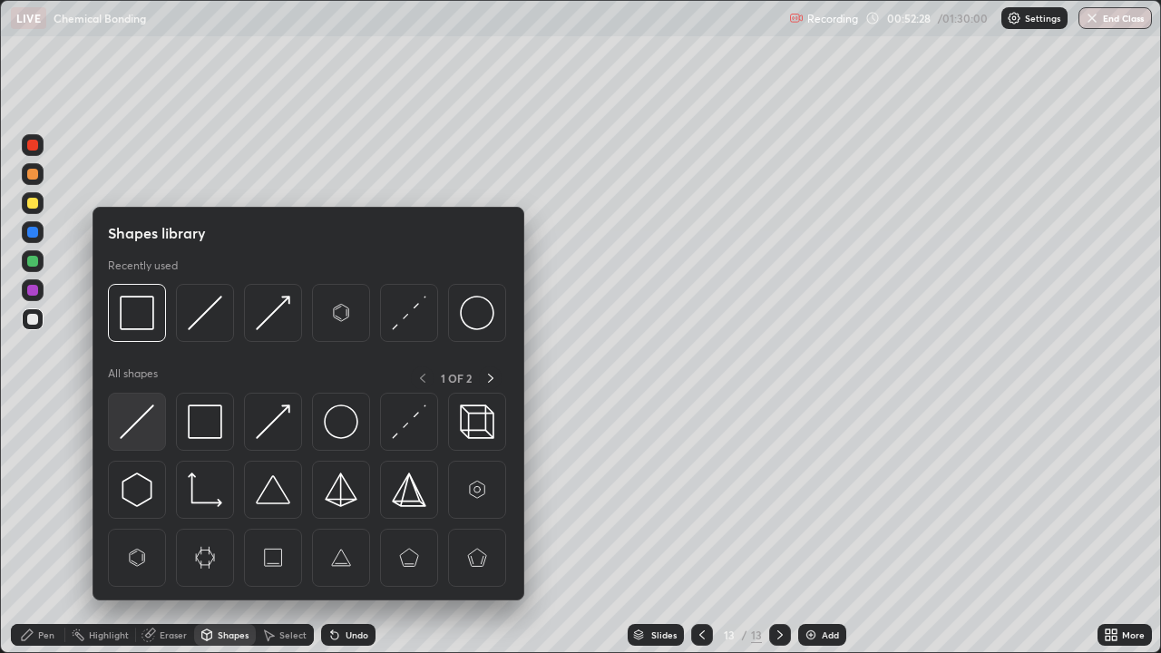
click at [147, 423] on img at bounding box center [137, 422] width 34 height 34
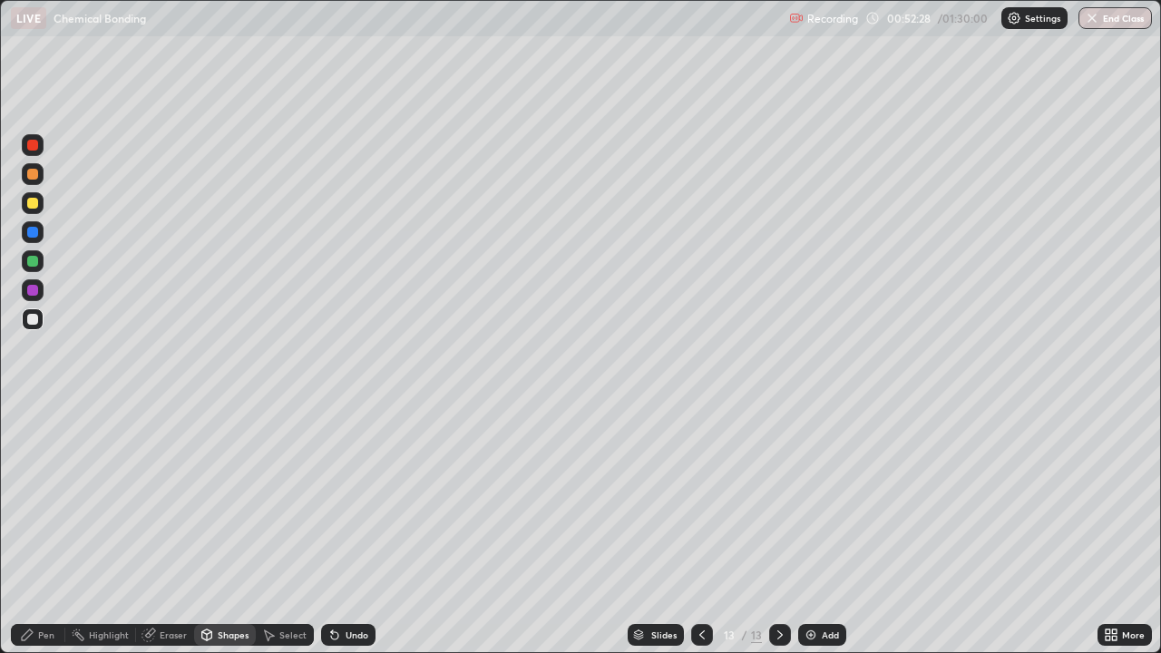
click at [36, 288] on div at bounding box center [32, 290] width 11 height 11
click at [42, 530] on div "Pen" at bounding box center [38, 635] width 54 height 22
click at [43, 265] on div at bounding box center [33, 261] width 22 height 22
click at [697, 530] on icon at bounding box center [702, 635] width 15 height 15
click at [695, 530] on icon at bounding box center [702, 635] width 15 height 15
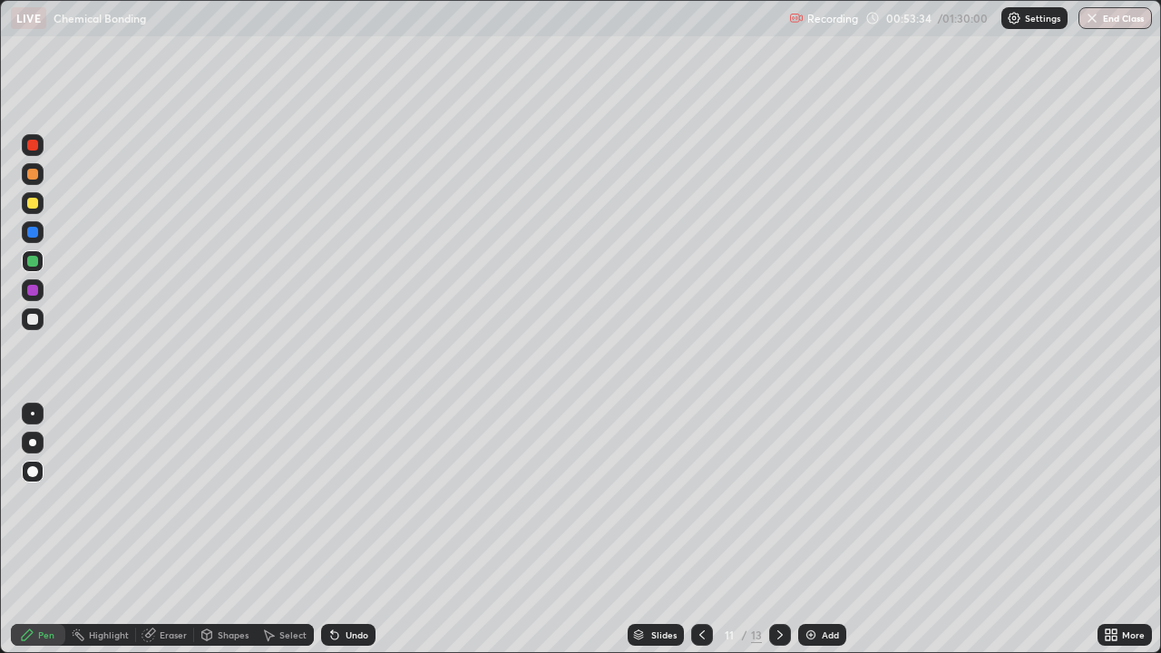
click at [777, 530] on icon at bounding box center [780, 635] width 15 height 15
click at [778, 530] on icon at bounding box center [780, 635] width 15 height 15
click at [829, 530] on div "Add" at bounding box center [830, 634] width 17 height 9
click at [354, 530] on div "Undo" at bounding box center [357, 634] width 23 height 9
click at [350, 530] on div "Undo" at bounding box center [348, 635] width 54 height 22
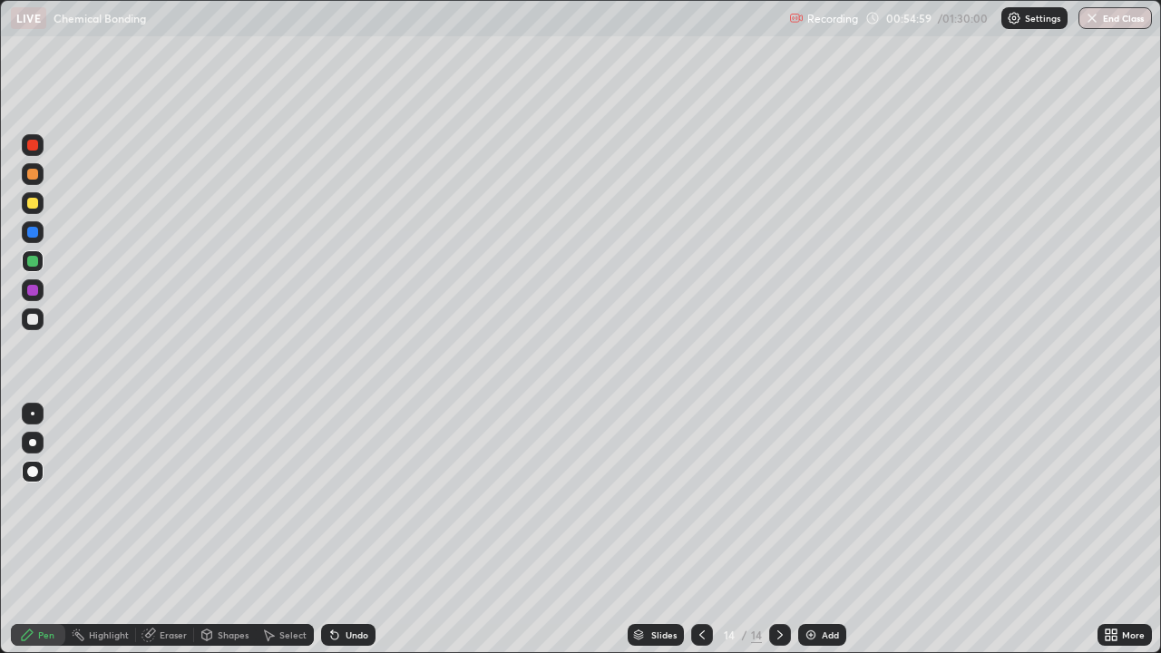
click at [700, 530] on icon at bounding box center [702, 635] width 15 height 15
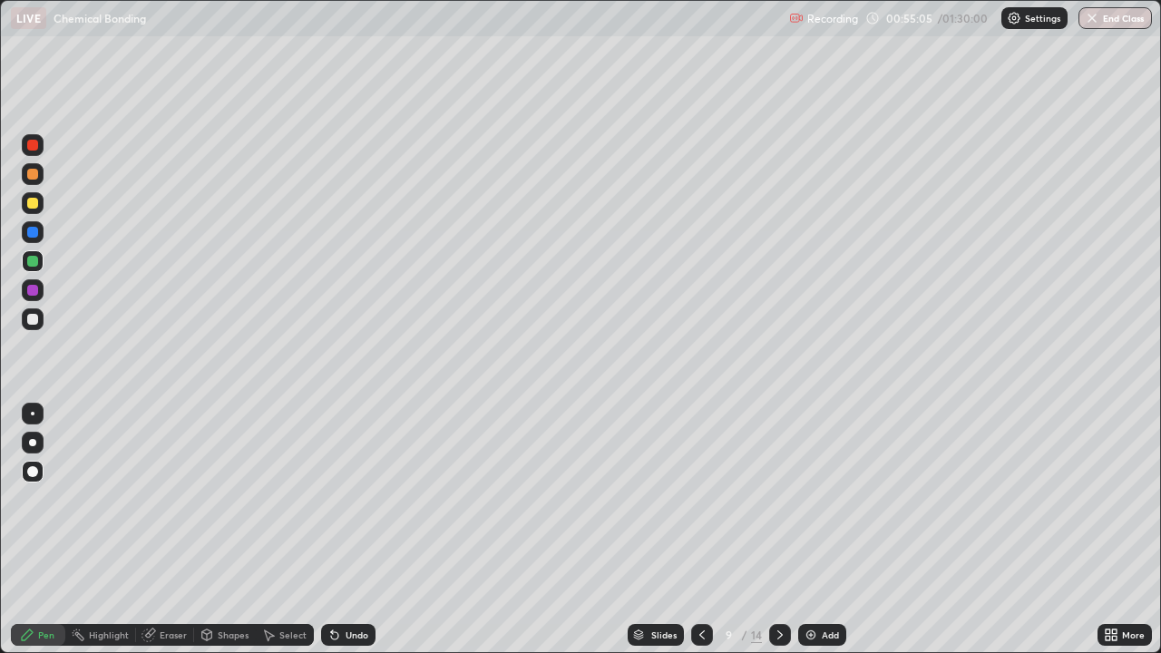
click at [700, 530] on icon at bounding box center [702, 635] width 15 height 15
click at [778, 530] on icon at bounding box center [780, 635] width 15 height 15
click at [780, 530] on icon at bounding box center [780, 635] width 15 height 15
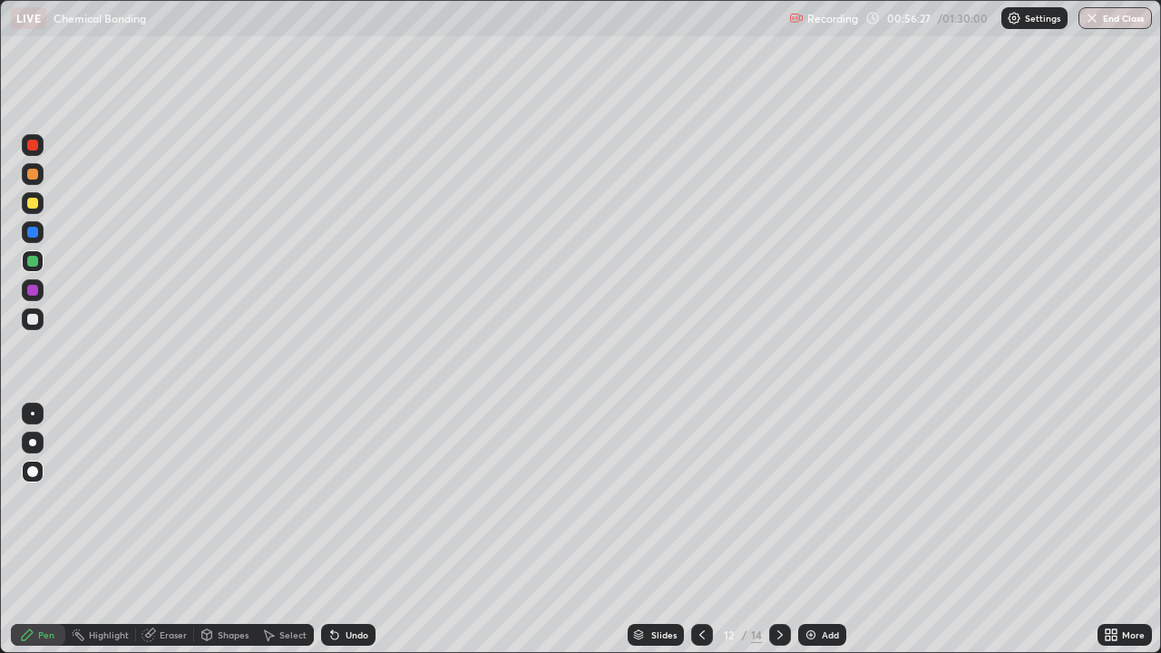
click at [780, 530] on icon at bounding box center [780, 635] width 15 height 15
click at [779, 530] on icon at bounding box center [780, 635] width 15 height 15
click at [822, 530] on div "Add" at bounding box center [830, 634] width 17 height 9
click at [700, 530] on icon at bounding box center [702, 635] width 15 height 15
click at [697, 530] on icon at bounding box center [702, 635] width 15 height 15
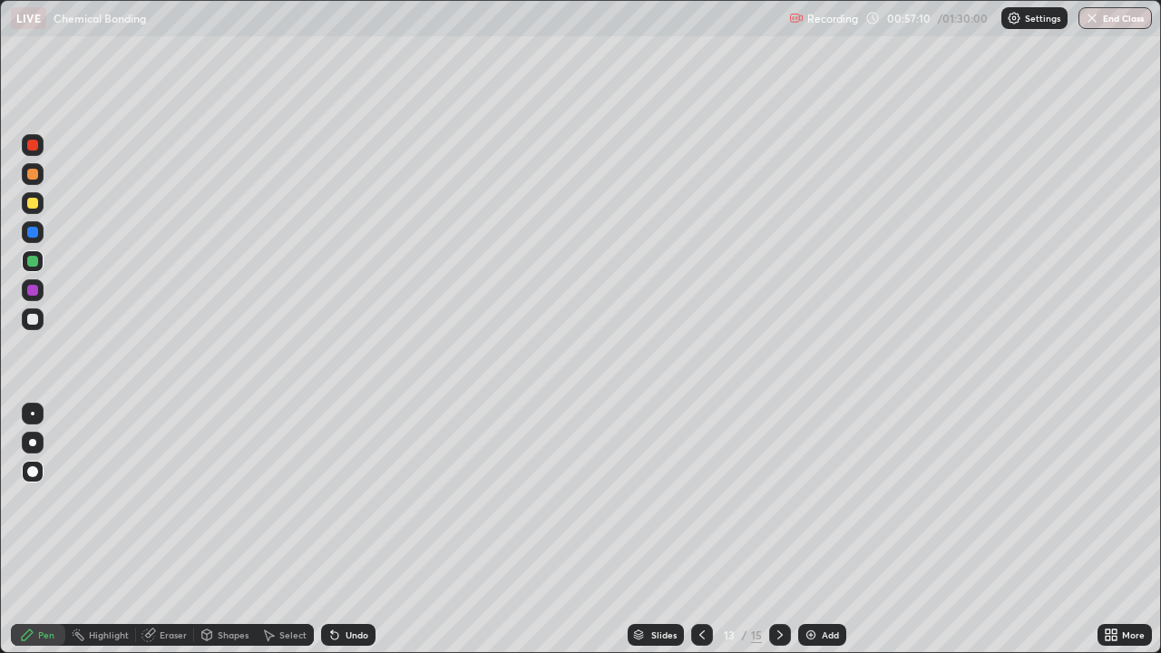
click at [700, 530] on icon at bounding box center [702, 635] width 15 height 15
click at [698, 530] on icon at bounding box center [702, 635] width 15 height 15
click at [695, 530] on icon at bounding box center [702, 635] width 15 height 15
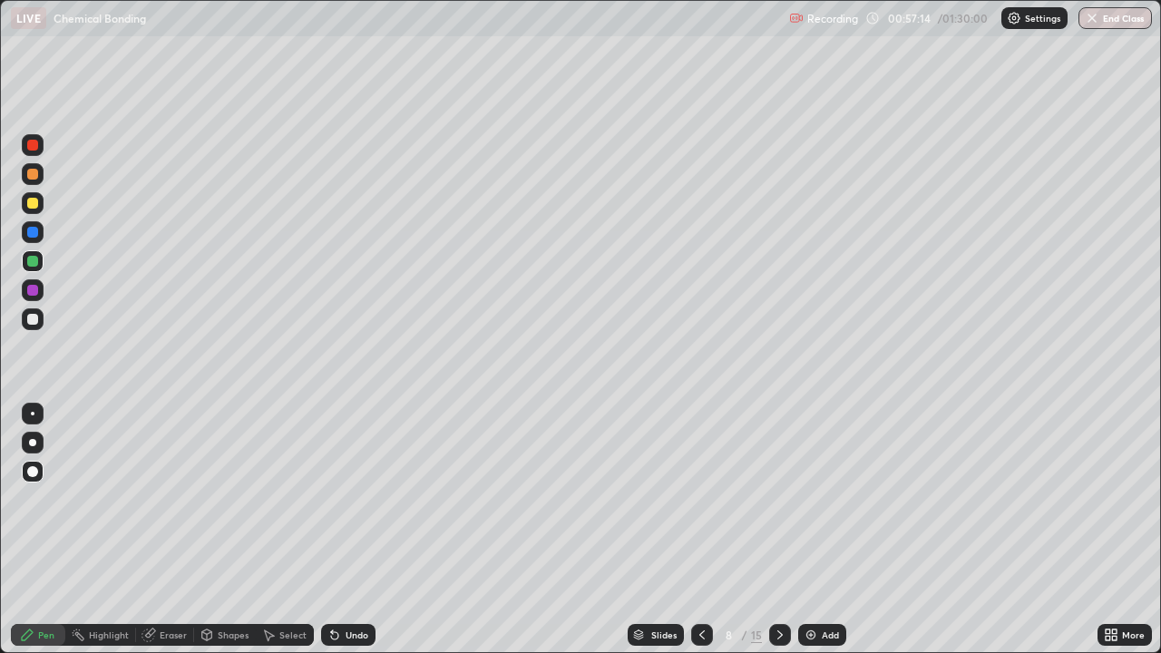
click at [693, 530] on div at bounding box center [702, 635] width 22 height 22
click at [698, 530] on icon at bounding box center [702, 635] width 15 height 15
click at [700, 530] on icon at bounding box center [702, 635] width 15 height 15
click at [695, 530] on icon at bounding box center [702, 635] width 15 height 15
click at [775, 530] on icon at bounding box center [780, 635] width 15 height 15
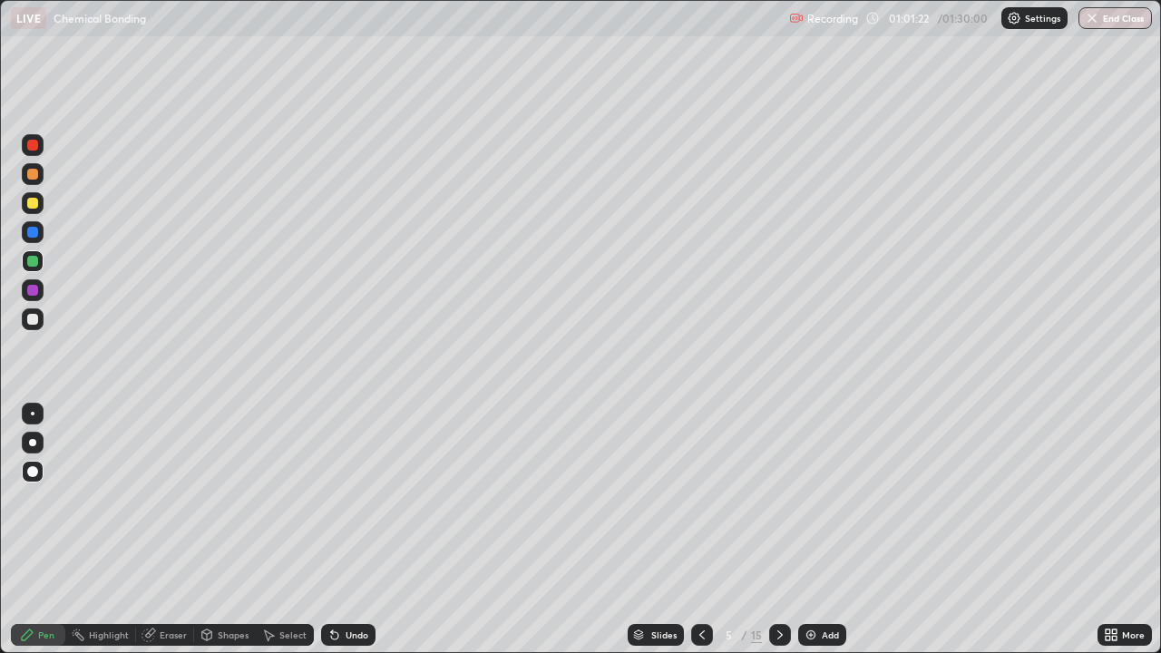
click at [778, 530] on icon at bounding box center [780, 635] width 15 height 15
click at [780, 530] on icon at bounding box center [780, 635] width 15 height 15
click at [770, 530] on div at bounding box center [780, 635] width 22 height 22
click at [778, 530] on icon at bounding box center [780, 635] width 15 height 15
click at [777, 530] on icon at bounding box center [780, 635] width 15 height 15
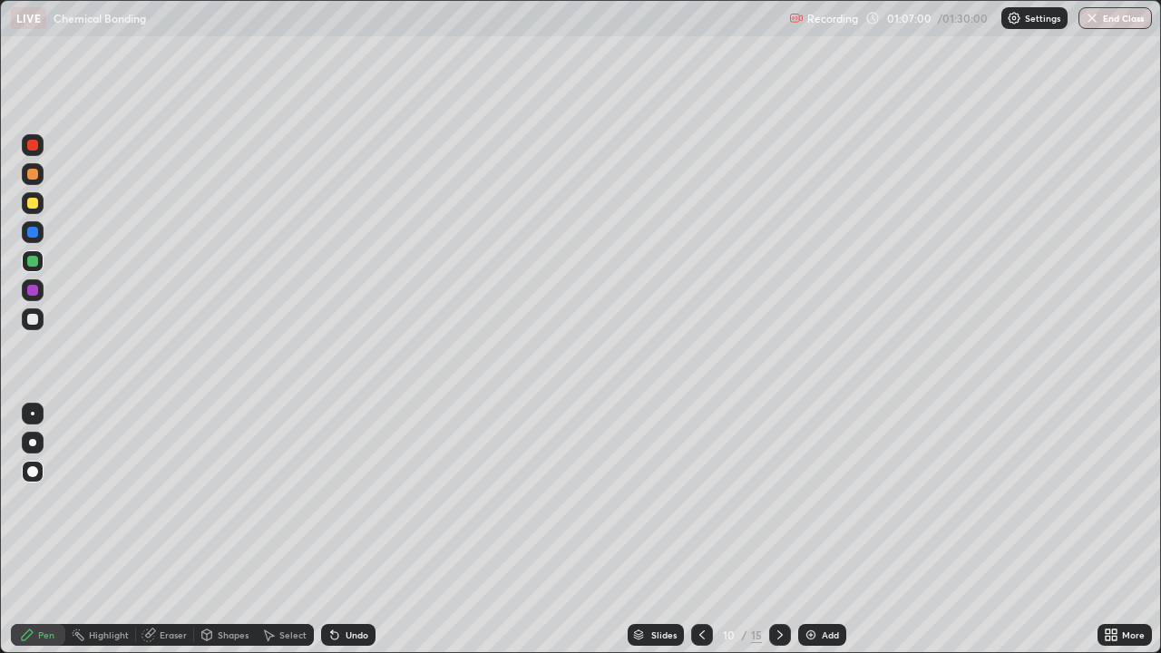
click at [778, 530] on icon at bounding box center [780, 635] width 15 height 15
click at [775, 530] on icon at bounding box center [780, 635] width 15 height 15
click at [777, 530] on icon at bounding box center [780, 635] width 15 height 15
click at [777, 530] on icon at bounding box center [779, 634] width 5 height 9
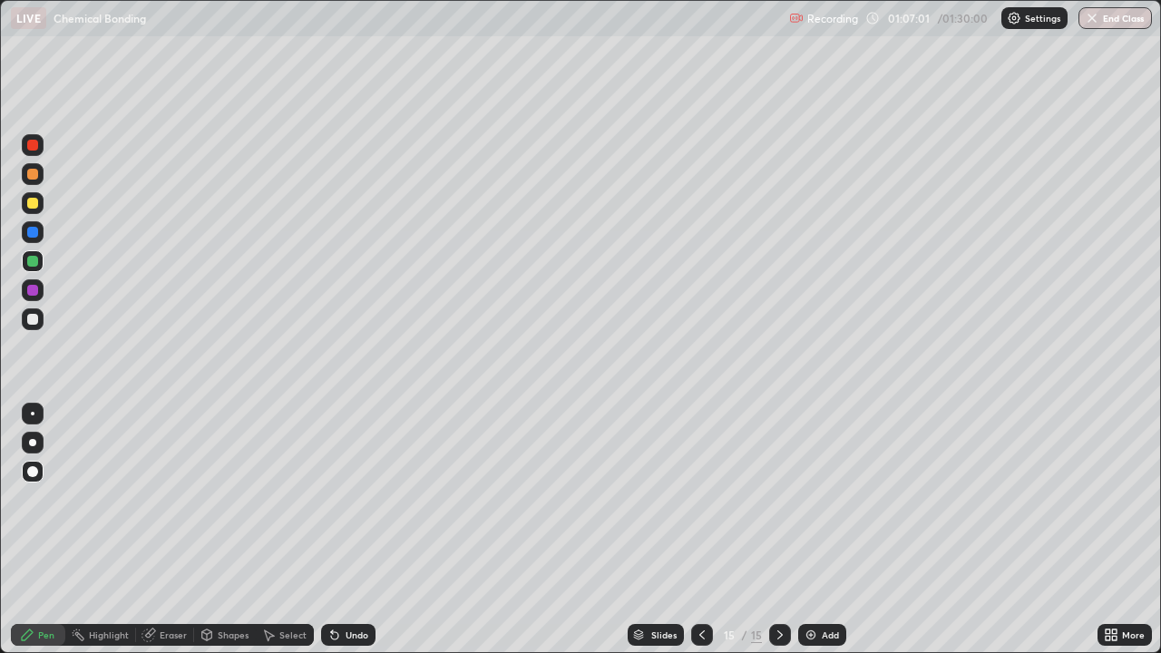
click at [777, 530] on icon at bounding box center [780, 635] width 15 height 15
click at [777, 530] on icon at bounding box center [779, 634] width 5 height 9
click at [777, 530] on icon at bounding box center [780, 635] width 15 height 15
click at [822, 530] on div "Add" at bounding box center [830, 634] width 17 height 9
click at [31, 293] on div at bounding box center [32, 290] width 11 height 11
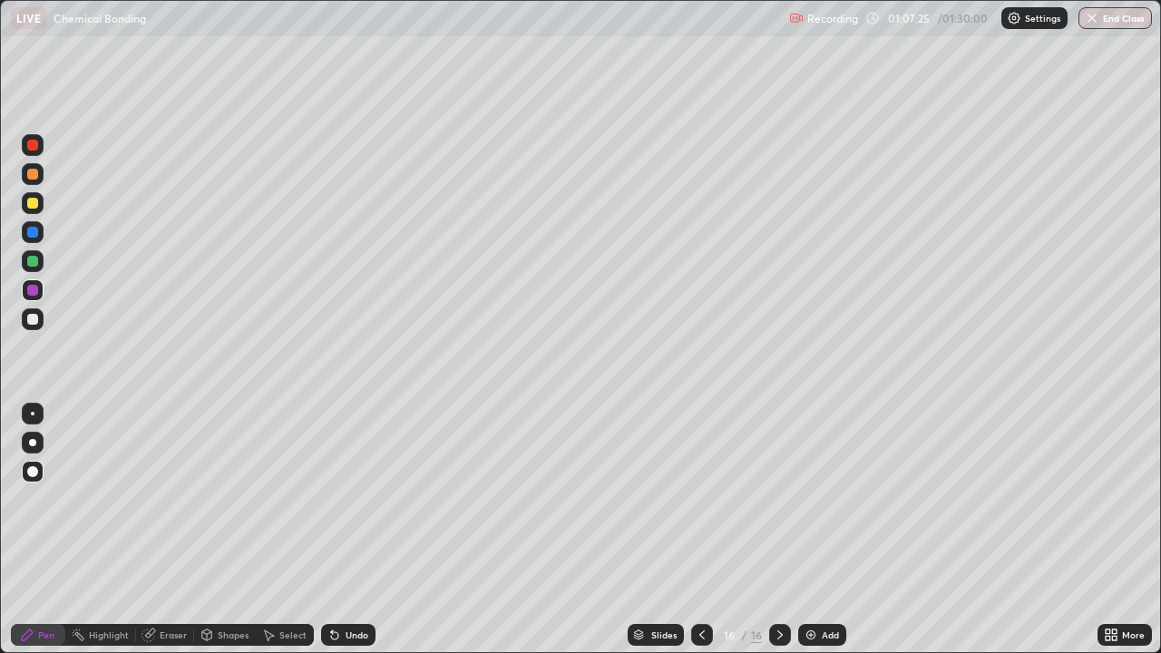
click at [34, 266] on div at bounding box center [32, 261] width 11 height 11
click at [36, 291] on div at bounding box center [32, 290] width 11 height 11
click at [697, 530] on icon at bounding box center [702, 635] width 15 height 15
click at [698, 530] on icon at bounding box center [702, 635] width 15 height 15
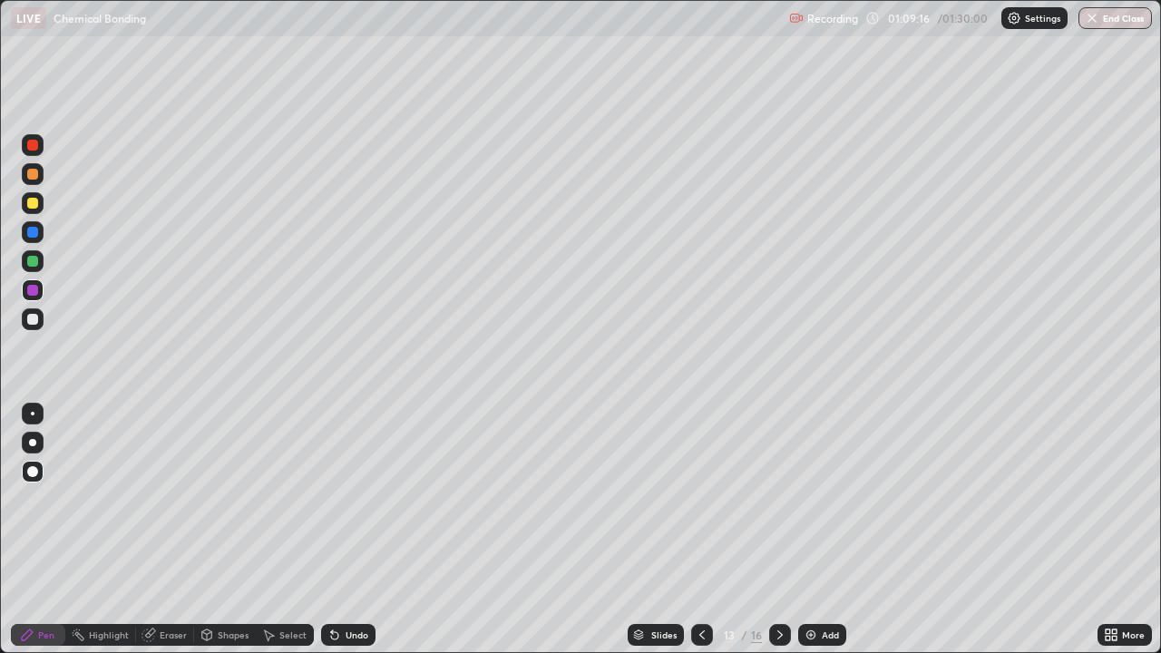
click at [700, 530] on icon at bounding box center [702, 635] width 15 height 15
click at [701, 530] on icon at bounding box center [701, 634] width 5 height 9
click at [698, 530] on icon at bounding box center [702, 635] width 15 height 15
click at [697, 530] on icon at bounding box center [702, 635] width 15 height 15
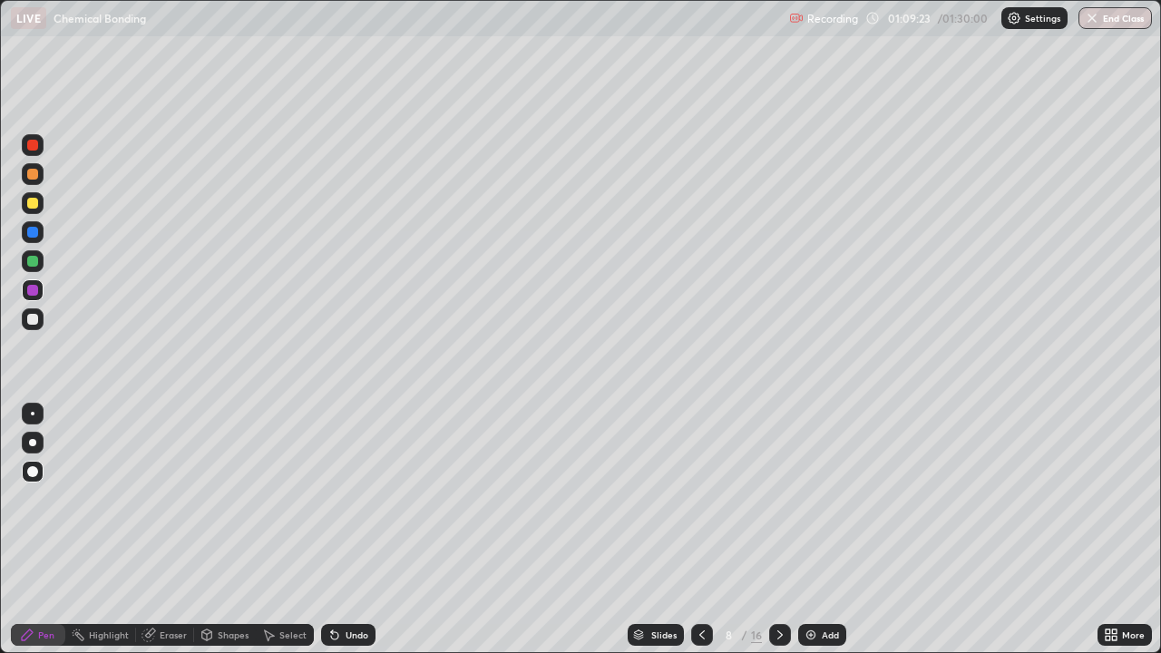
click at [700, 530] on icon at bounding box center [702, 635] width 15 height 15
click at [778, 530] on icon at bounding box center [780, 635] width 15 height 15
click at [779, 530] on icon at bounding box center [780, 635] width 15 height 15
click at [778, 530] on icon at bounding box center [780, 635] width 15 height 15
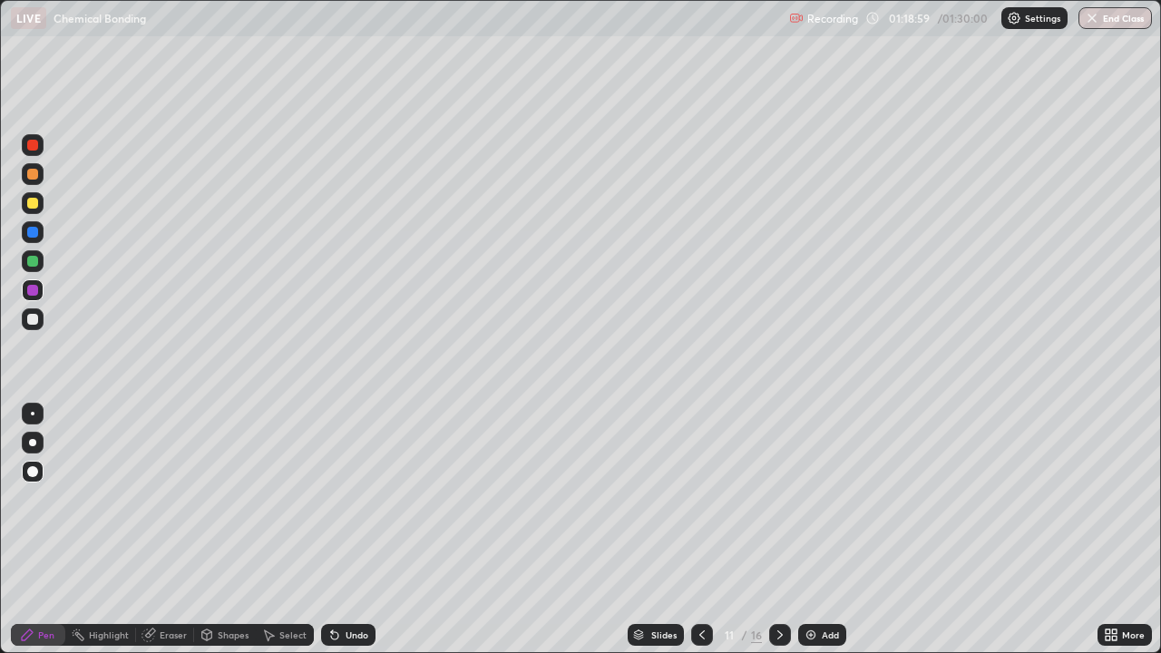
click at [778, 530] on icon at bounding box center [780, 635] width 15 height 15
click at [776, 530] on icon at bounding box center [780, 635] width 15 height 15
click at [773, 530] on icon at bounding box center [780, 635] width 15 height 15
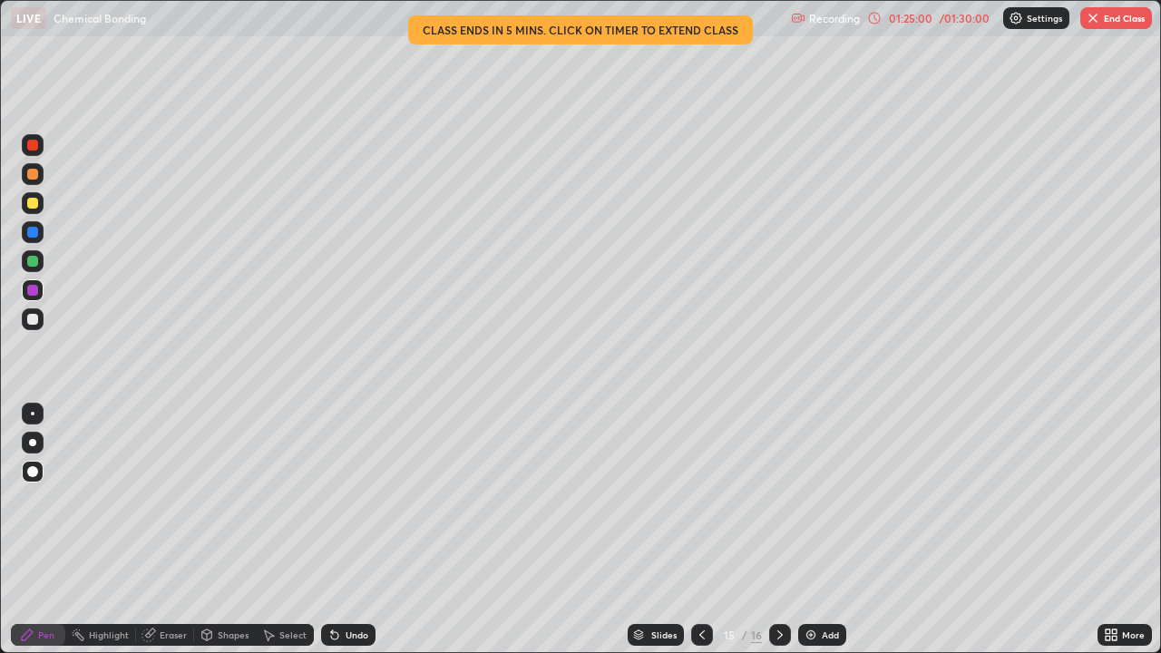
click at [775, 530] on div at bounding box center [780, 635] width 22 height 22
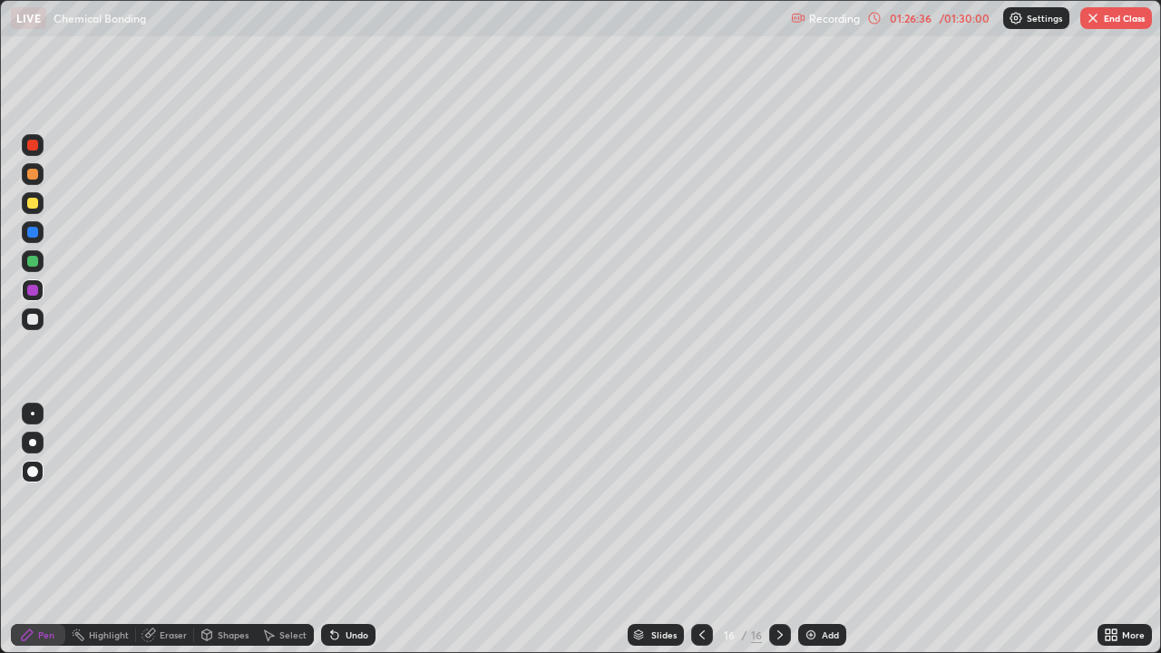
click at [700, 530] on icon at bounding box center [702, 635] width 15 height 15
click at [701, 530] on icon at bounding box center [702, 635] width 15 height 15
click at [700, 530] on icon at bounding box center [701, 634] width 5 height 9
click at [698, 530] on icon at bounding box center [702, 635] width 15 height 15
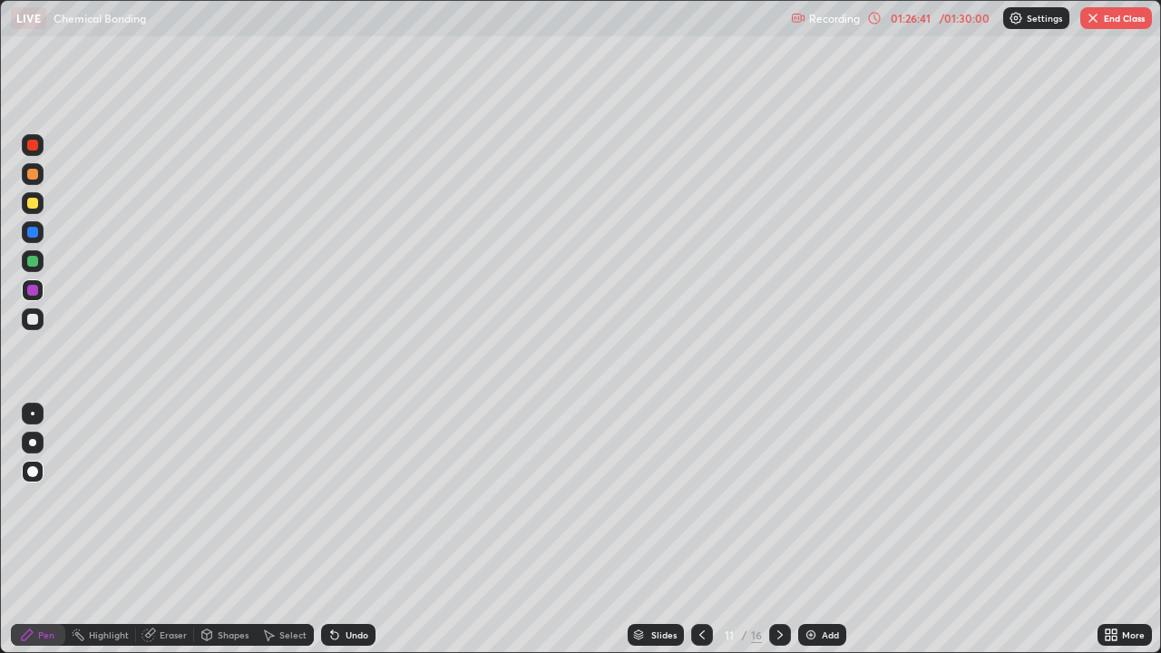
click at [700, 530] on icon at bounding box center [702, 635] width 15 height 15
click at [701, 530] on icon at bounding box center [702, 635] width 15 height 15
click at [778, 530] on icon at bounding box center [780, 635] width 15 height 15
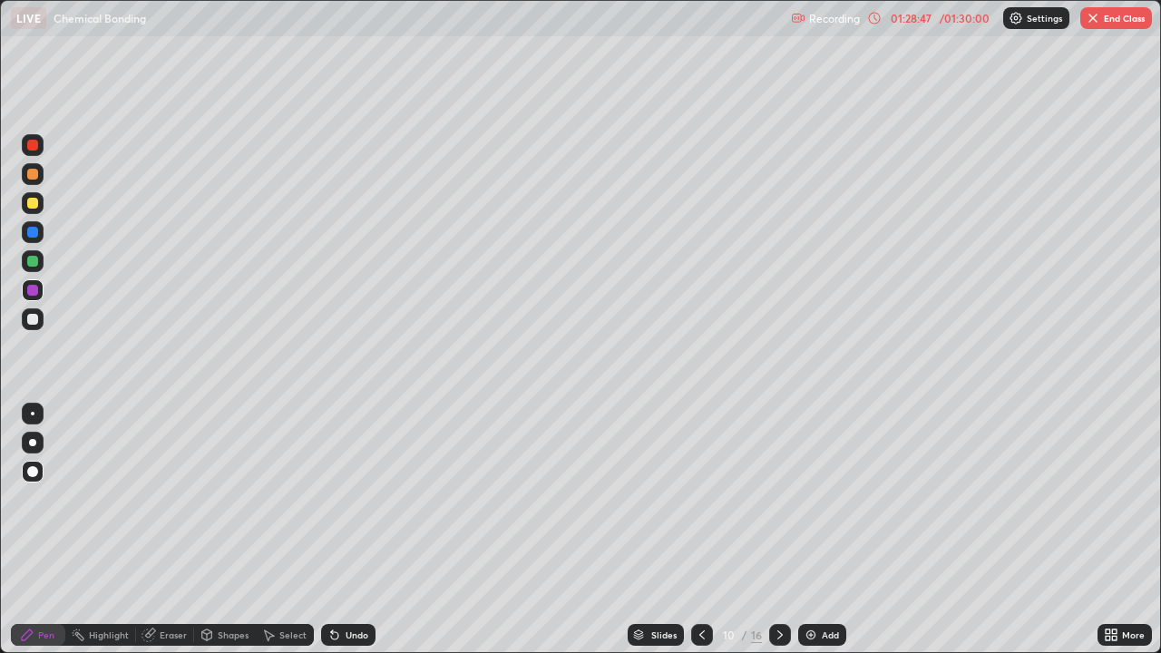
click at [1104, 24] on button "End Class" at bounding box center [1116, 18] width 72 height 22
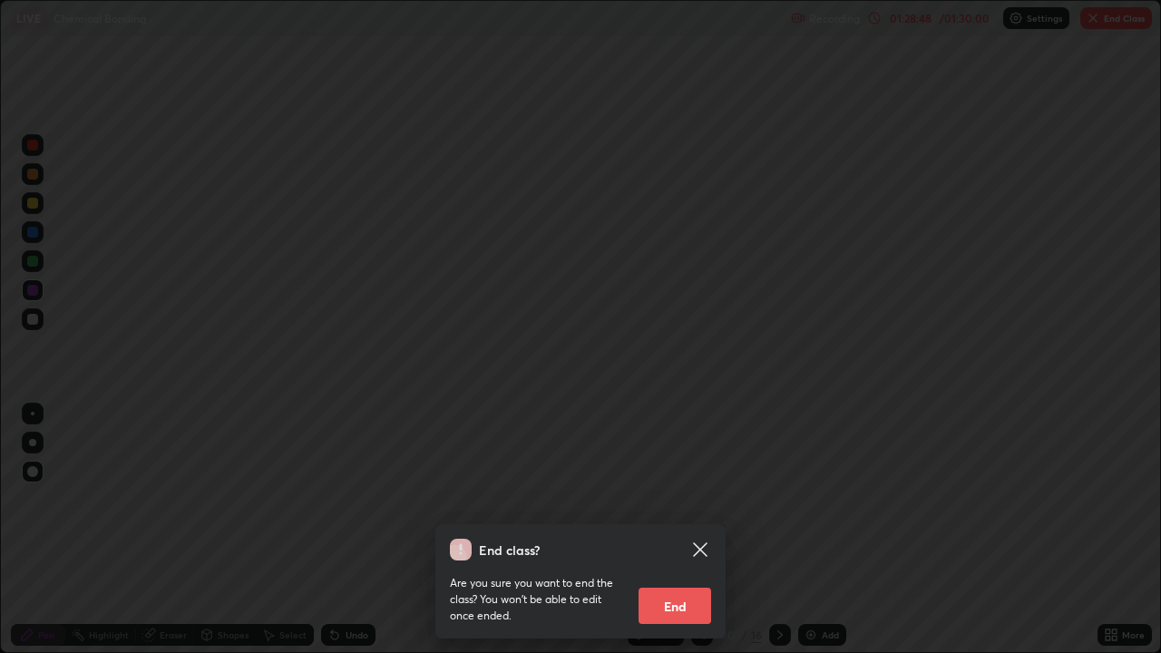
click at [682, 530] on button "End" at bounding box center [675, 606] width 73 height 36
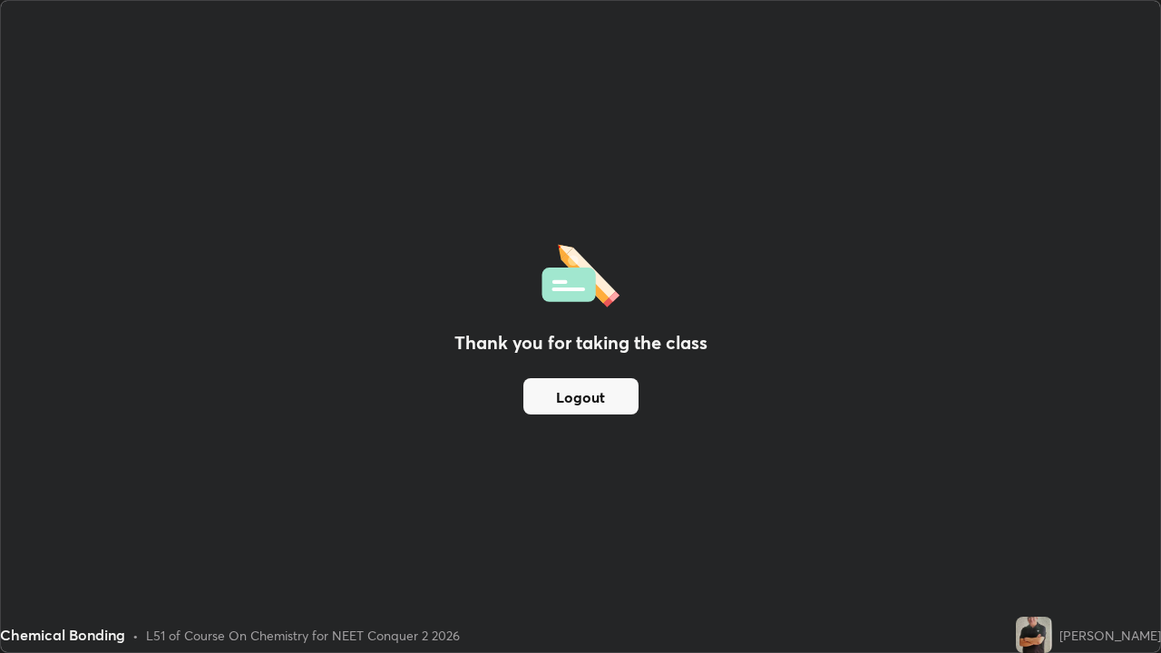
click at [593, 398] on button "Logout" at bounding box center [580, 396] width 115 height 36
